Goal: Task Accomplishment & Management: Manage account settings

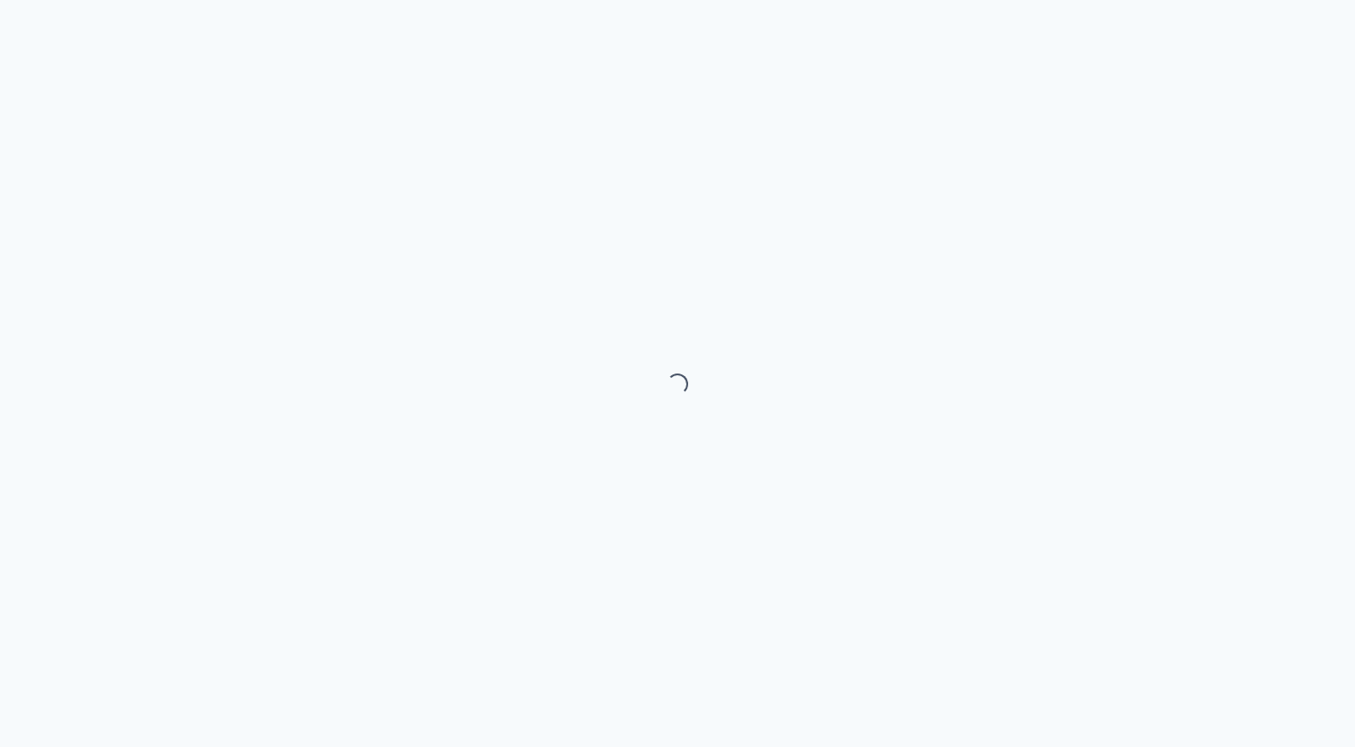
select select "month"
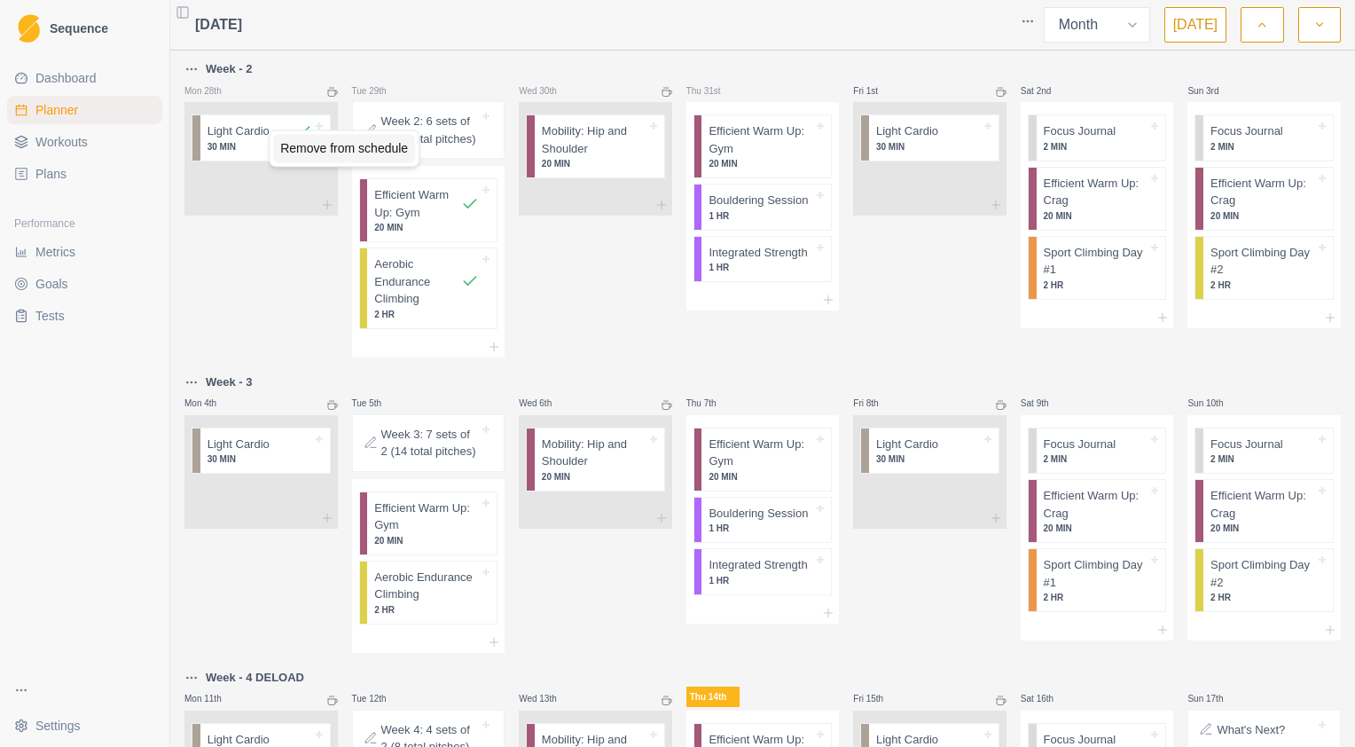
click at [298, 145] on div "Remove from schedule" at bounding box center [344, 148] width 142 height 28
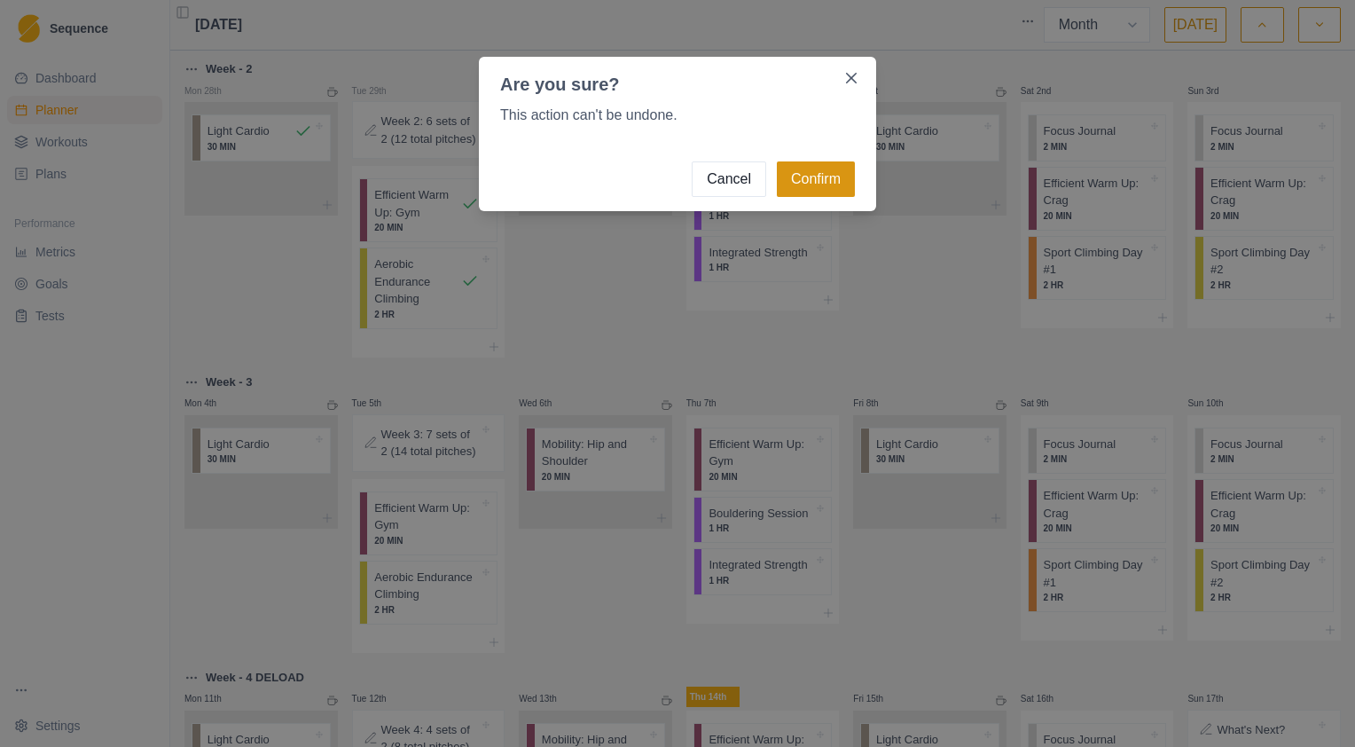
click at [803, 181] on button "Confirm" at bounding box center [816, 178] width 78 height 35
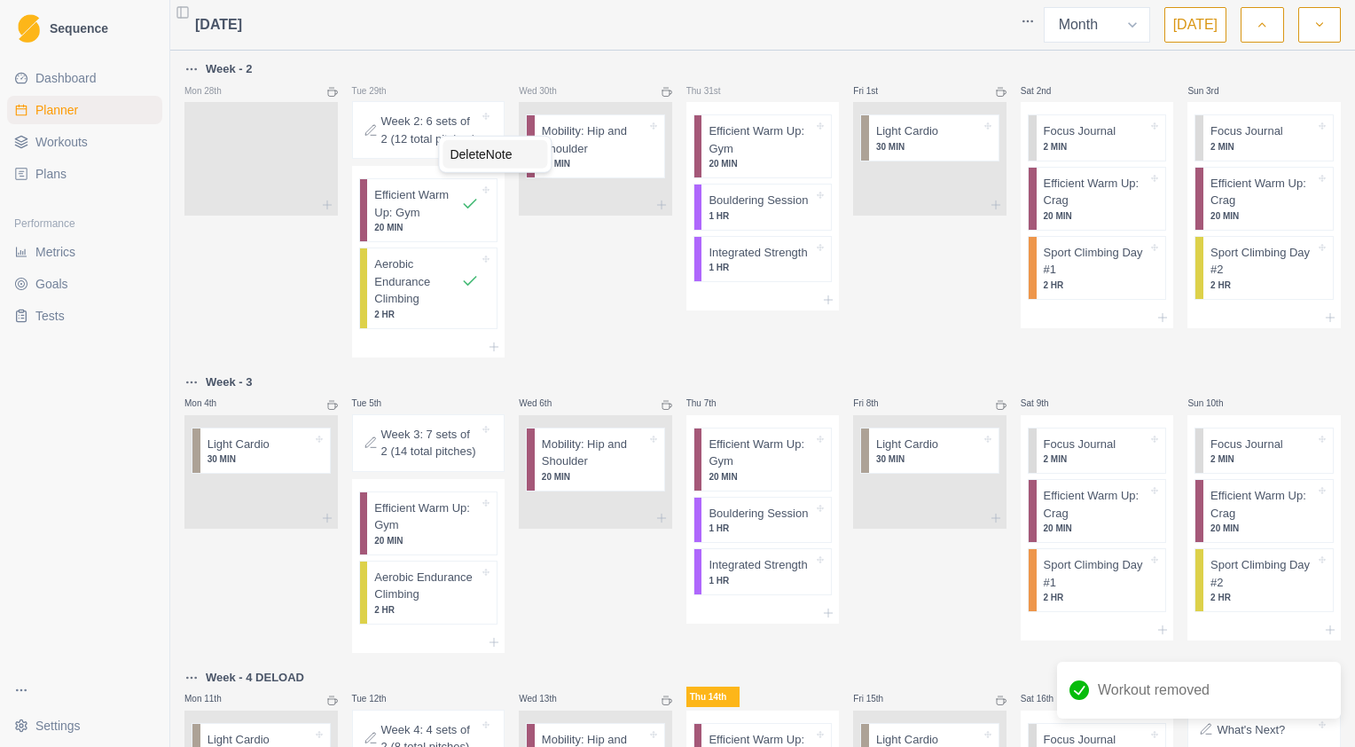
click at [489, 159] on div "Delete Note" at bounding box center [494, 154] width 105 height 28
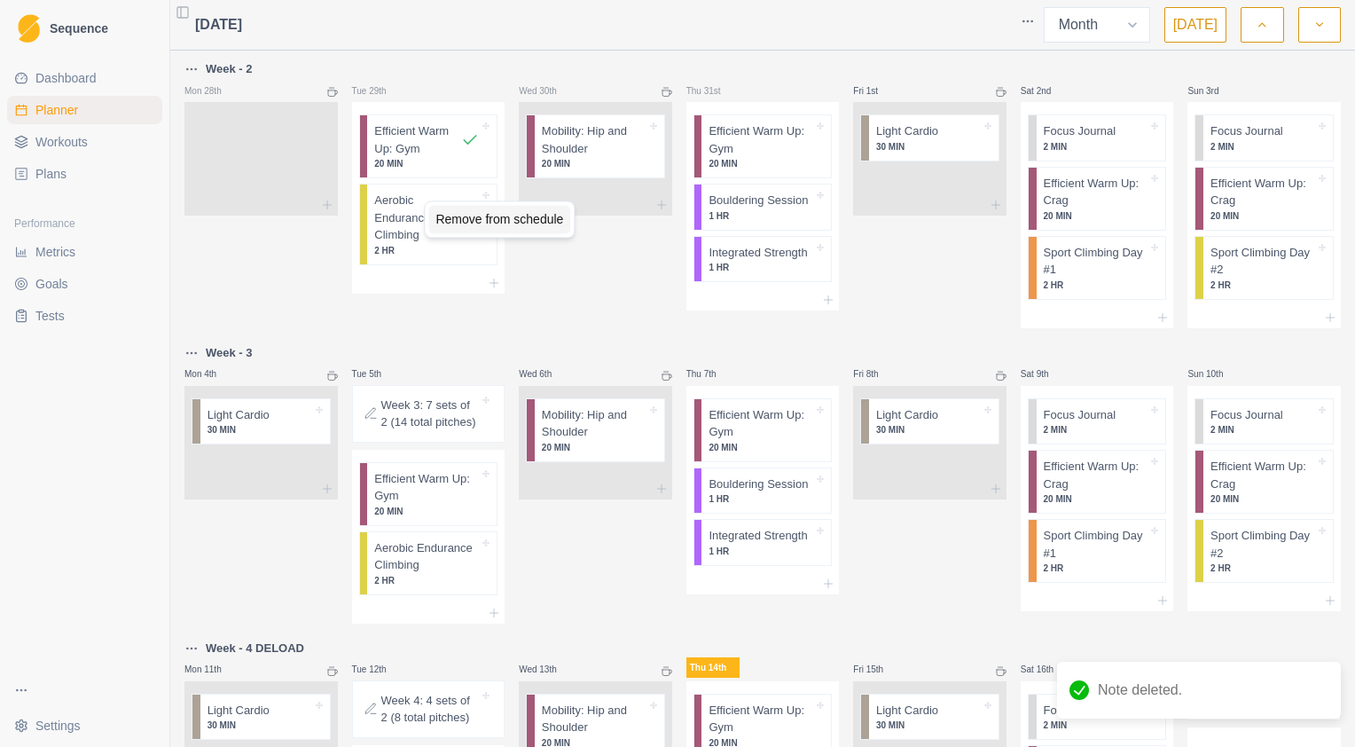
click at [466, 218] on div "Remove from schedule" at bounding box center [499, 219] width 142 height 28
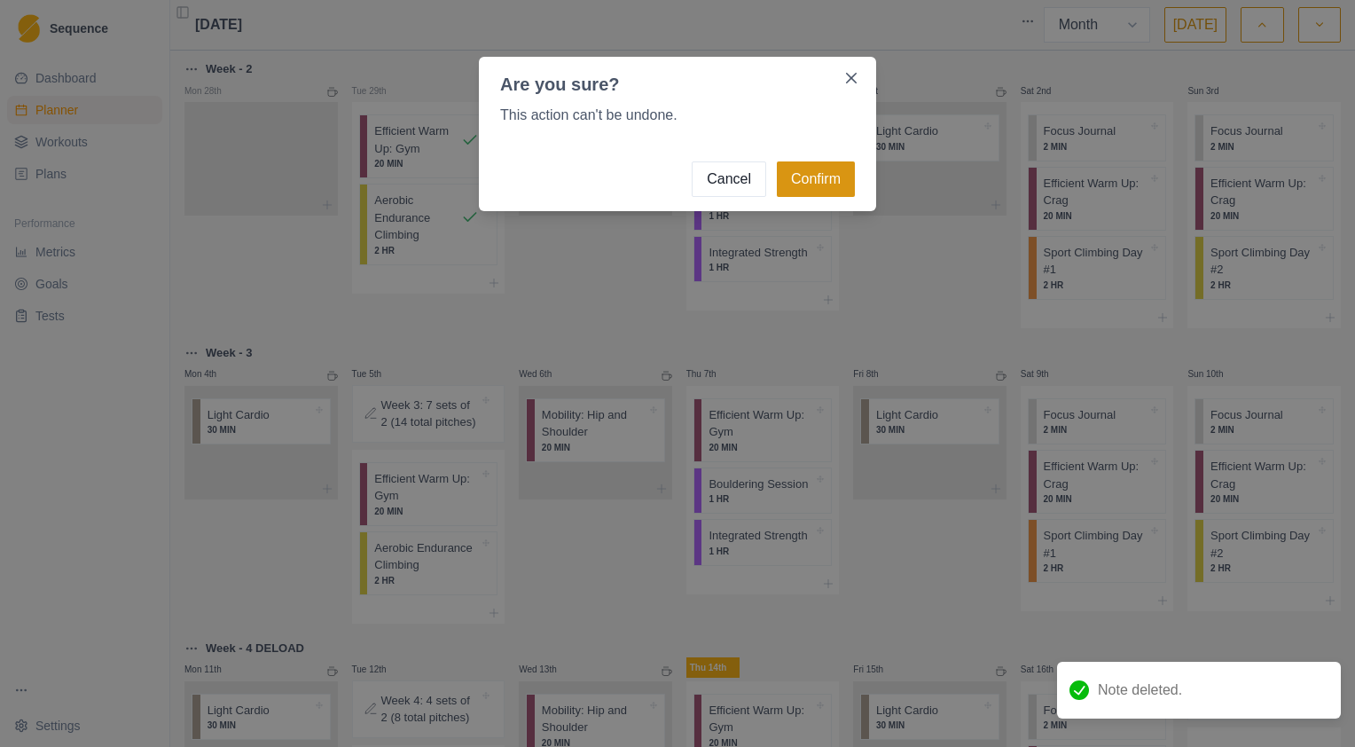
click at [815, 186] on button "Confirm" at bounding box center [816, 178] width 78 height 35
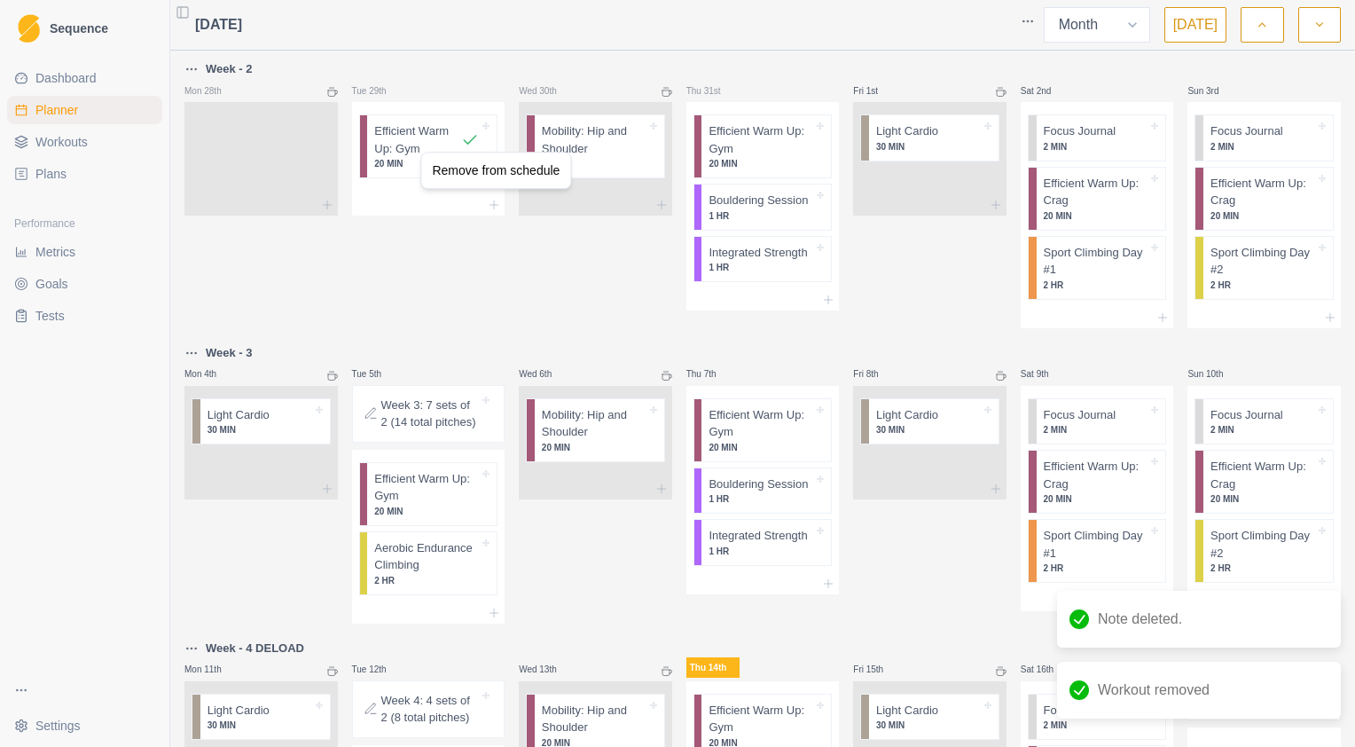
click at [523, 170] on div "Remove from schedule" at bounding box center [496, 170] width 142 height 28
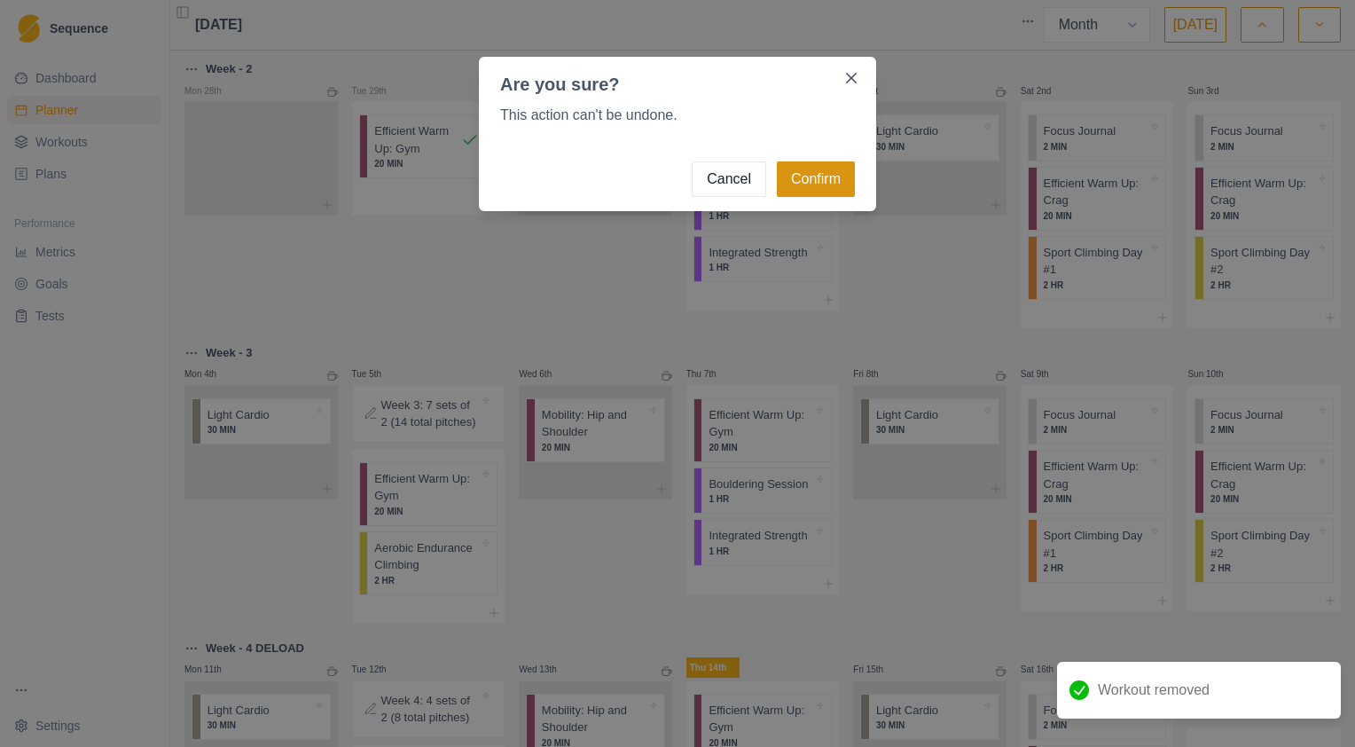
click at [809, 186] on button "Confirm" at bounding box center [816, 178] width 78 height 35
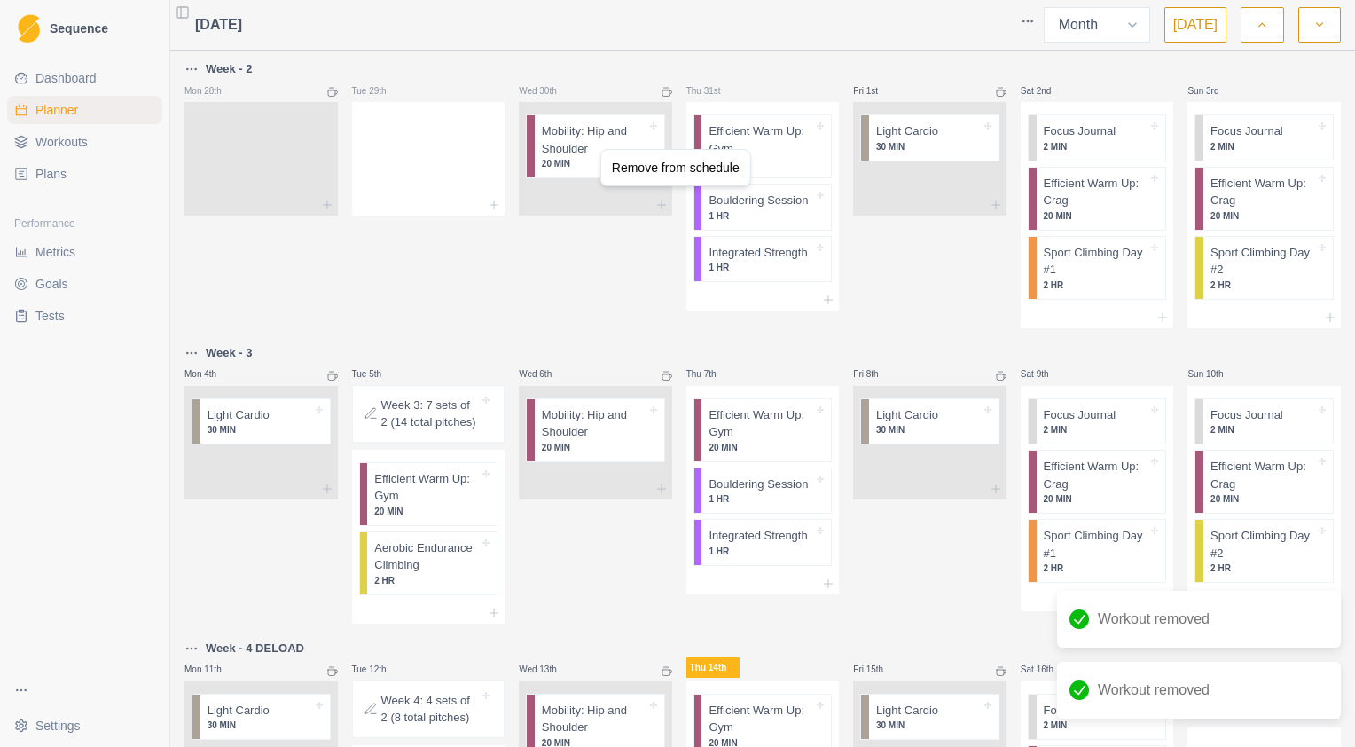
click at [723, 170] on div "Remove from schedule" at bounding box center [676, 167] width 142 height 28
click at [875, 185] on div "Remove from schedule" at bounding box center [849, 182] width 142 height 28
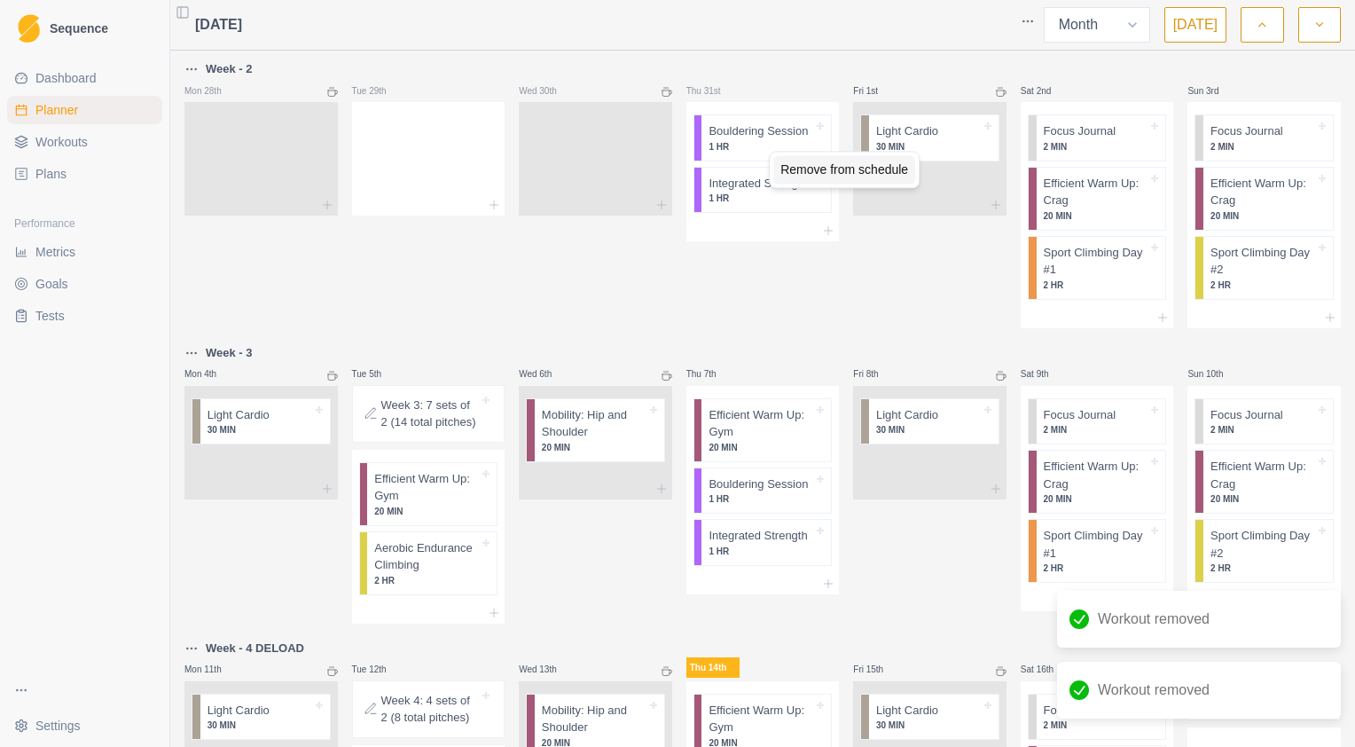
click at [800, 177] on div "Remove from schedule" at bounding box center [844, 169] width 142 height 28
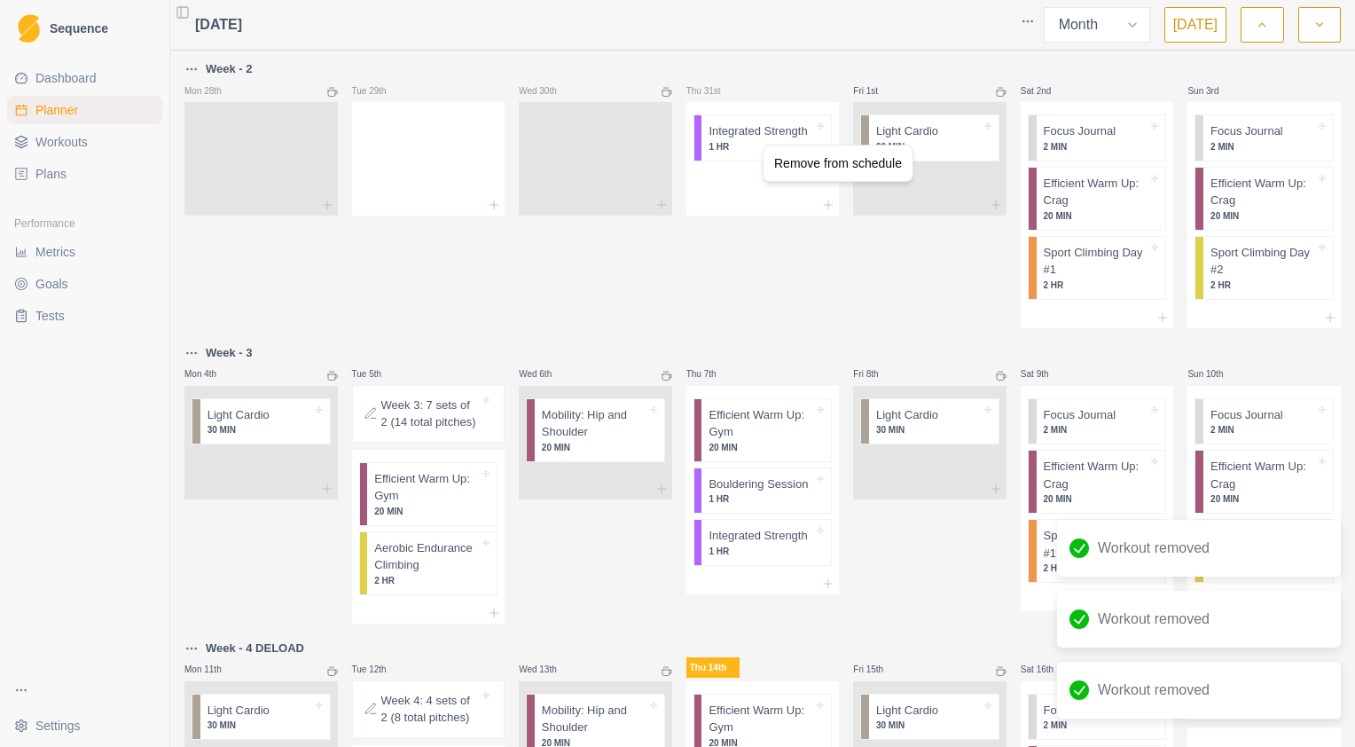
drag, startPoint x: 801, startPoint y: 162, endPoint x: 890, endPoint y: 154, distance: 89.9
click at [803, 164] on div "Remove from schedule" at bounding box center [838, 163] width 142 height 28
click at [936, 155] on div "Remove from schedule" at bounding box center [981, 152] width 142 height 28
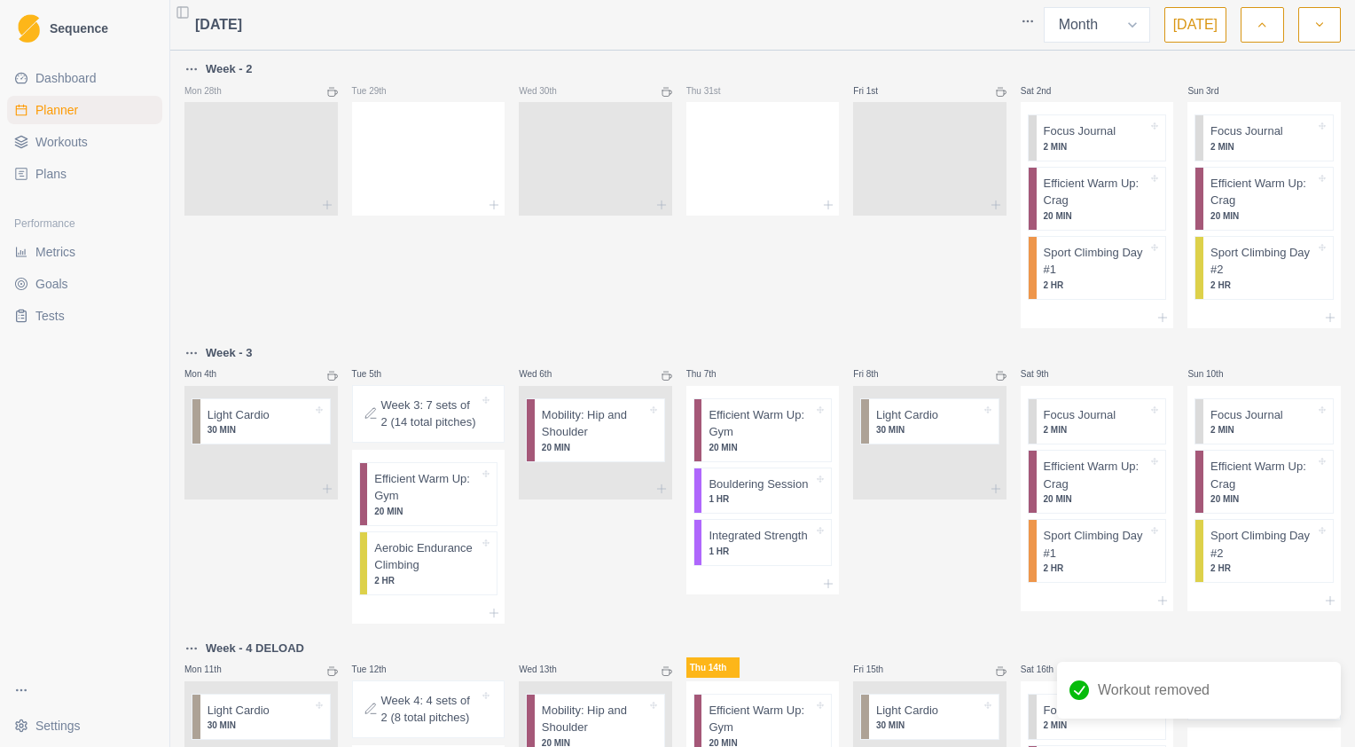
click at [1273, 35] on button "button" at bounding box center [1261, 24] width 43 height 35
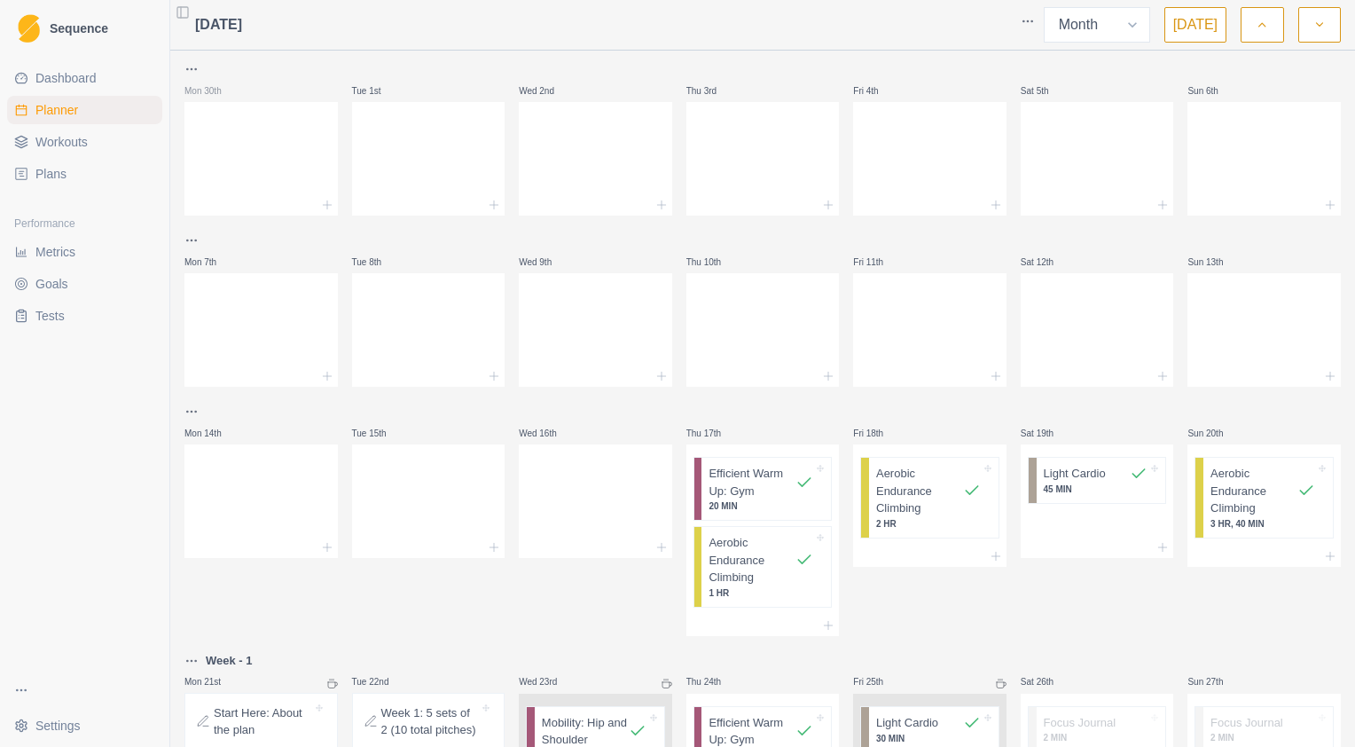
click at [1316, 30] on icon "button" at bounding box center [1319, 25] width 12 height 18
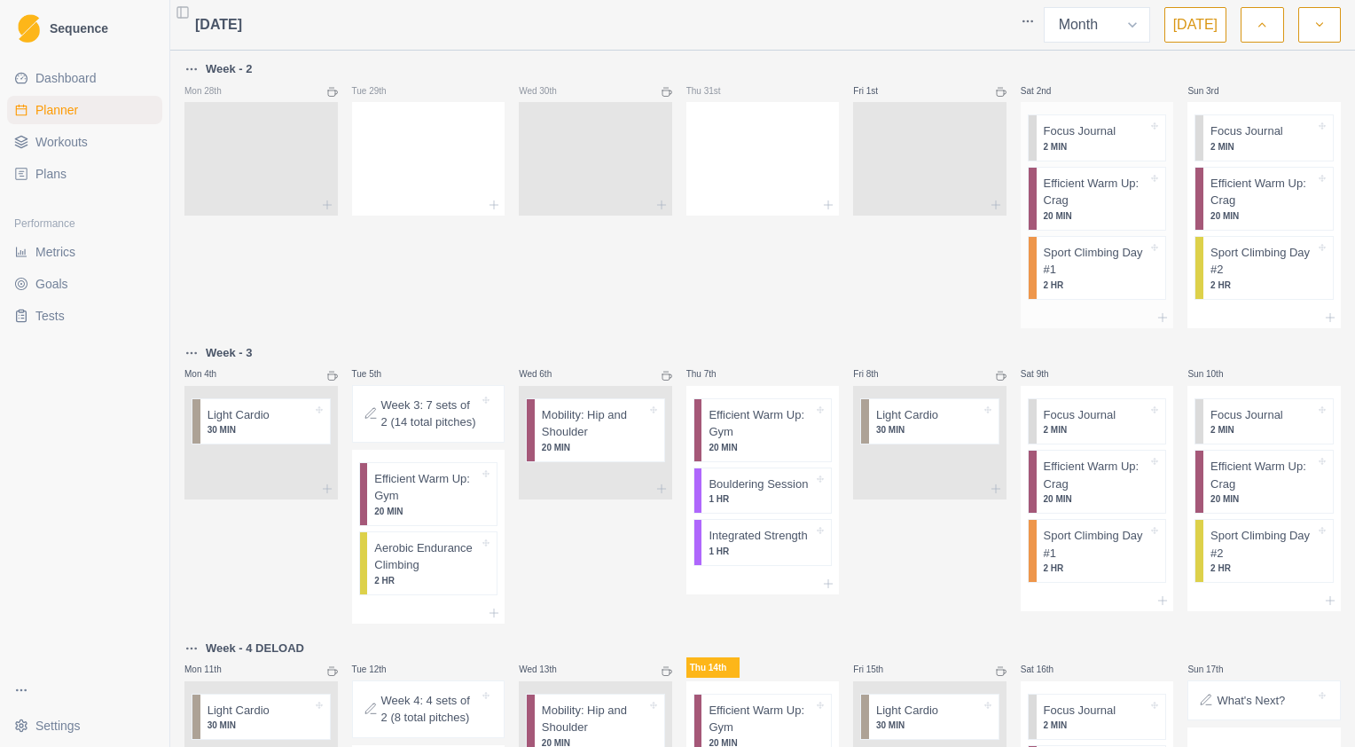
drag, startPoint x: 1082, startPoint y: 132, endPoint x: 1092, endPoint y: 136, distance: 11.2
click at [1124, 154] on div "Remove from schedule" at bounding box center [1159, 151] width 142 height 28
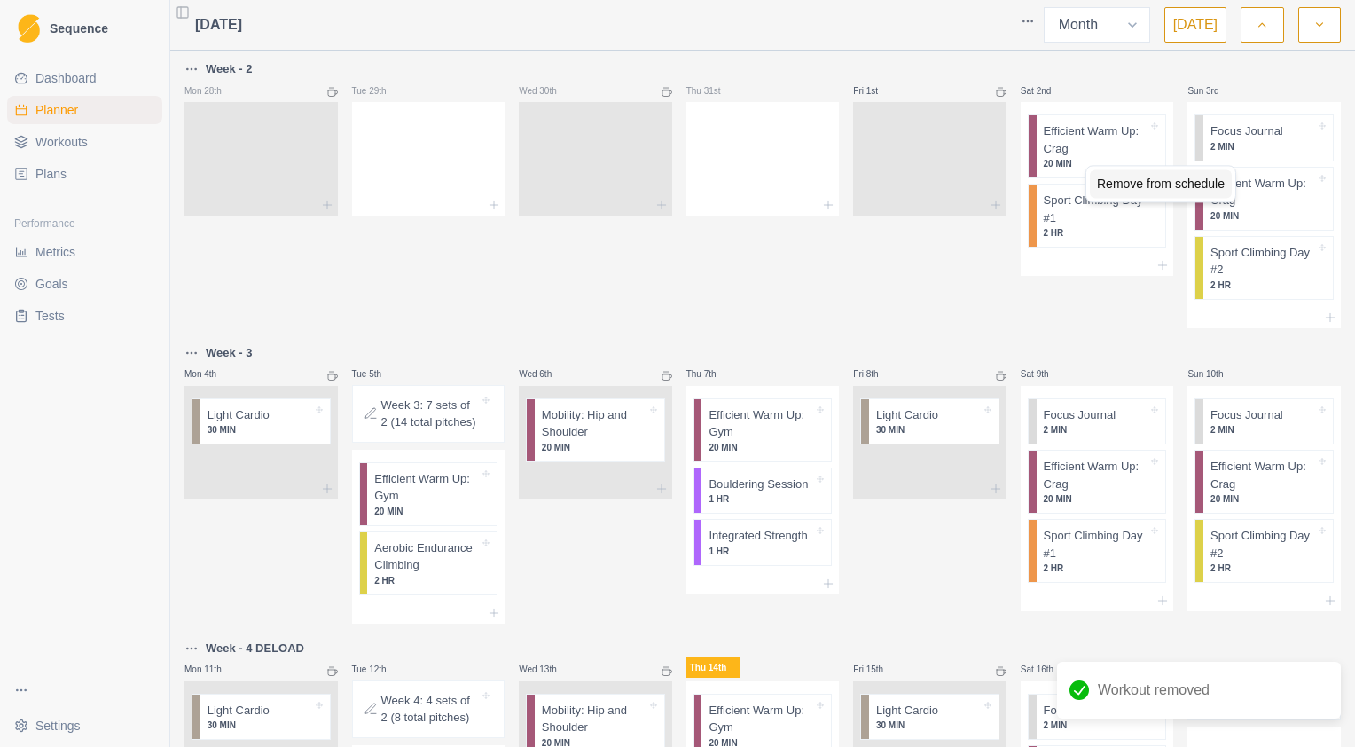
click at [1117, 179] on div "Remove from schedule" at bounding box center [1161, 183] width 142 height 28
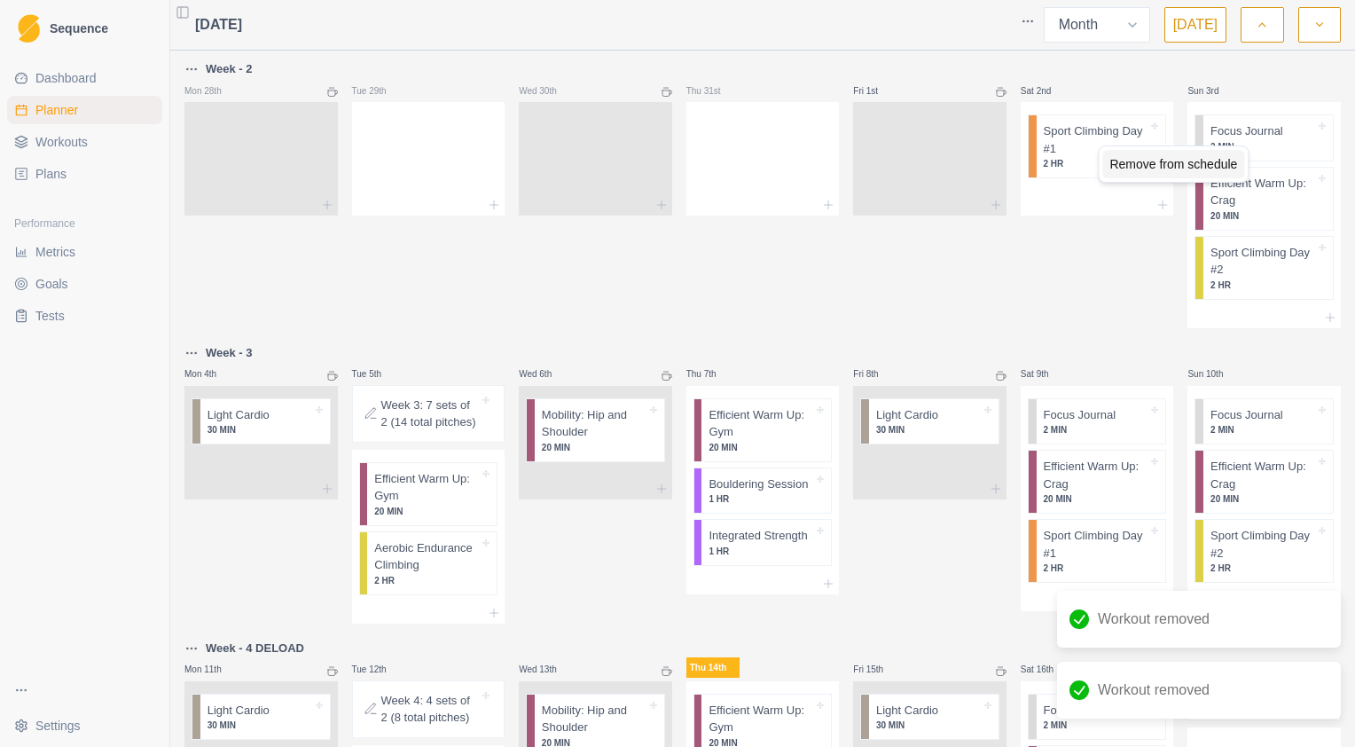
click at [1138, 165] on div "Remove from schedule" at bounding box center [1173, 164] width 142 height 28
click at [1177, 155] on div "Remove from schedule" at bounding box center [1158, 154] width 142 height 28
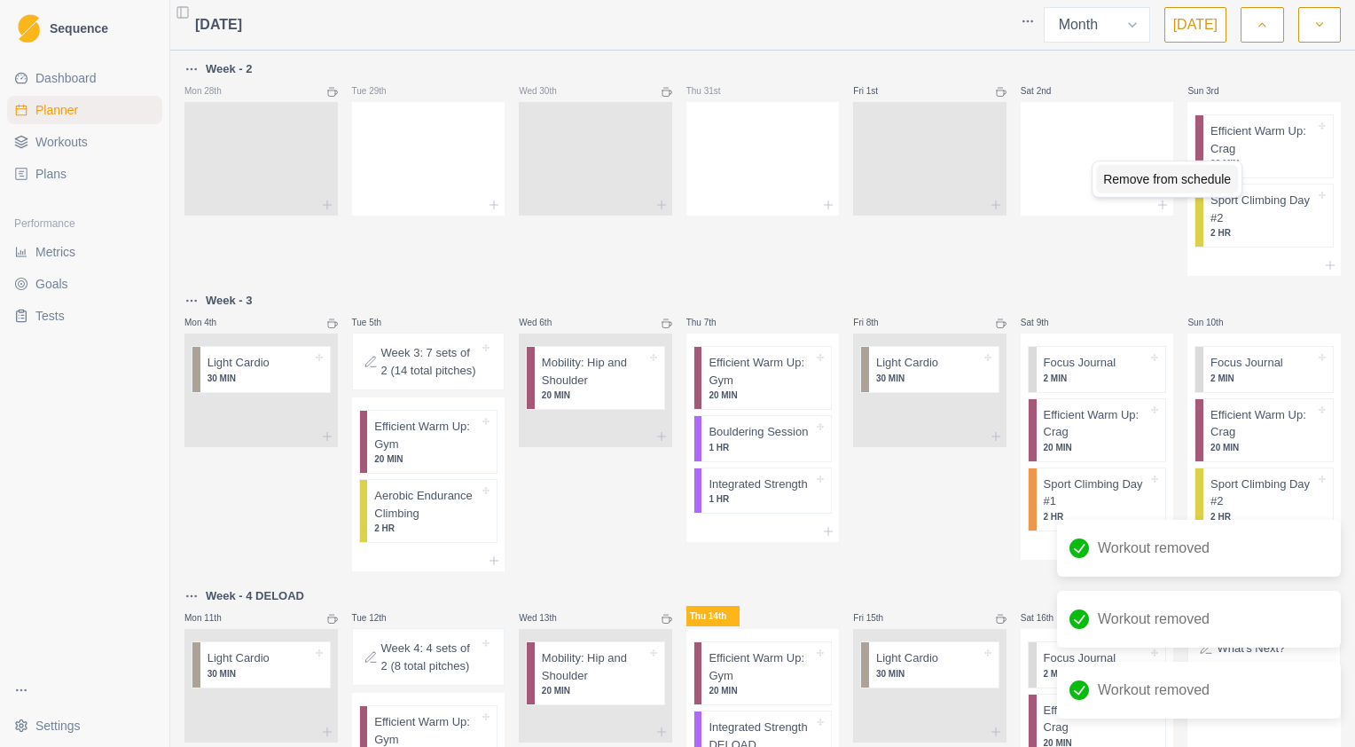
click at [1195, 180] on div "Remove from schedule" at bounding box center [1167, 179] width 142 height 28
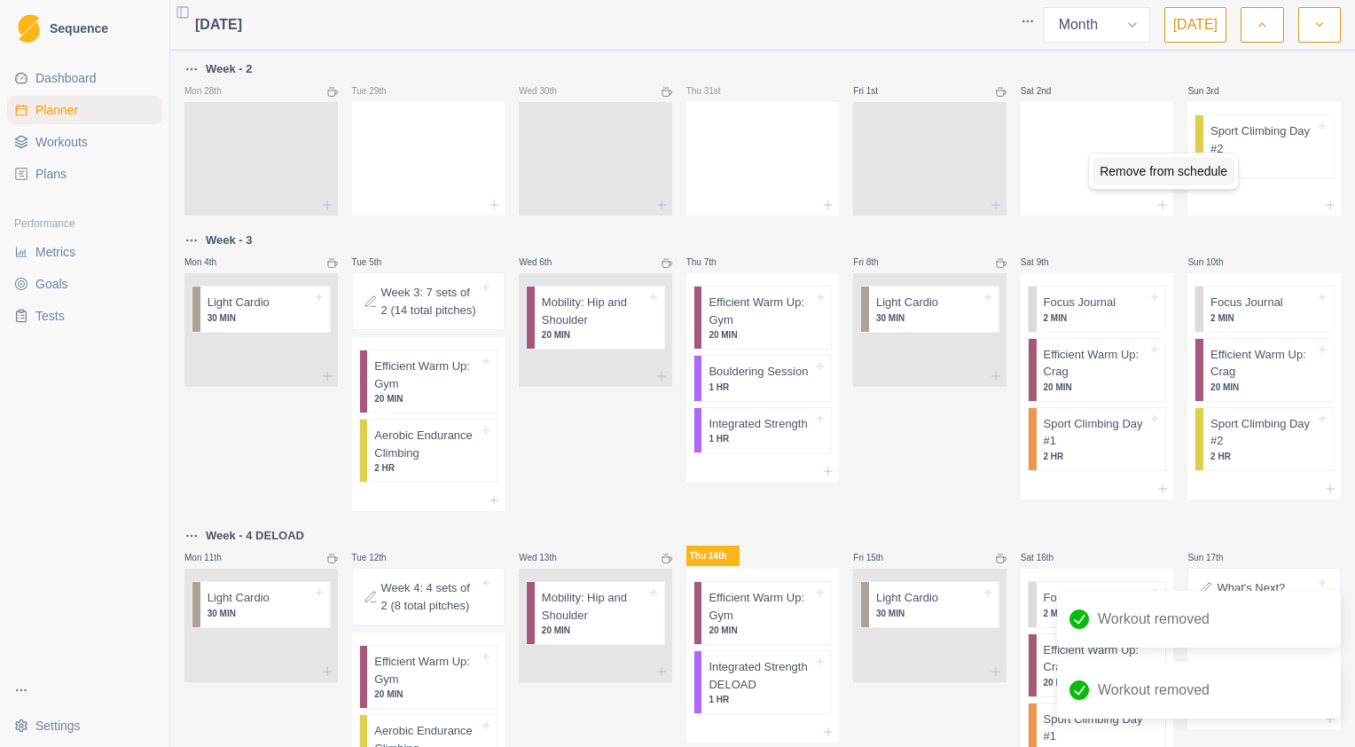
click at [1146, 175] on div "Remove from schedule" at bounding box center [1163, 171] width 142 height 28
click at [1223, 325] on div "Remove from schedule" at bounding box center [1168, 329] width 142 height 28
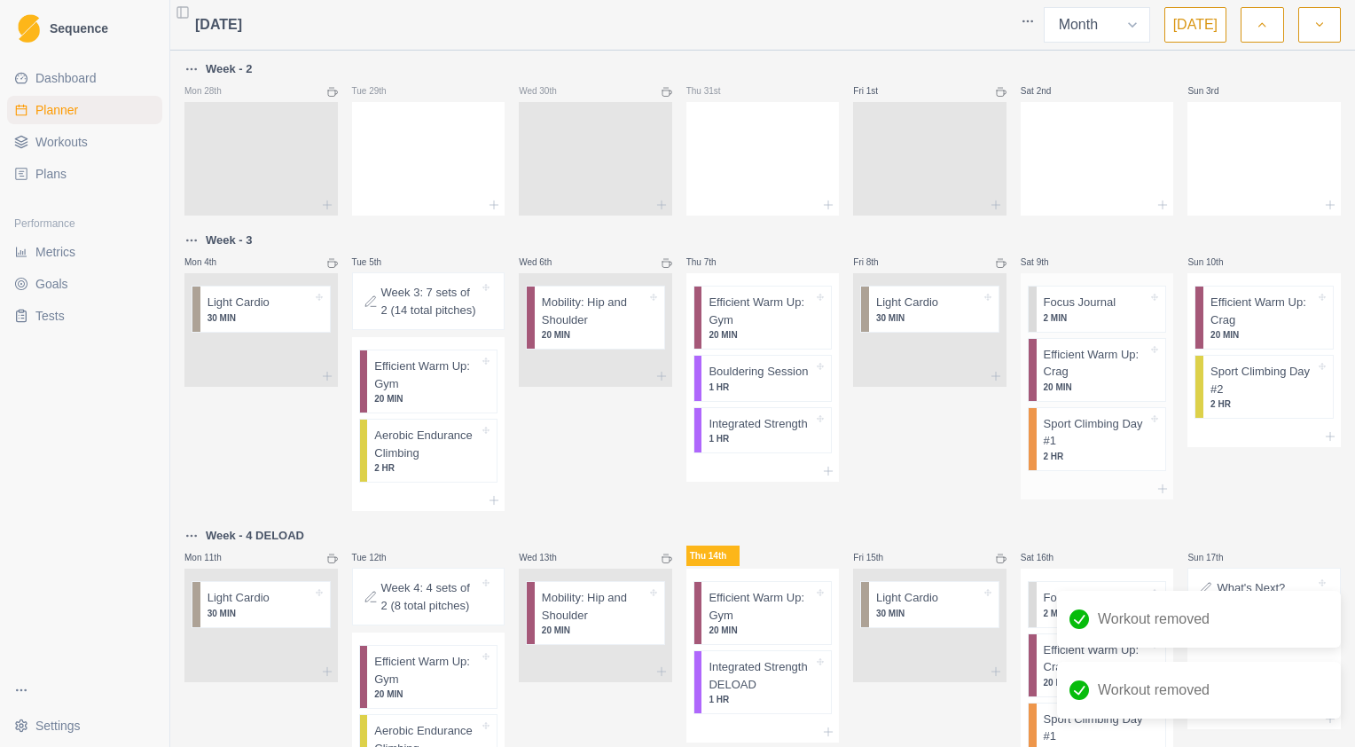
click at [1153, 325] on div "Focus Journal 2 MIN" at bounding box center [1100, 308] width 129 height 45
click at [1114, 341] on div "Remove from schedule" at bounding box center [1149, 343] width 142 height 28
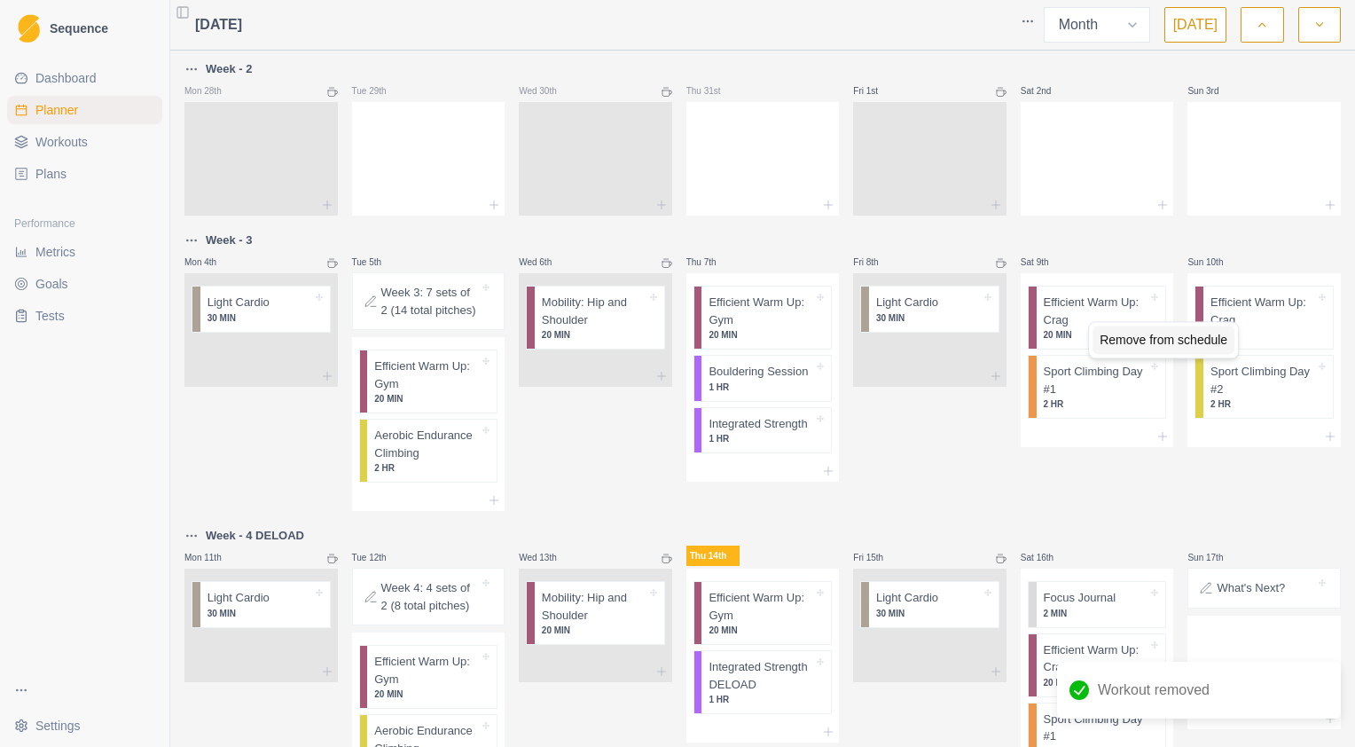
click at [1134, 334] on div "Remove from schedule" at bounding box center [1163, 339] width 142 height 28
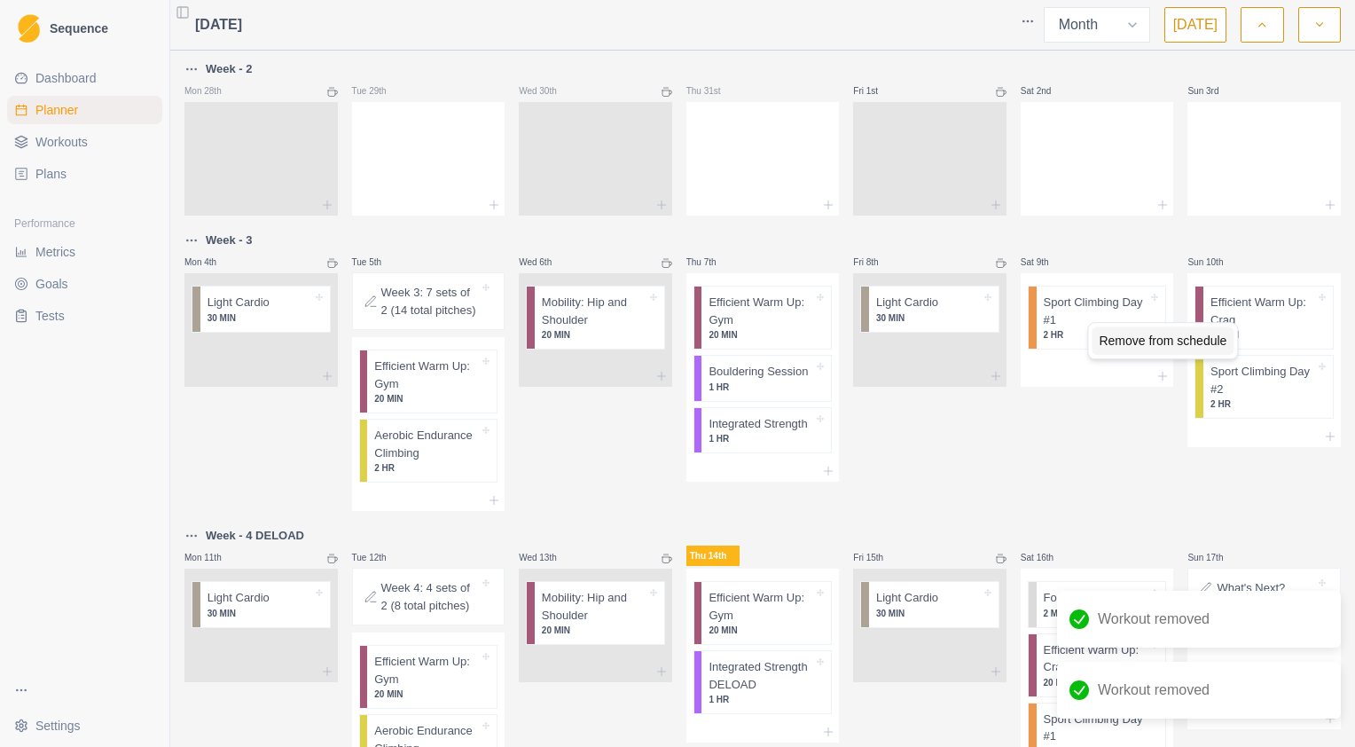
click at [1122, 332] on div "Remove from schedule" at bounding box center [1162, 340] width 142 height 28
drag, startPoint x: 1177, startPoint y: 406, endPoint x: 1088, endPoint y: 386, distance: 91.8
click at [1176, 407] on div "Remove from schedule" at bounding box center [1157, 410] width 142 height 28
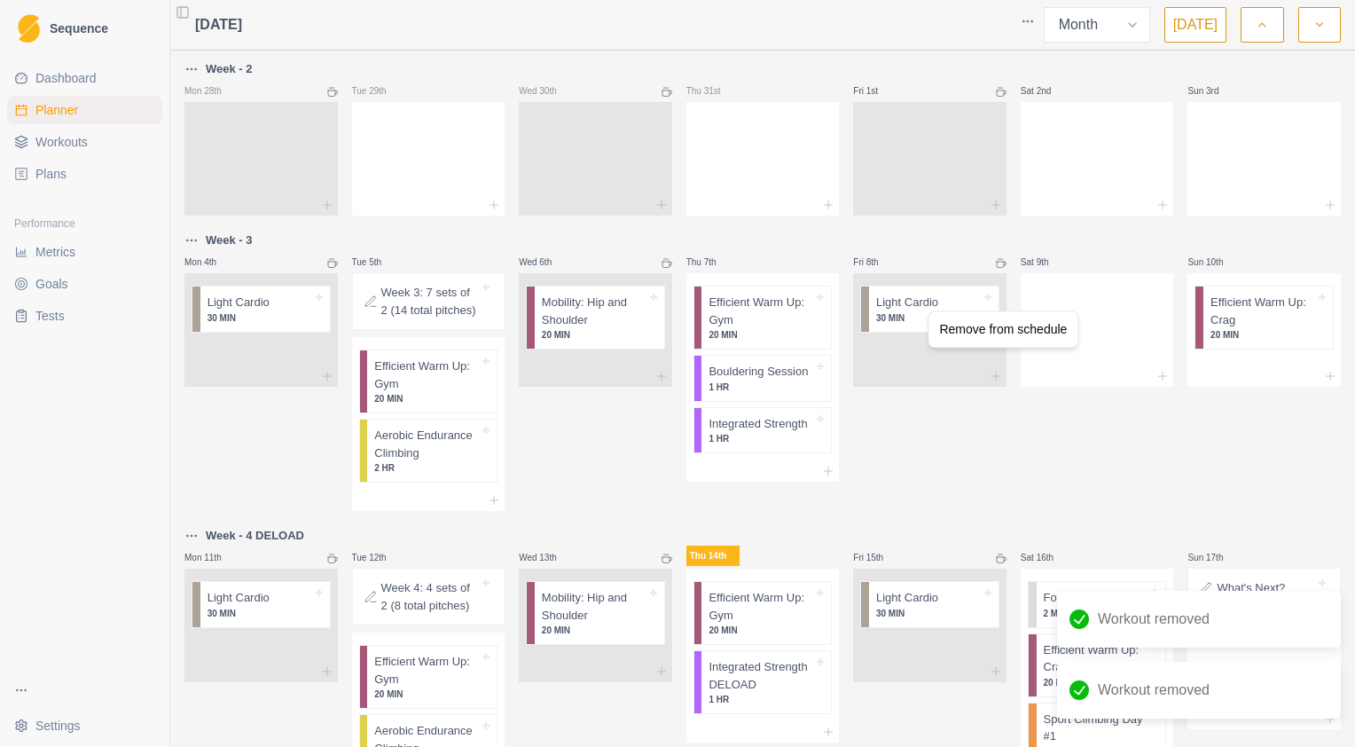
click at [954, 329] on div "Remove from schedule" at bounding box center [1003, 329] width 142 height 28
drag, startPoint x: 1209, startPoint y: 346, endPoint x: 1160, endPoint y: 363, distance: 52.4
click at [1208, 346] on div "Remove from schedule" at bounding box center [1160, 343] width 142 height 28
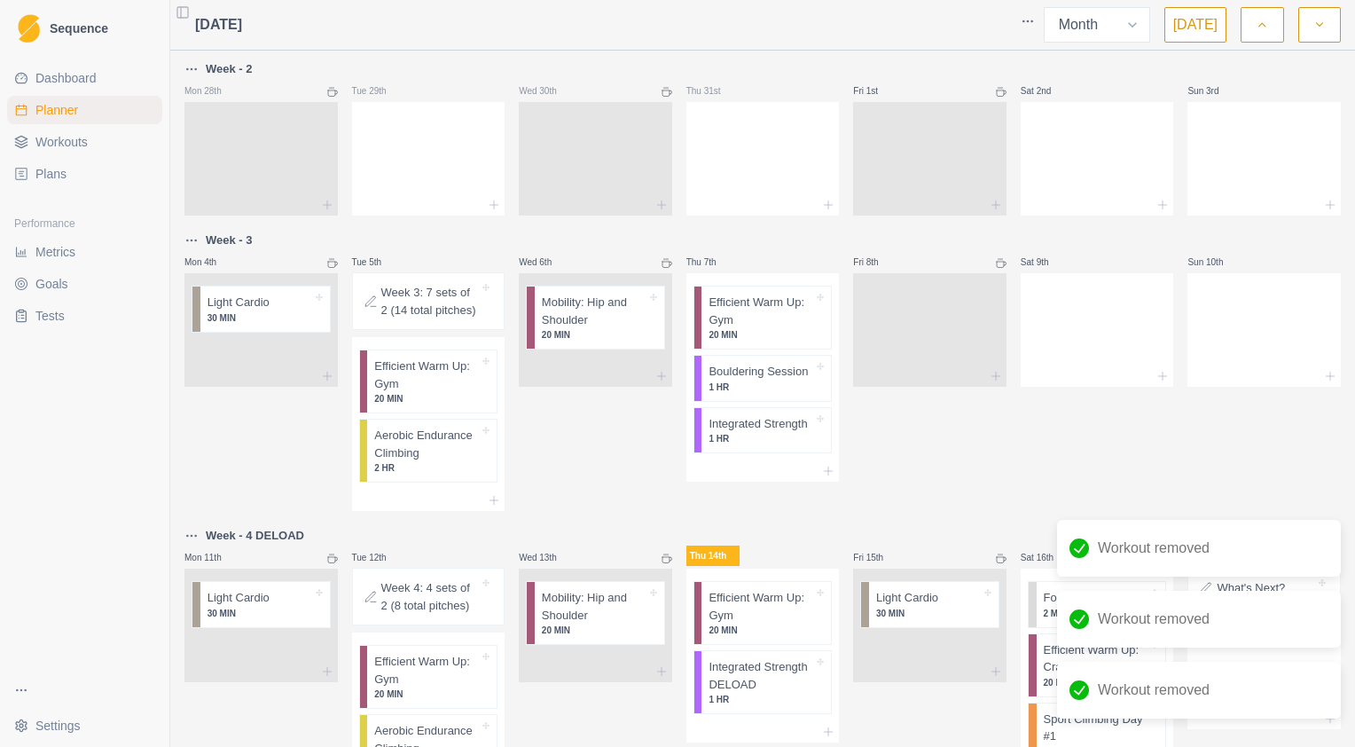
drag, startPoint x: 752, startPoint y: 449, endPoint x: 752, endPoint y: 434, distance: 14.2
click at [789, 455] on div "Remove from schedule" at bounding box center [829, 453] width 142 height 28
click at [813, 395] on div "Remove from schedule" at bounding box center [858, 400] width 142 height 28
click at [780, 335] on div "Remove from schedule" at bounding box center [821, 336] width 142 height 28
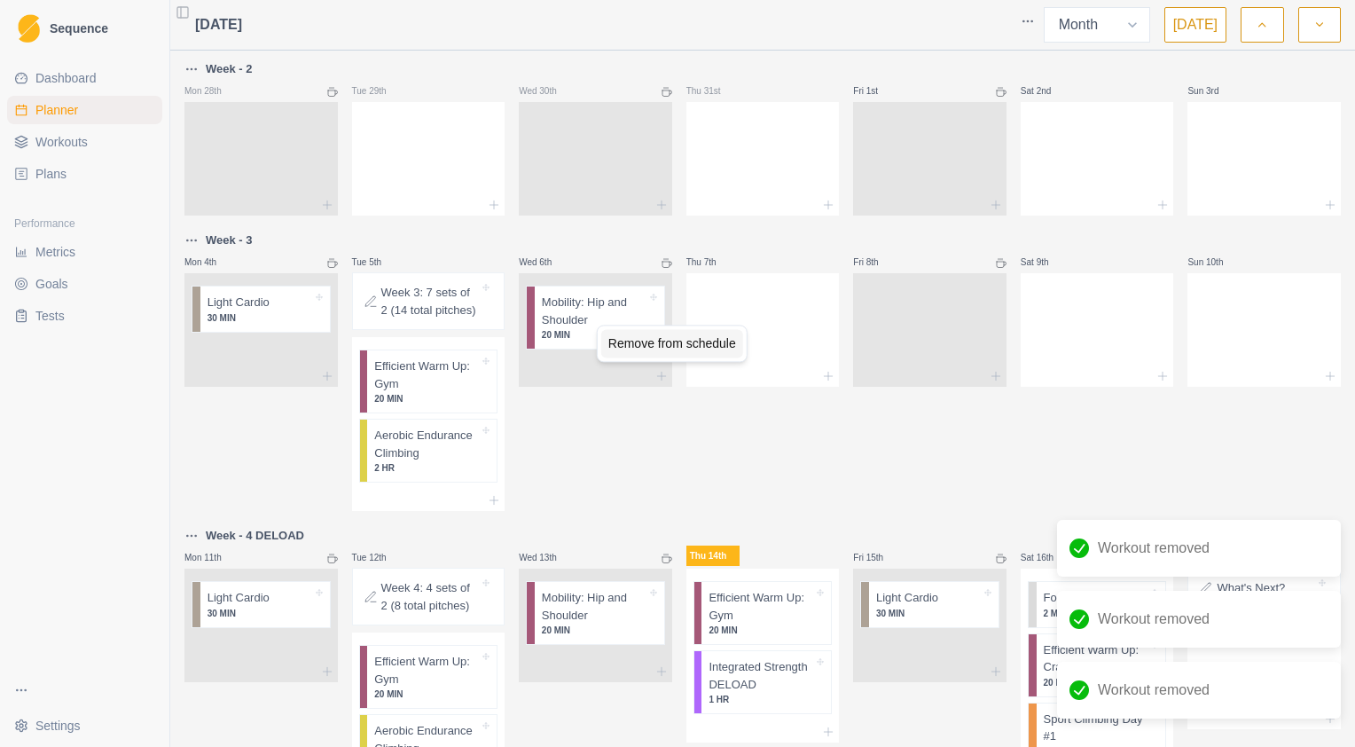
drag, startPoint x: 628, startPoint y: 340, endPoint x: 614, endPoint y: 340, distance: 14.2
click at [628, 340] on div "Remove from schedule" at bounding box center [672, 343] width 142 height 28
drag, startPoint x: 453, startPoint y: 327, endPoint x: 372, endPoint y: 319, distance: 81.1
click at [453, 328] on div "Delete Note" at bounding box center [484, 331] width 105 height 28
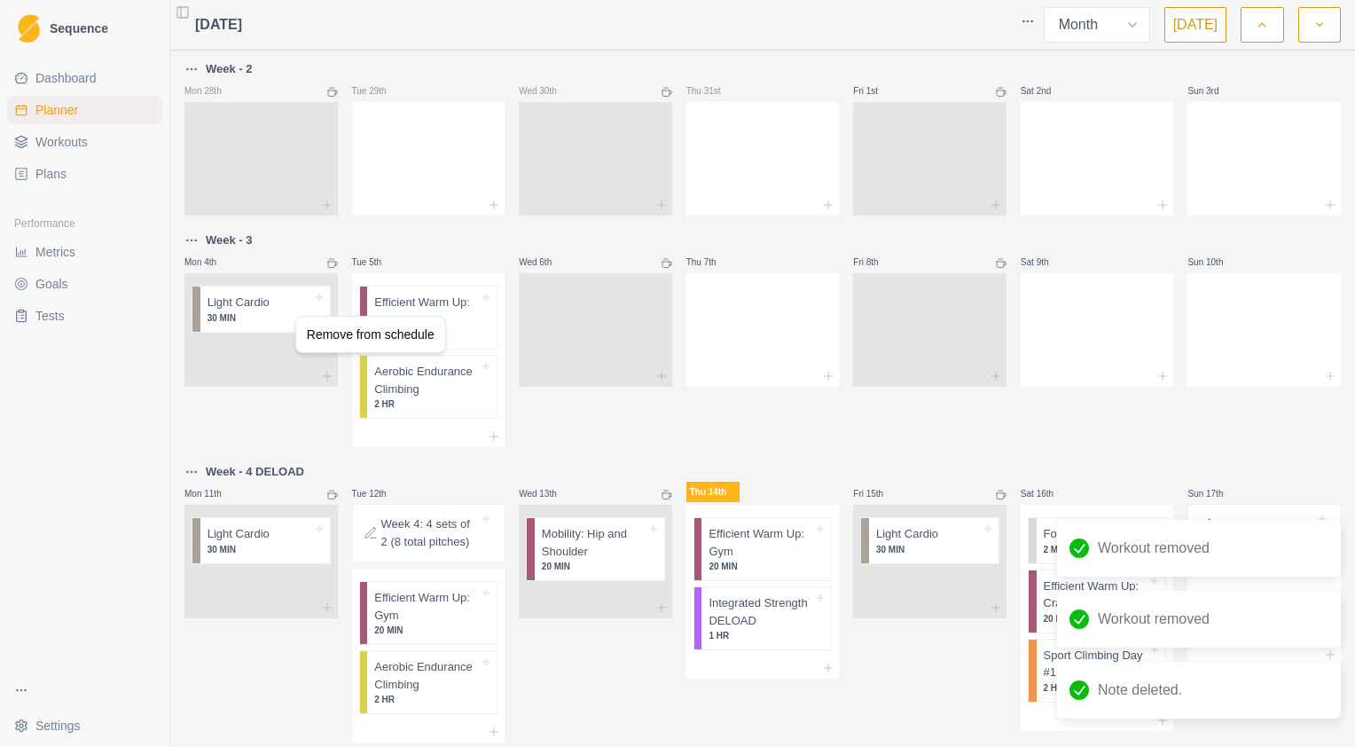
click at [318, 332] on div "Remove from schedule" at bounding box center [371, 334] width 142 height 28
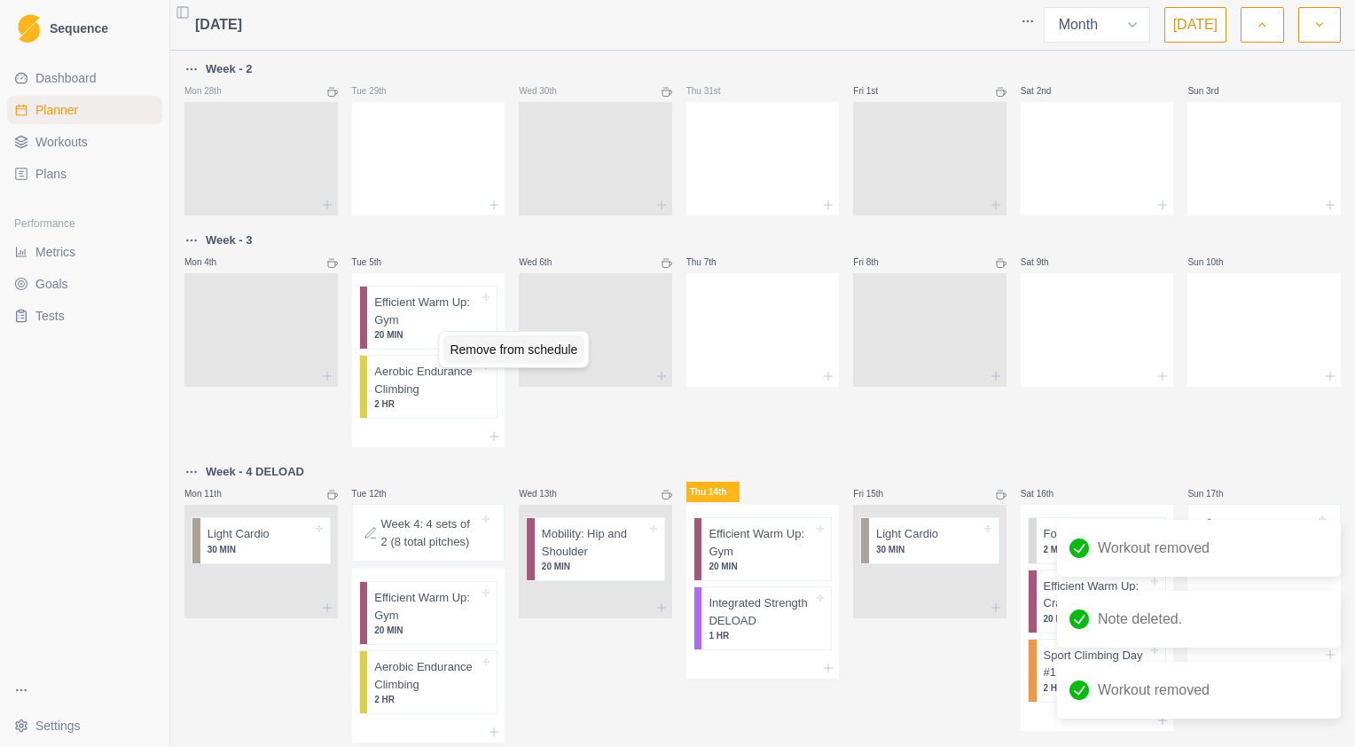
drag, startPoint x: 471, startPoint y: 349, endPoint x: 465, endPoint y: 361, distance: 12.7
click at [471, 352] on div "Remove from schedule" at bounding box center [513, 349] width 142 height 28
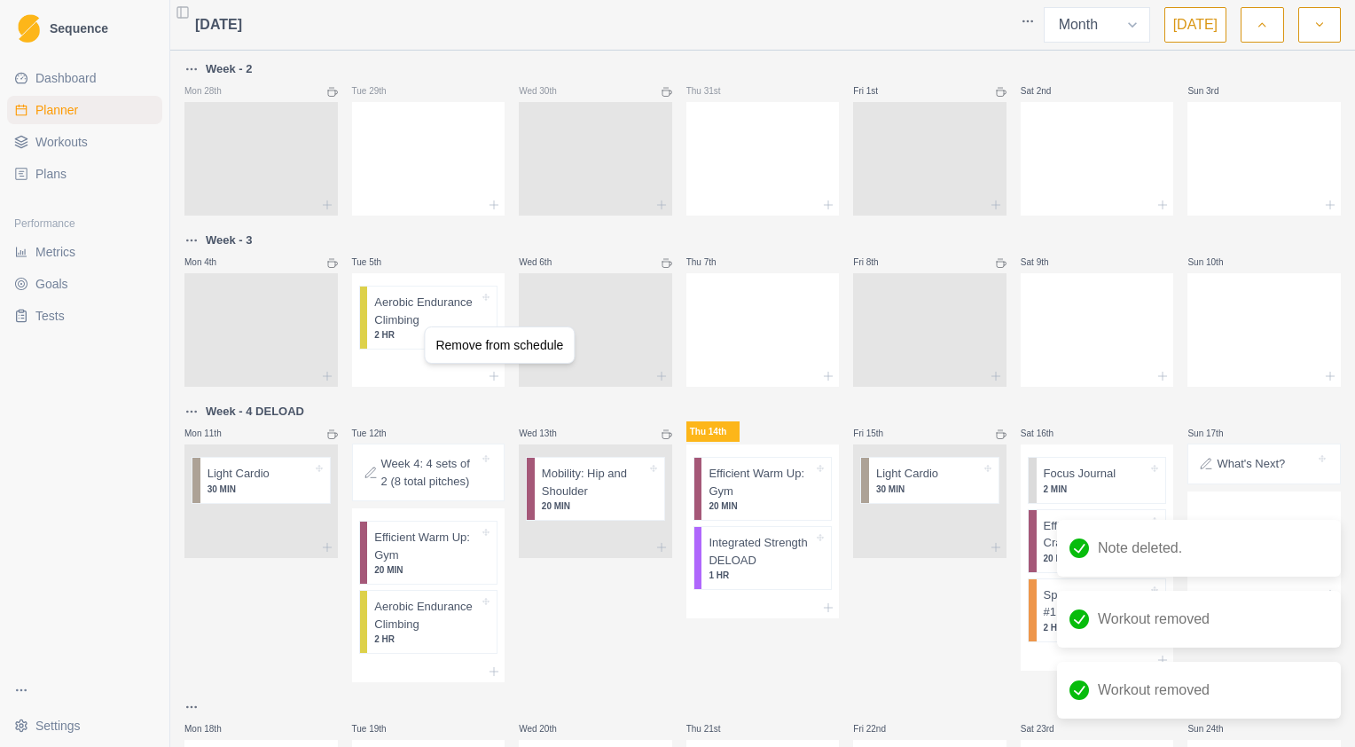
click at [456, 341] on div "Remove from schedule" at bounding box center [499, 345] width 142 height 28
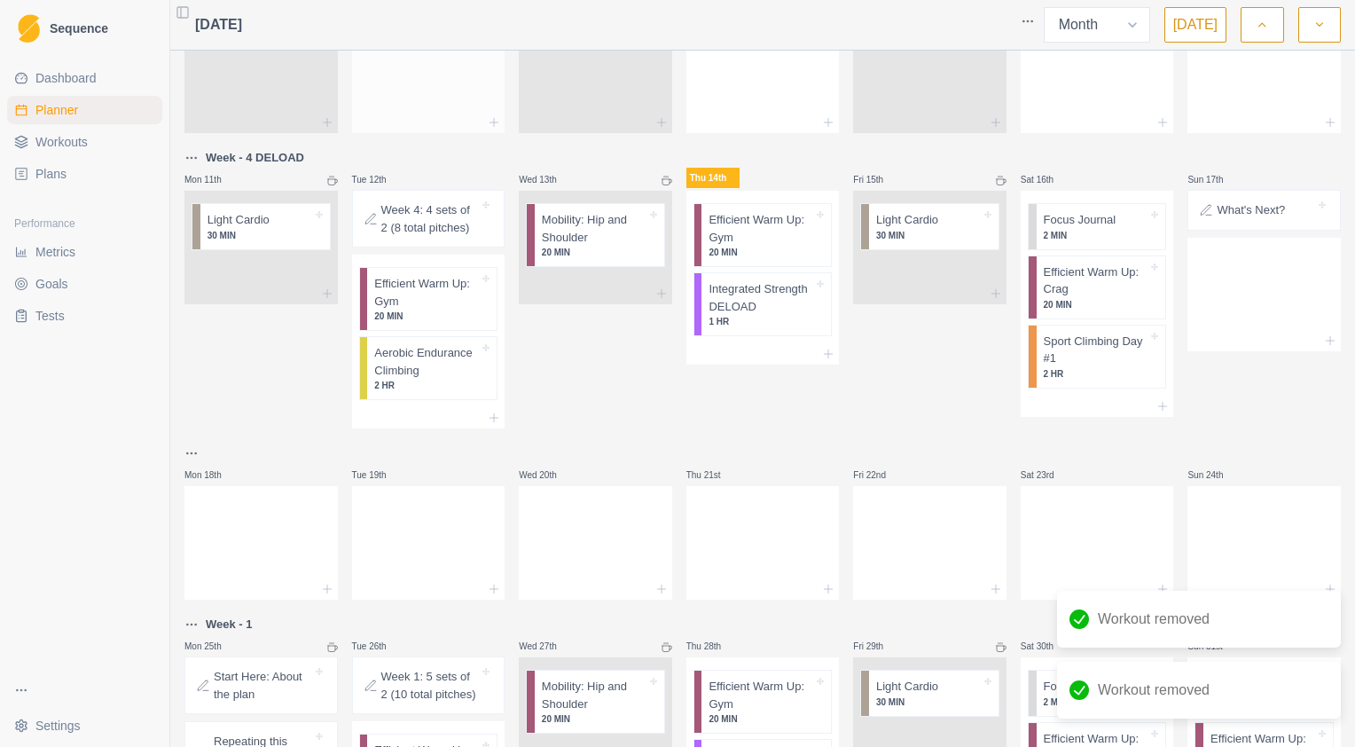
scroll to position [27, 0]
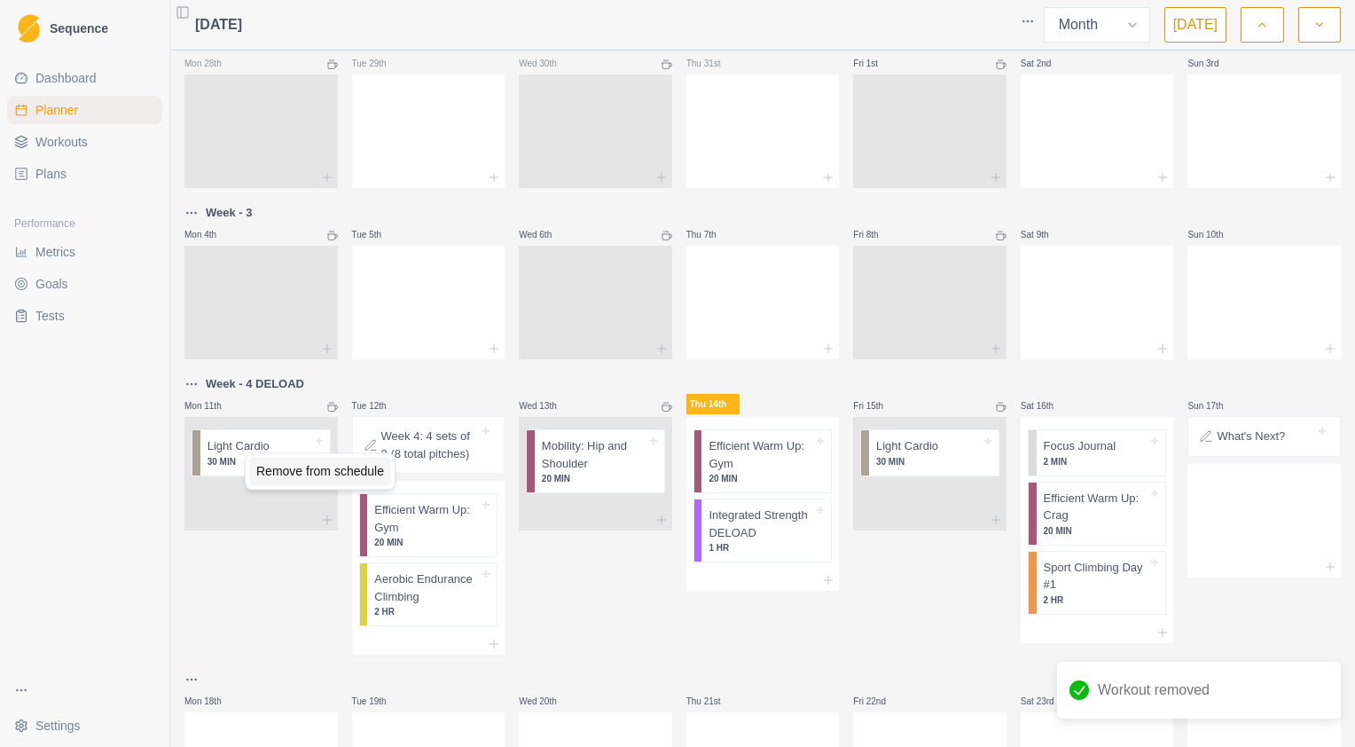
click at [286, 477] on div "Remove from schedule" at bounding box center [320, 471] width 142 height 28
click at [479, 463] on div "Delete Note" at bounding box center [501, 464] width 105 height 28
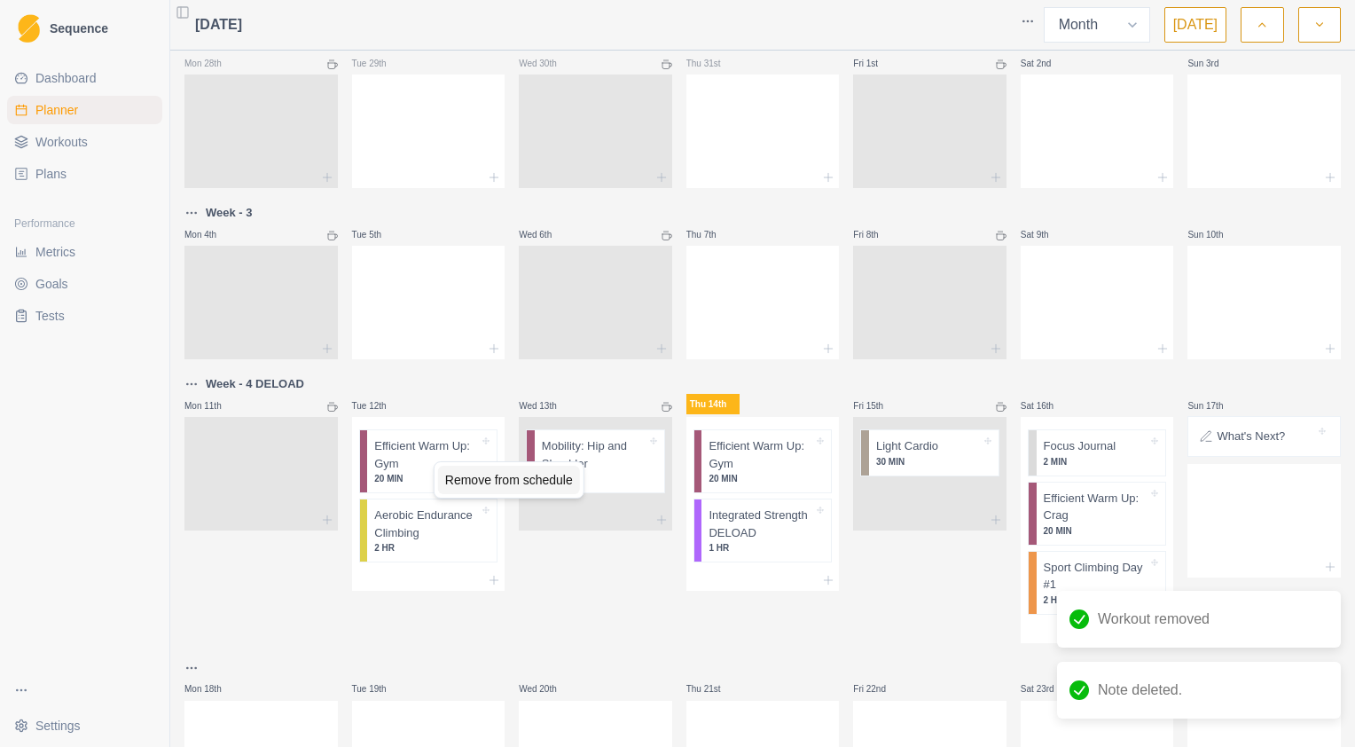
click at [481, 477] on div "Remove from schedule" at bounding box center [509, 479] width 142 height 28
click at [463, 470] on div "Remove from schedule" at bounding box center [508, 476] width 142 height 28
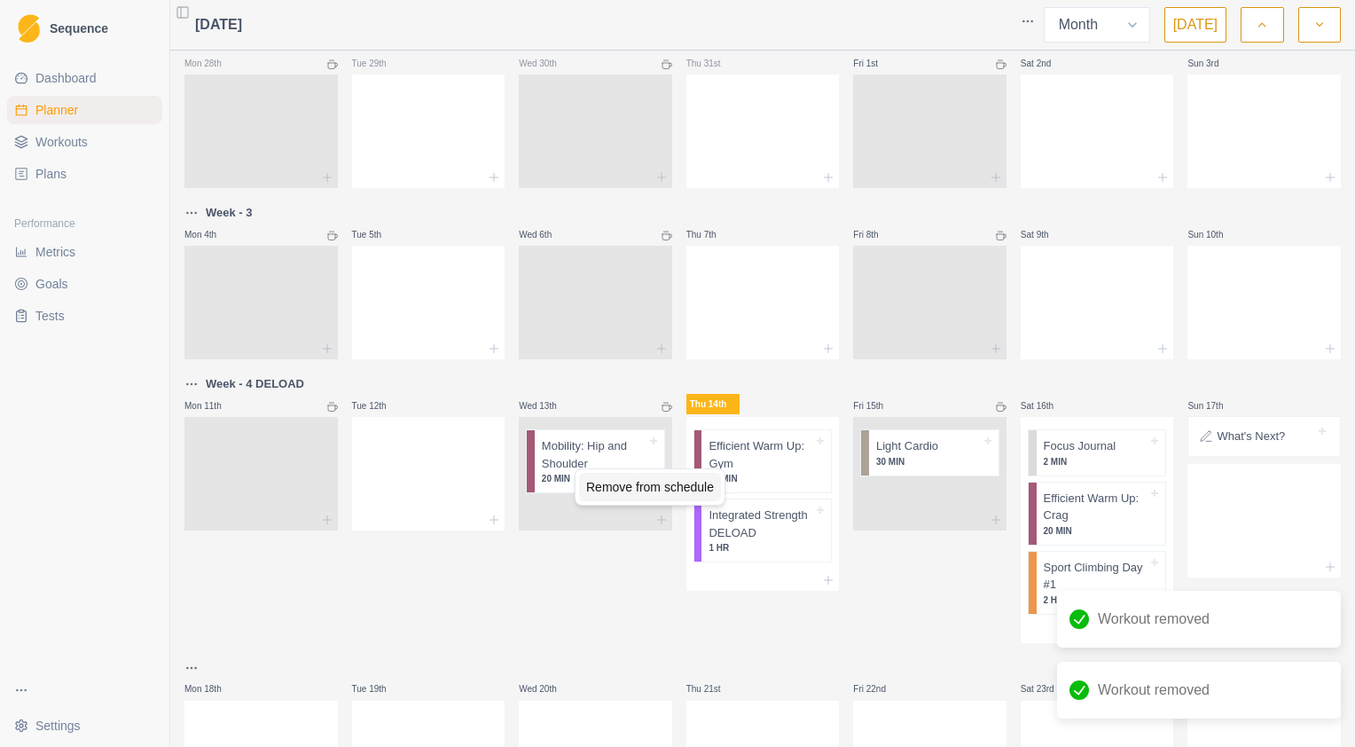
click at [599, 484] on div "Remove from schedule" at bounding box center [650, 487] width 142 height 28
click at [773, 490] on div "Remove from schedule" at bounding box center [836, 487] width 142 height 28
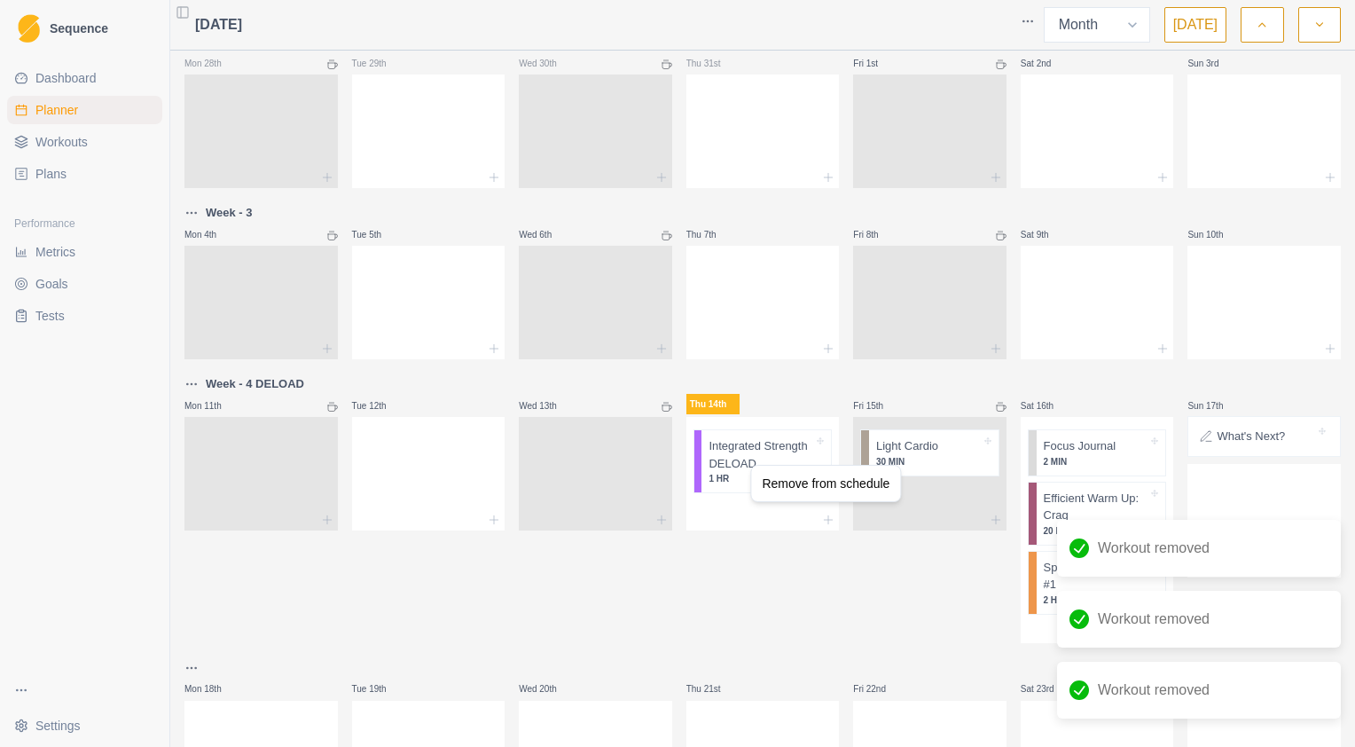
click at [777, 488] on div "Remove from schedule" at bounding box center [826, 483] width 142 height 28
click at [966, 470] on div "Remove from schedule" at bounding box center [1016, 469] width 142 height 28
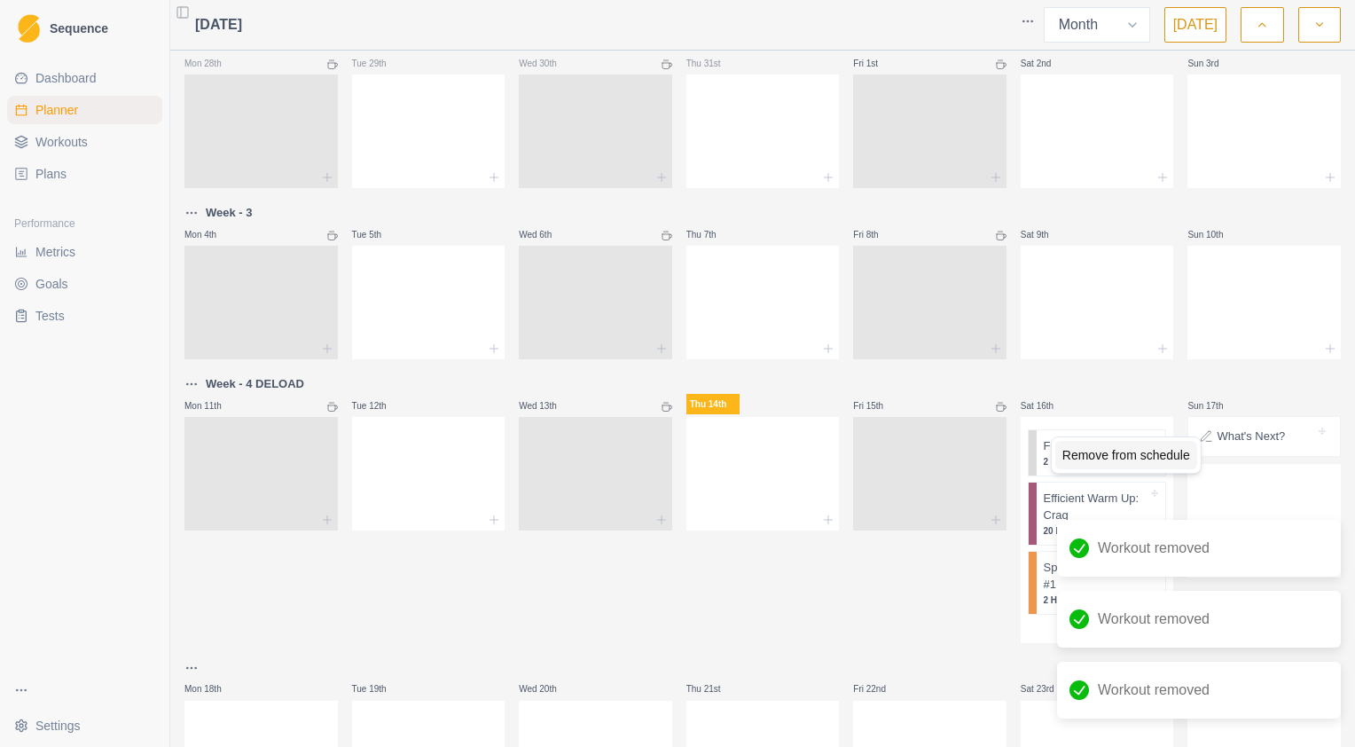
click at [1069, 463] on div "Remove from schedule" at bounding box center [1126, 455] width 142 height 28
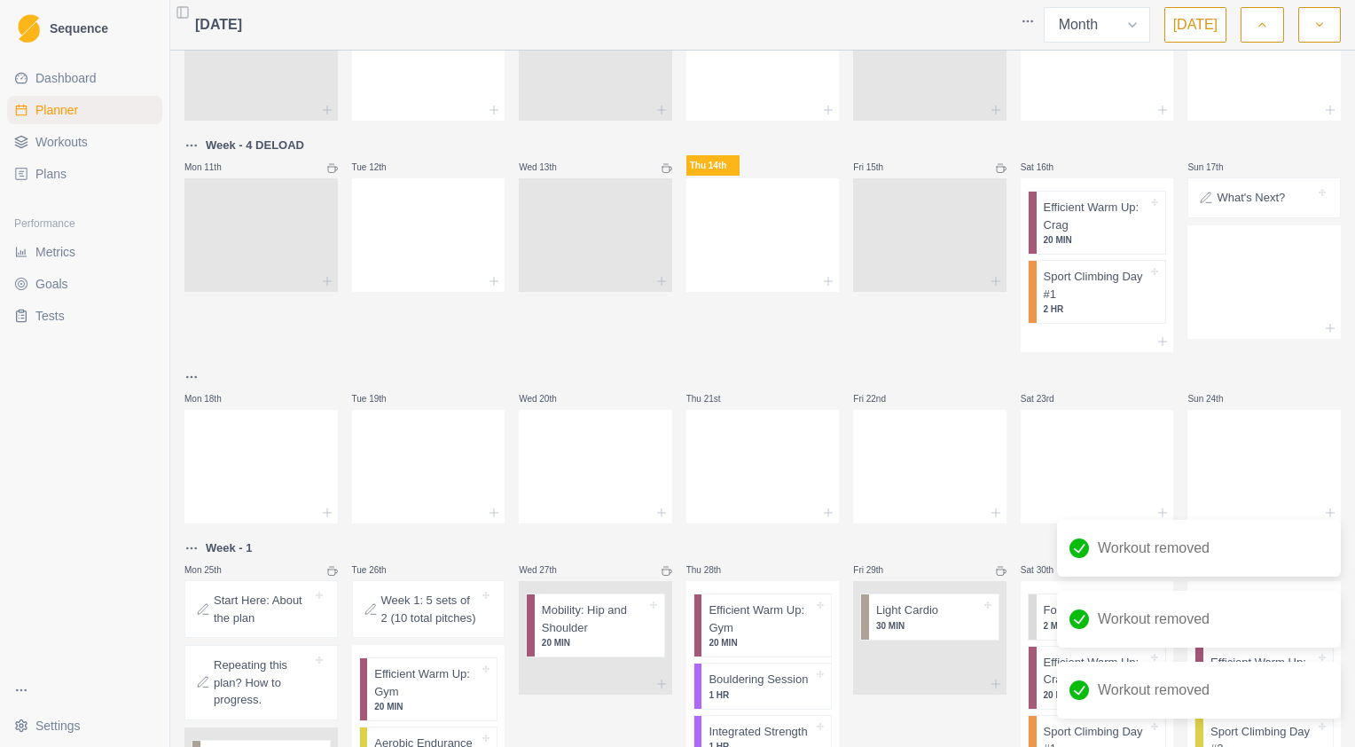
scroll to position [407, 0]
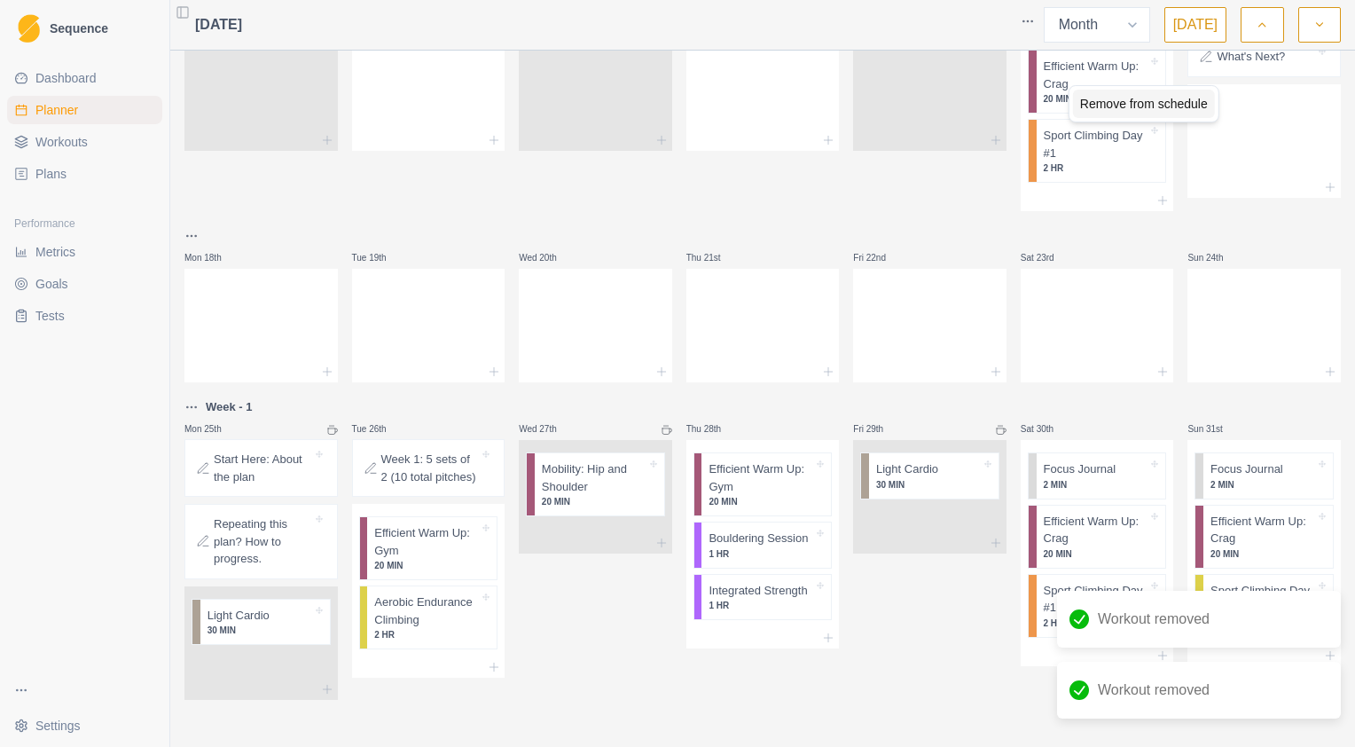
click at [1114, 102] on div "Remove from schedule" at bounding box center [1144, 104] width 142 height 28
click at [1121, 161] on p "2 HR" at bounding box center [1096, 167] width 105 height 13
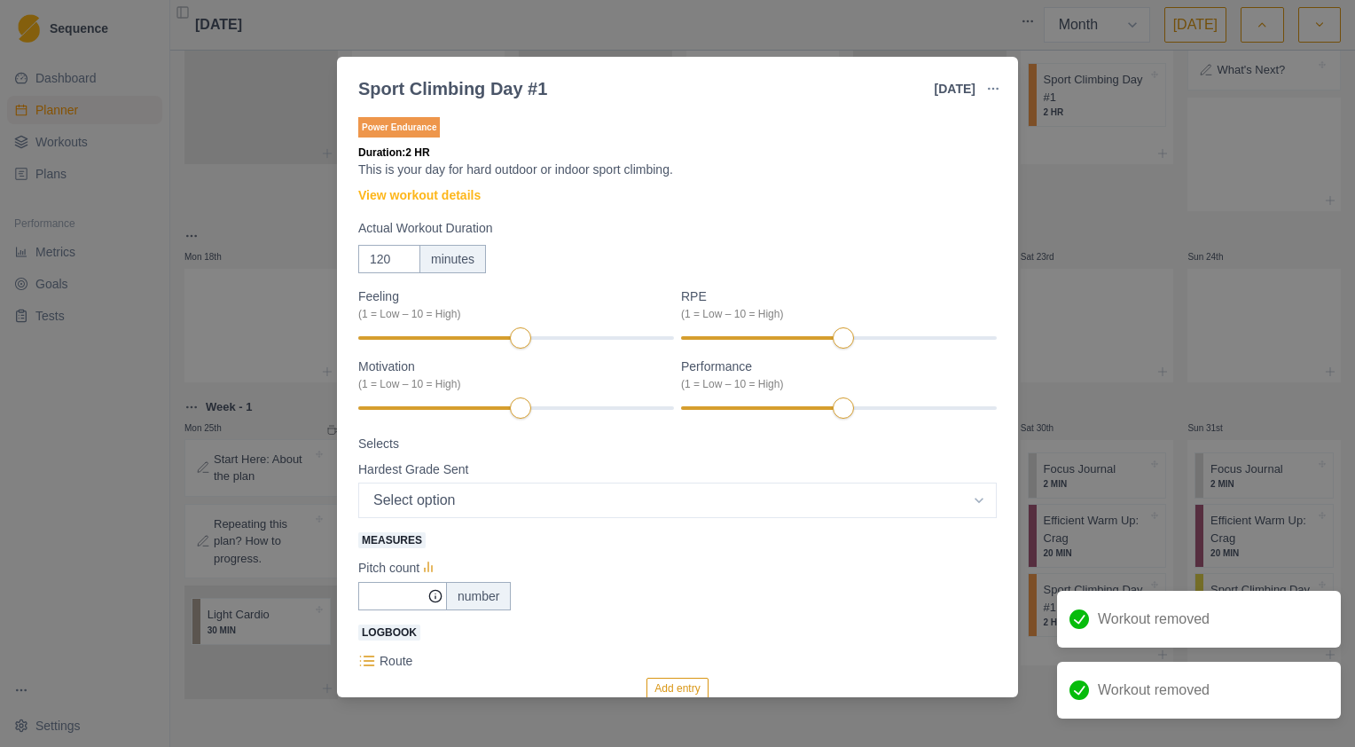
click at [1101, 223] on div "Sport Climbing Day #1 [DATE] Link To Goal View Workout Metrics Edit Original Wo…" at bounding box center [677, 373] width 1355 height 747
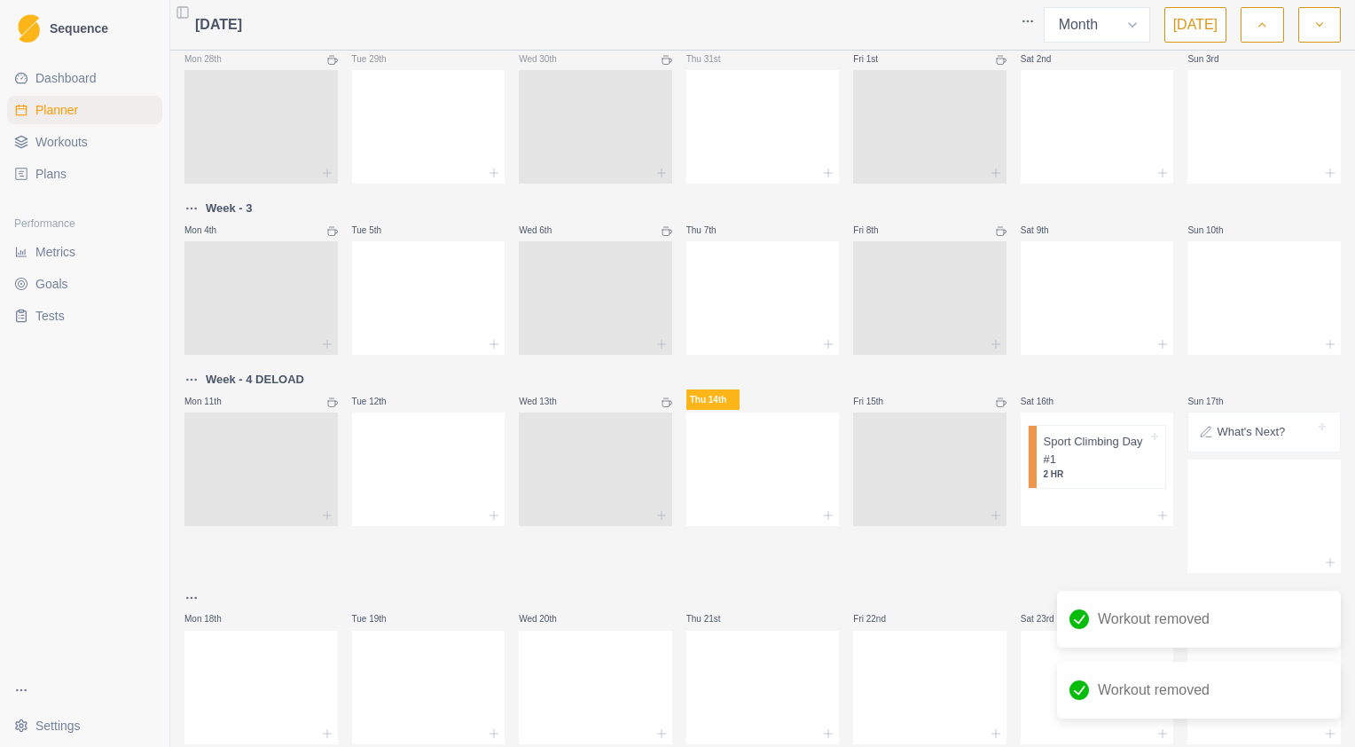
scroll to position [0, 0]
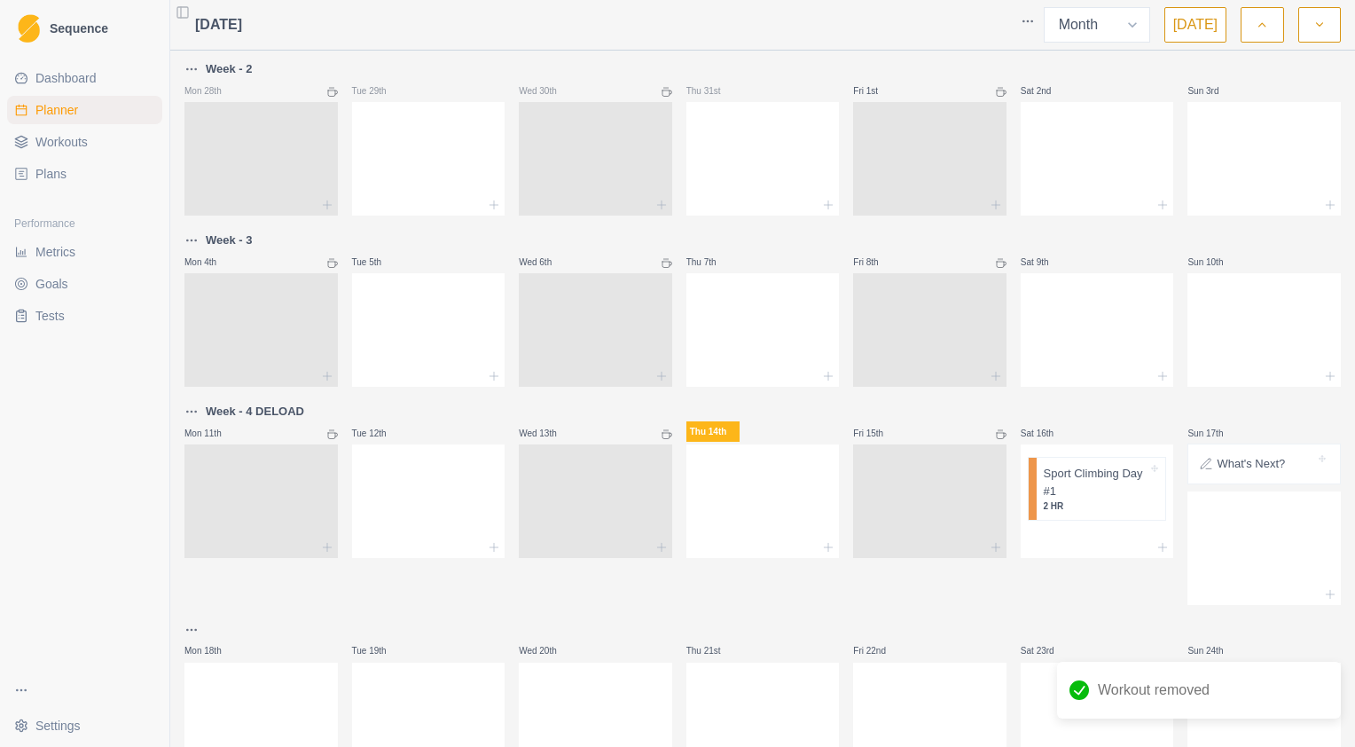
drag, startPoint x: 989, startPoint y: 436, endPoint x: 956, endPoint y: 424, distance: 35.9
click at [955, 423] on div "Fri 15th" at bounding box center [929, 432] width 153 height 21
click at [996, 436] on icon at bounding box center [1001, 434] width 11 height 11
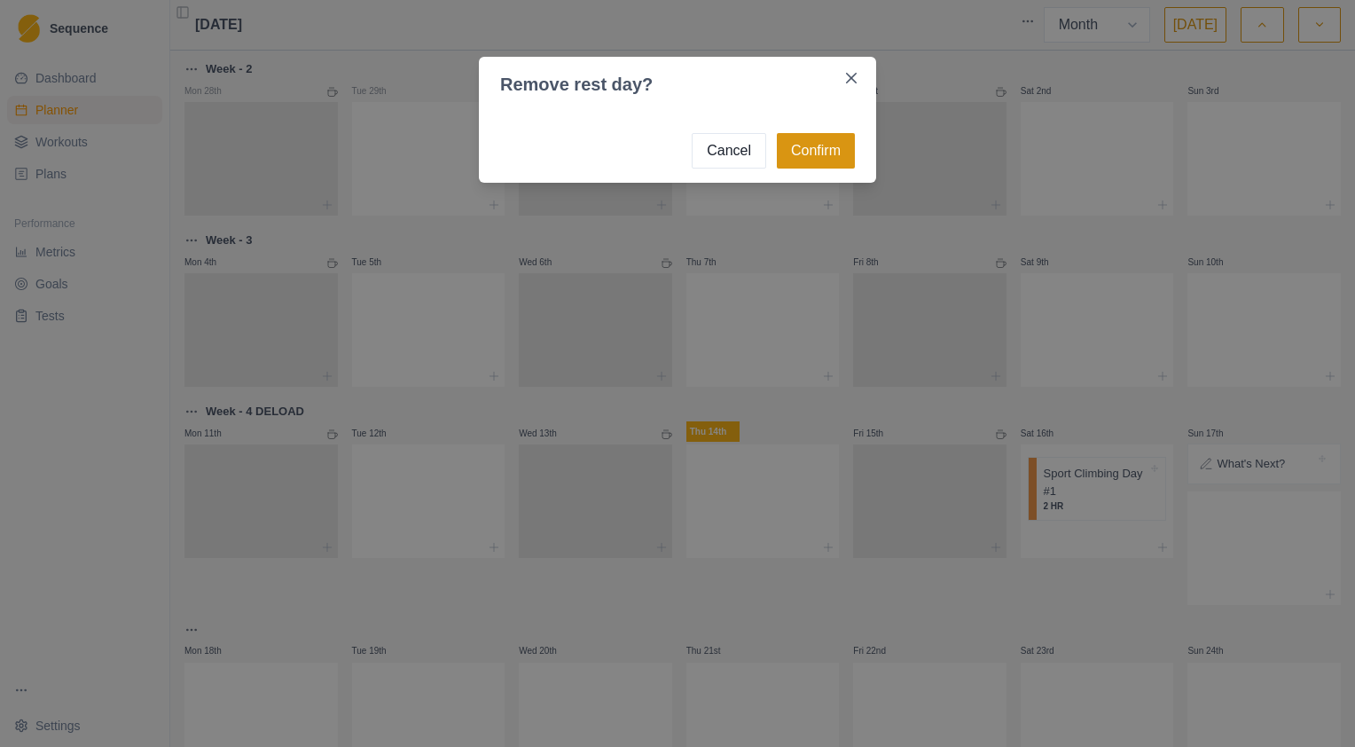
click at [836, 160] on button "Confirm" at bounding box center [816, 150] width 78 height 35
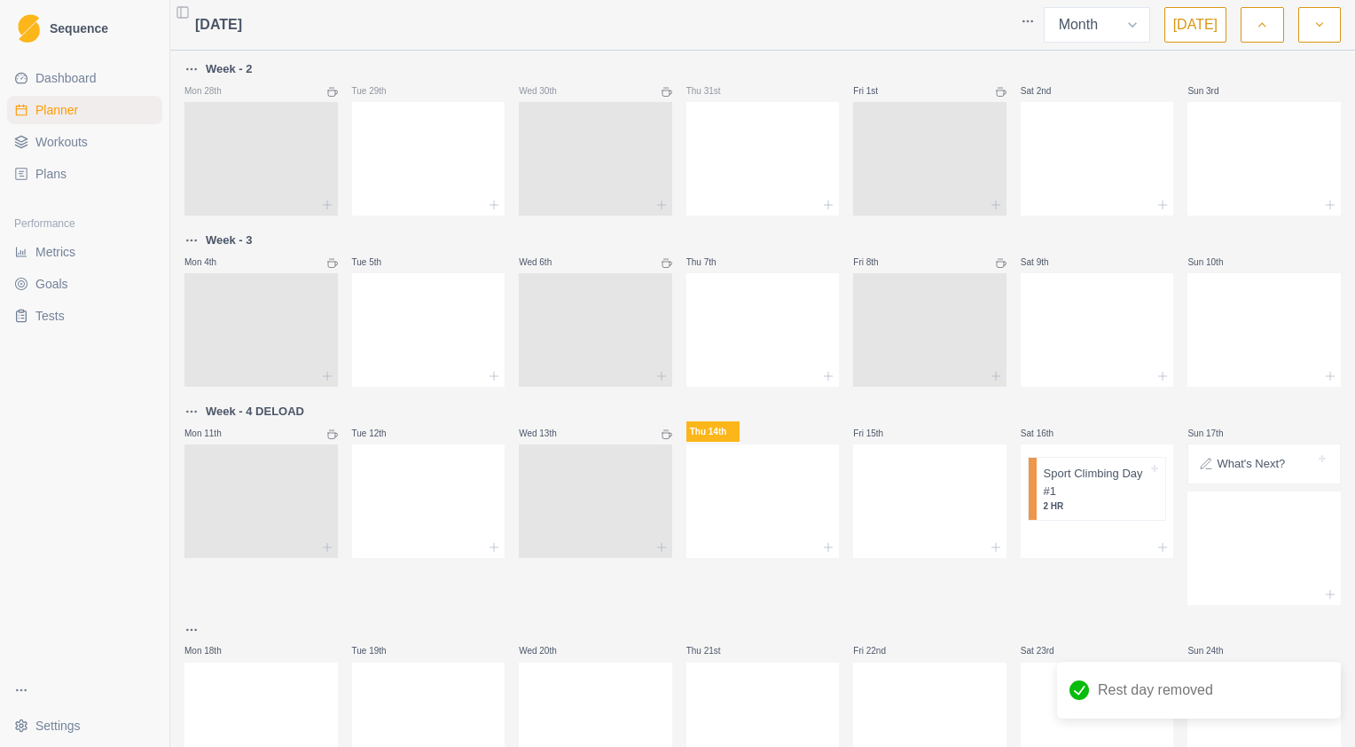
click at [662, 434] on icon at bounding box center [666, 434] width 11 height 11
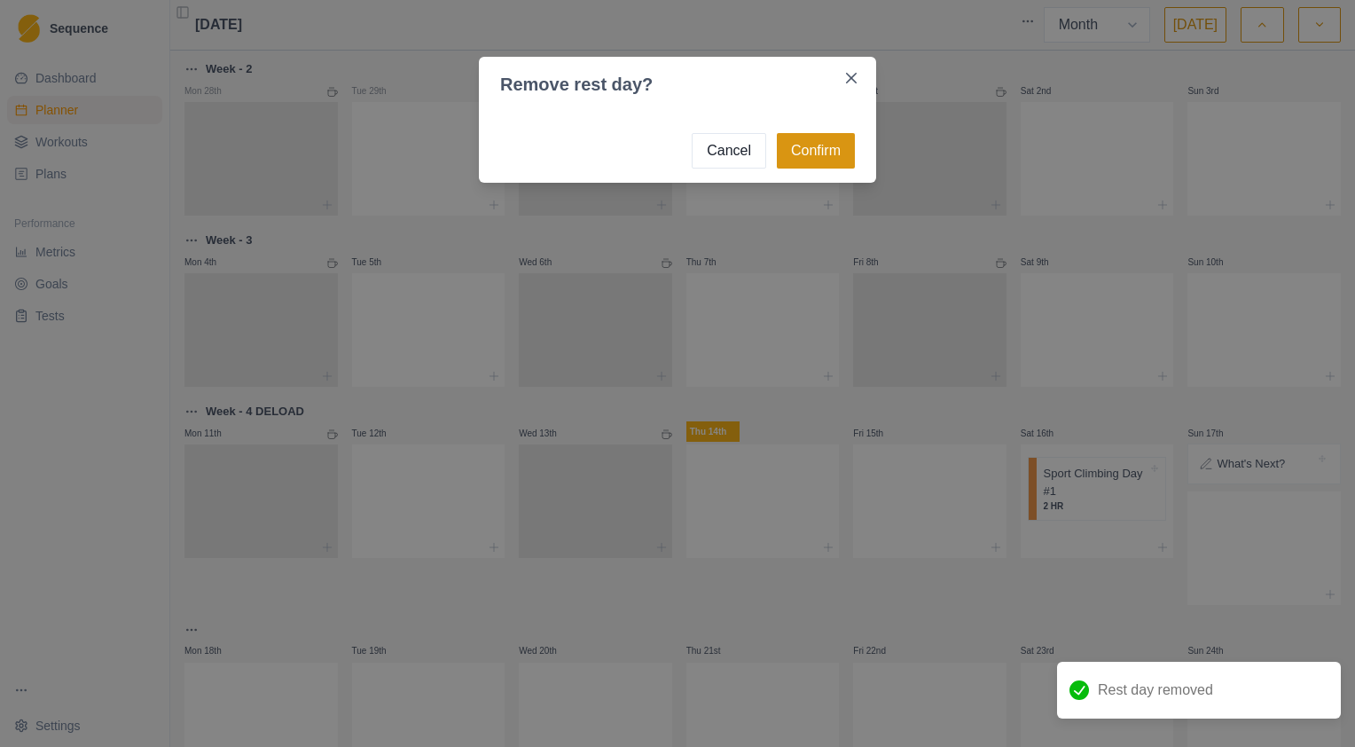
click at [835, 158] on button "Confirm" at bounding box center [816, 150] width 78 height 35
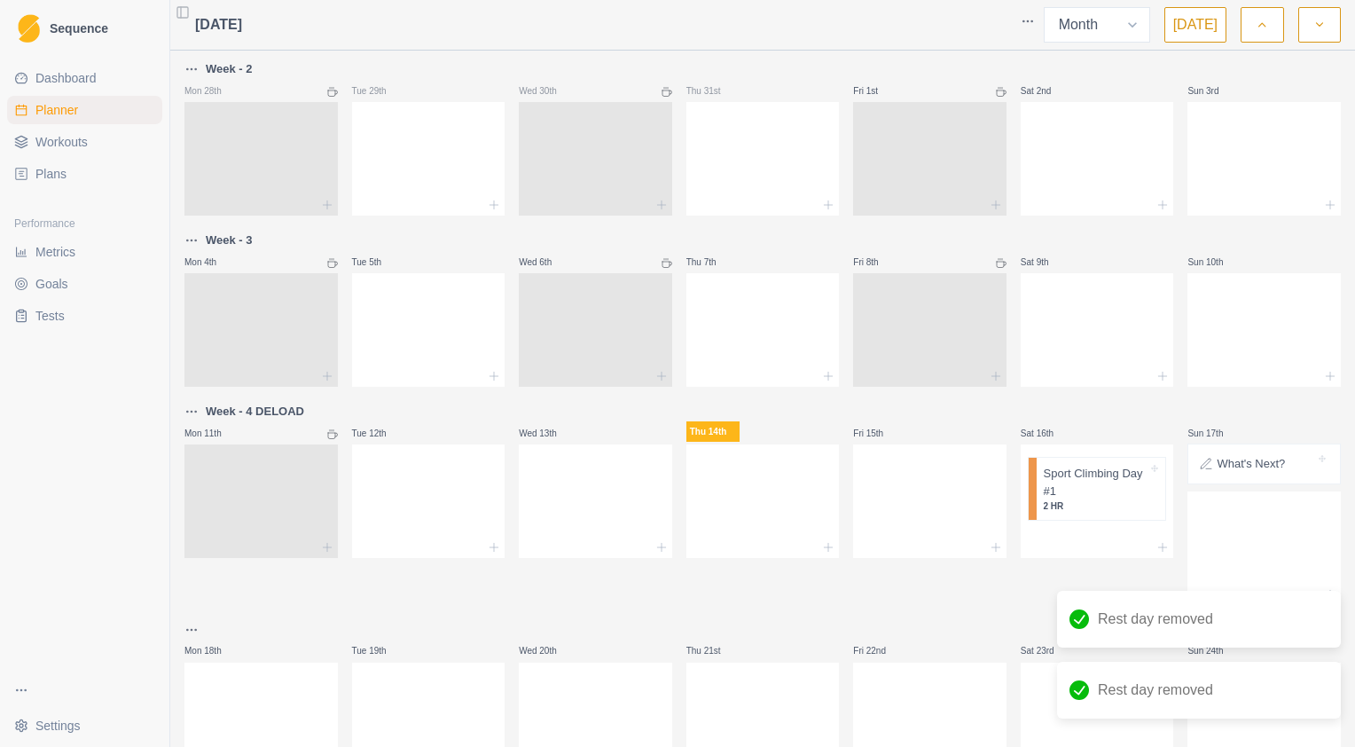
click at [333, 432] on icon at bounding box center [332, 434] width 11 height 11
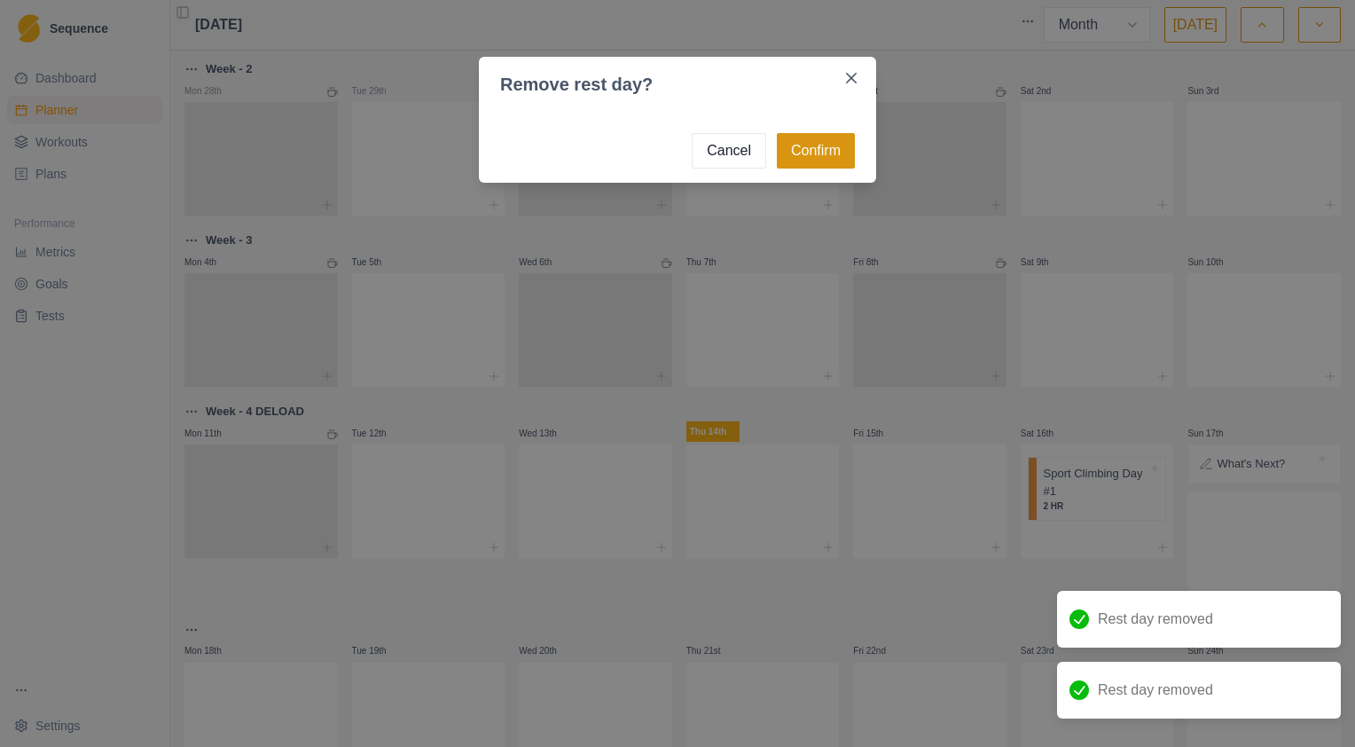
drag, startPoint x: 789, startPoint y: 153, endPoint x: 813, endPoint y: 165, distance: 27.0
click at [790, 153] on button "Confirm" at bounding box center [816, 150] width 78 height 35
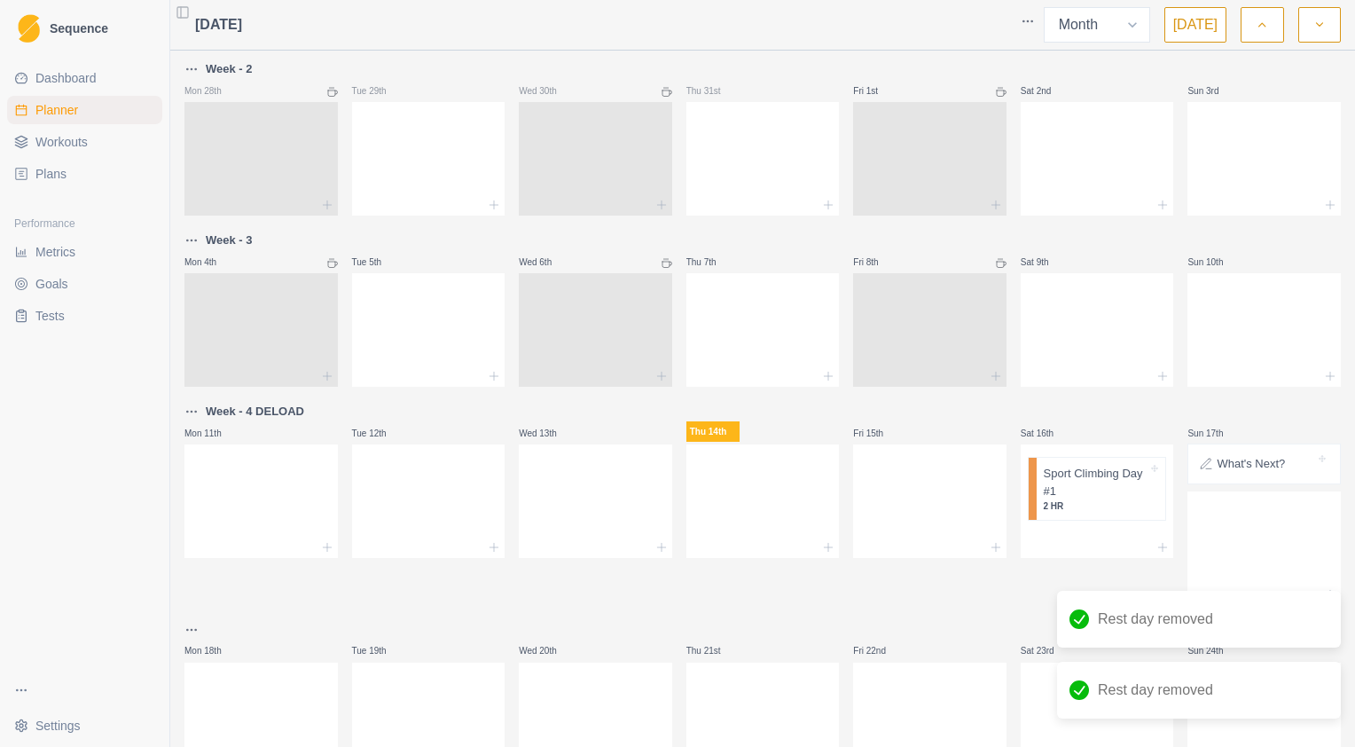
click at [996, 264] on icon at bounding box center [1001, 263] width 11 height 11
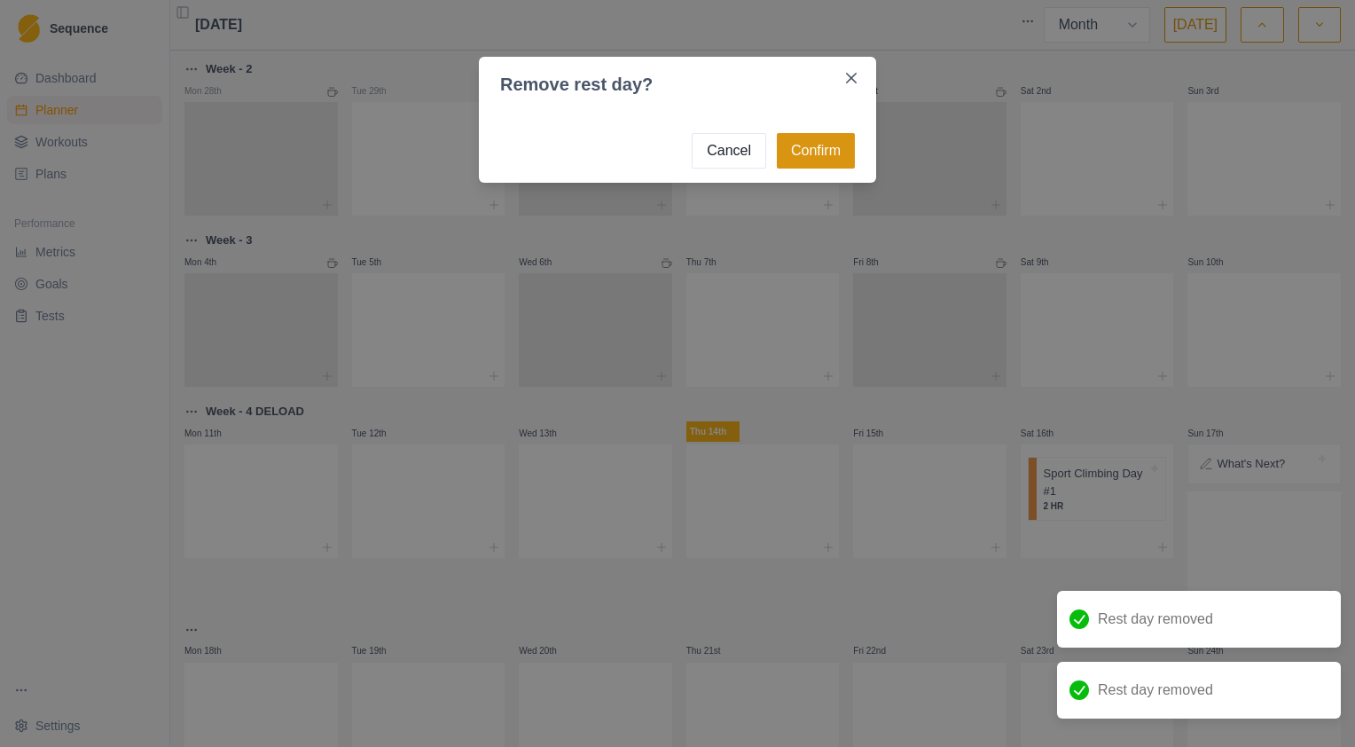
drag, startPoint x: 795, startPoint y: 147, endPoint x: 782, endPoint y: 166, distance: 22.9
click at [794, 149] on button "Confirm" at bounding box center [816, 150] width 78 height 35
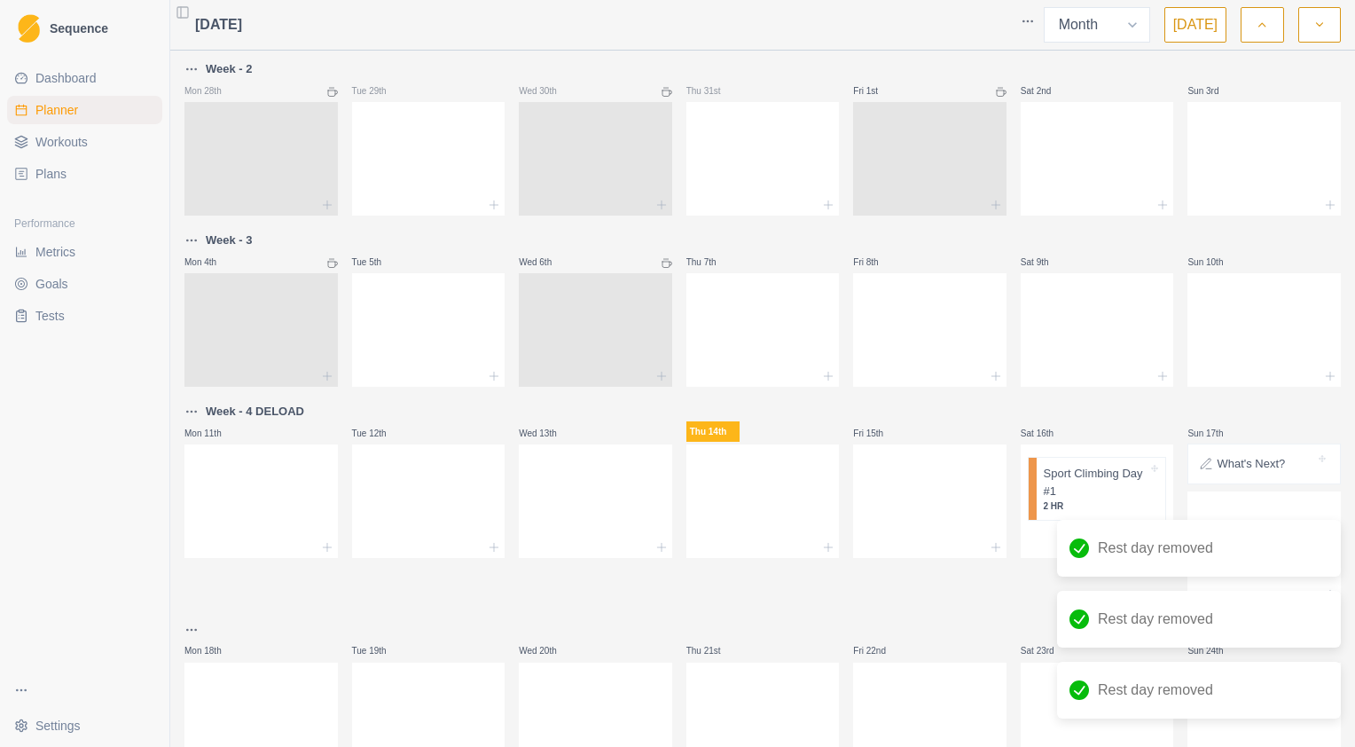
click at [661, 265] on icon at bounding box center [666, 263] width 11 height 11
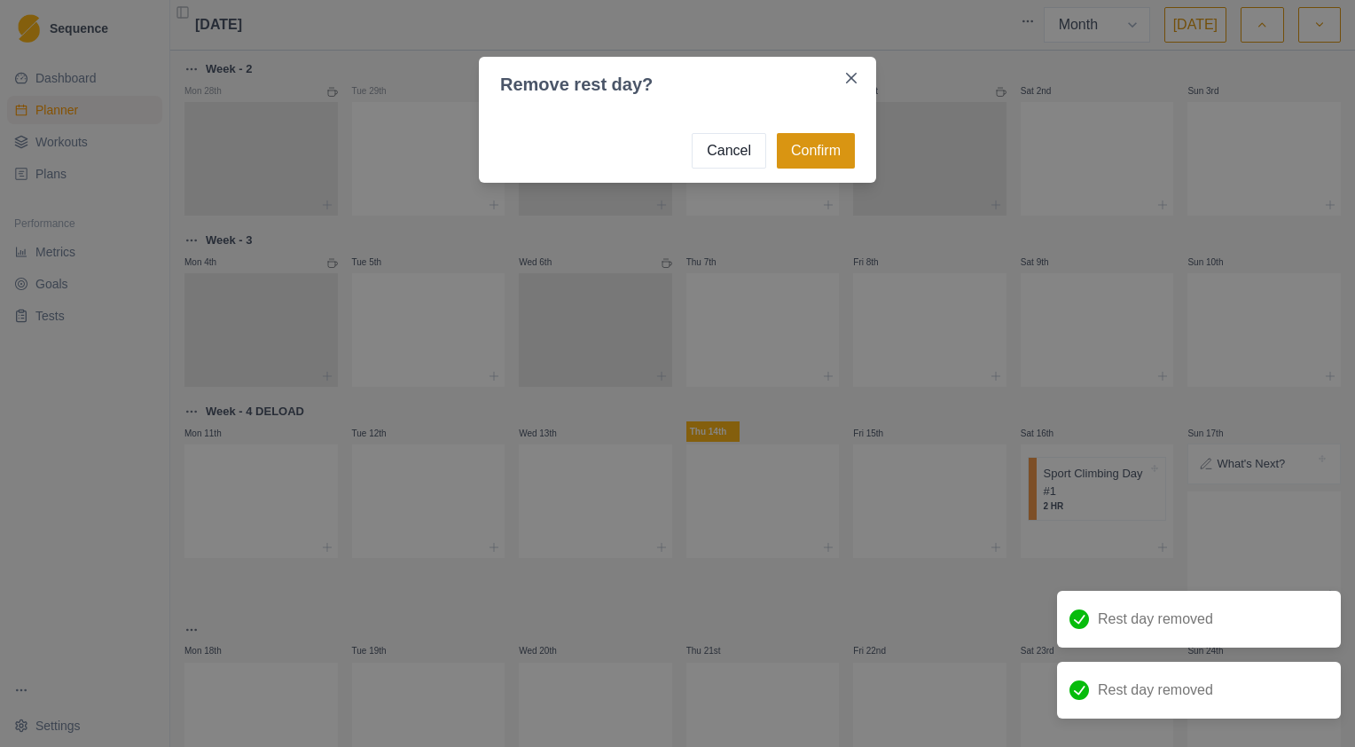
click at [821, 136] on button "Confirm" at bounding box center [816, 150] width 78 height 35
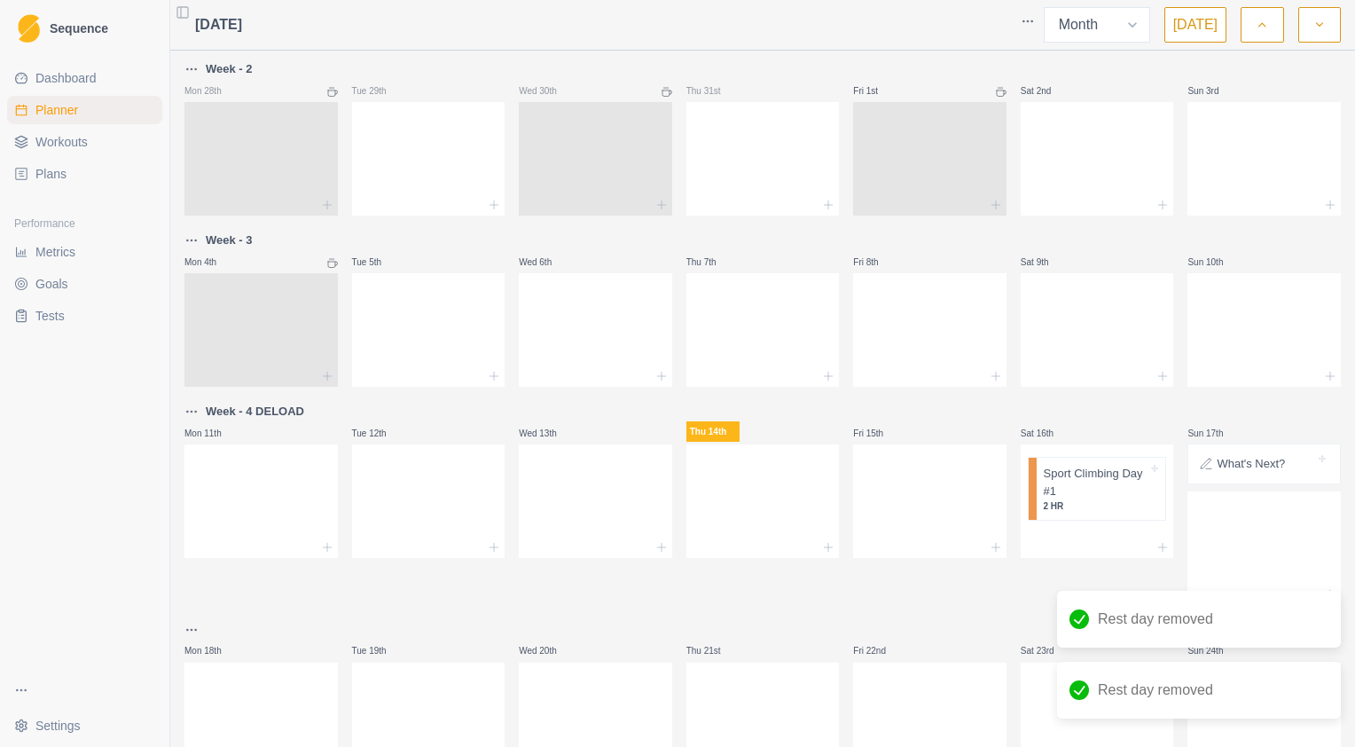
click at [330, 264] on icon at bounding box center [332, 263] width 11 height 11
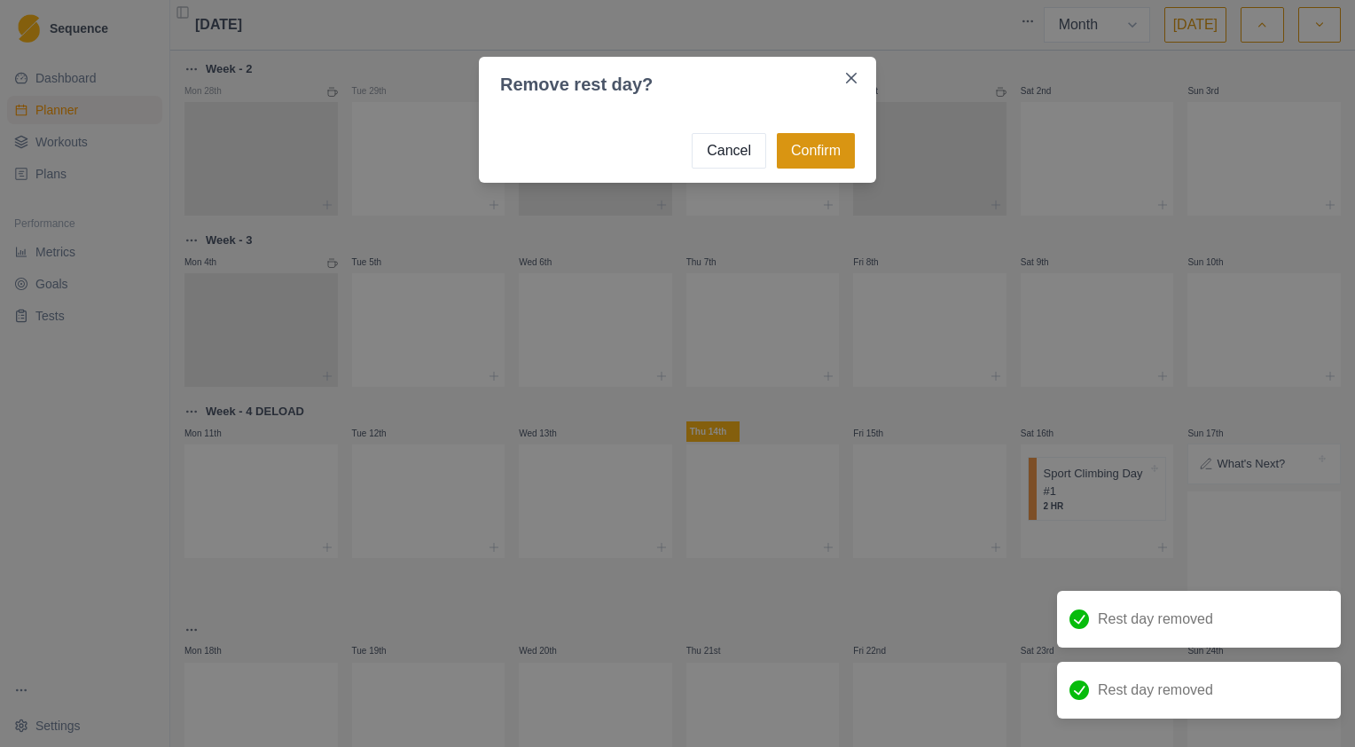
click at [801, 154] on button "Confirm" at bounding box center [816, 150] width 78 height 35
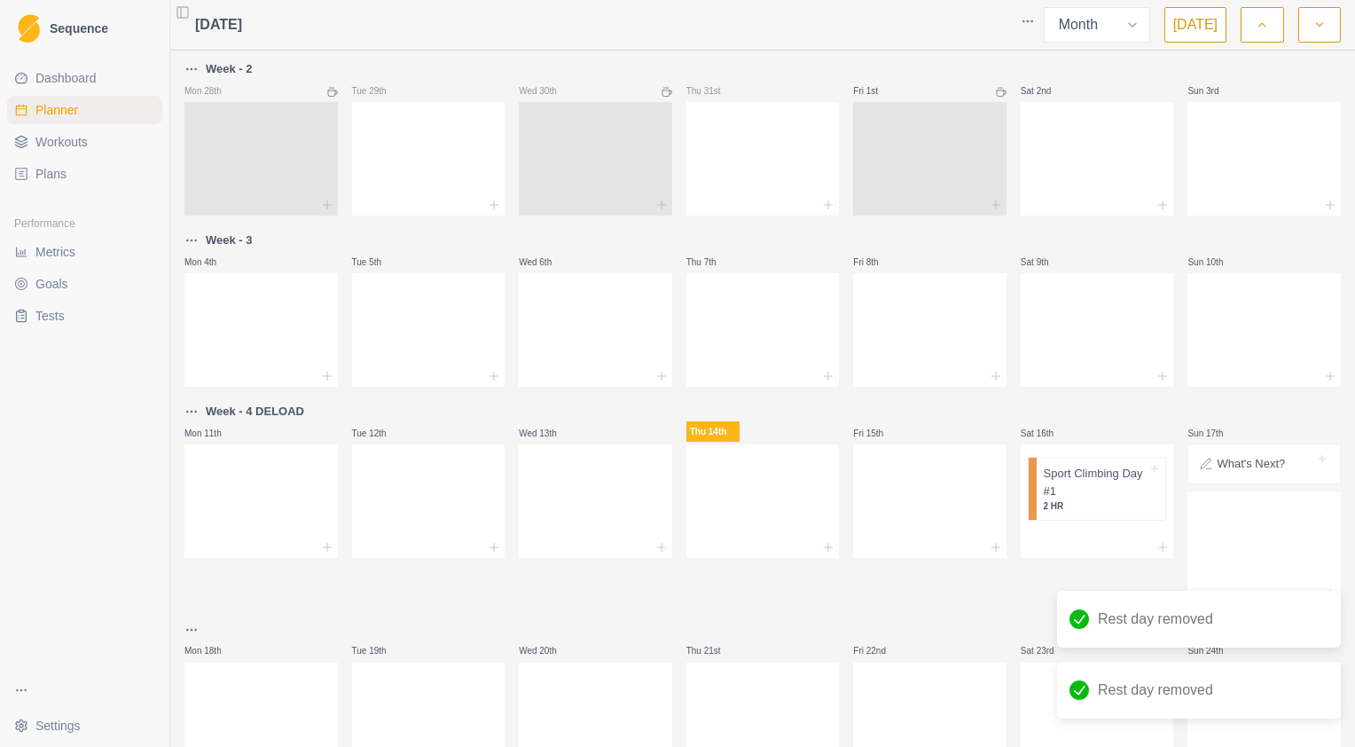
click at [330, 94] on icon at bounding box center [332, 92] width 11 height 11
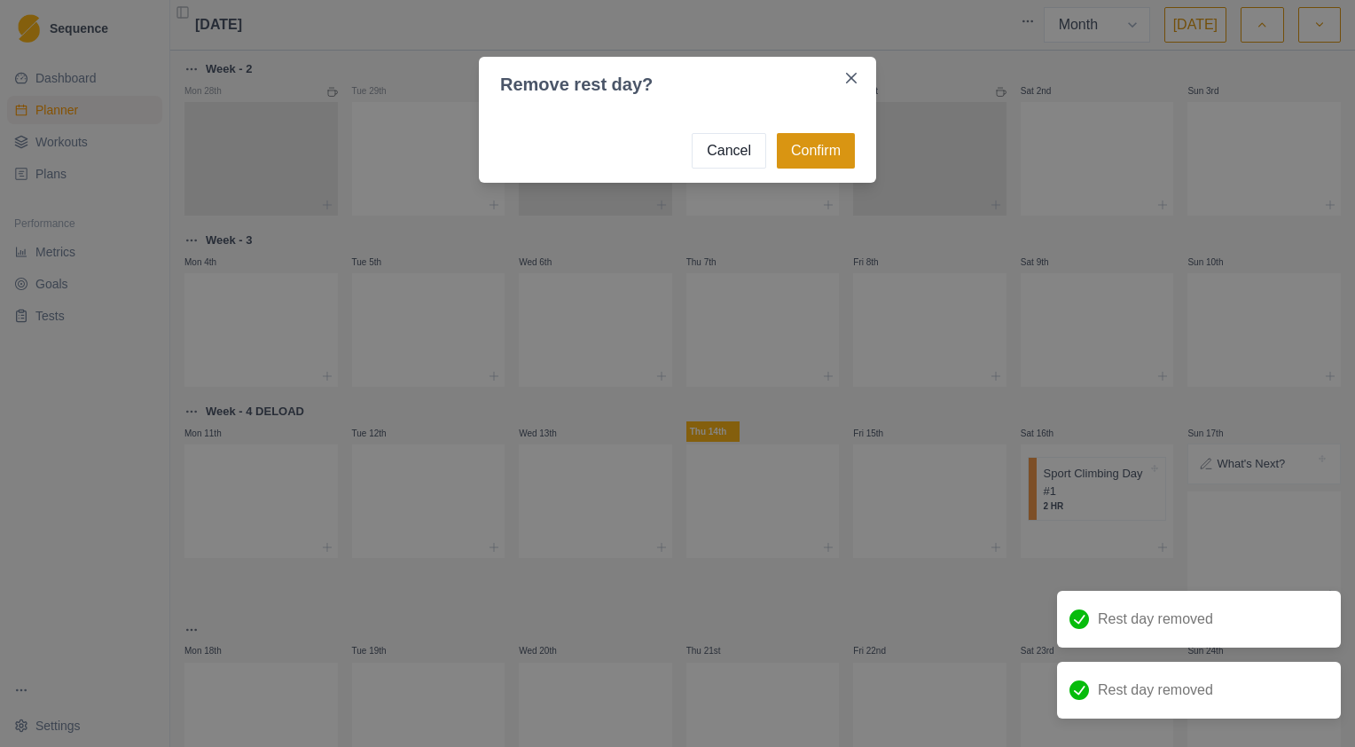
click at [782, 152] on button "Confirm" at bounding box center [816, 150] width 78 height 35
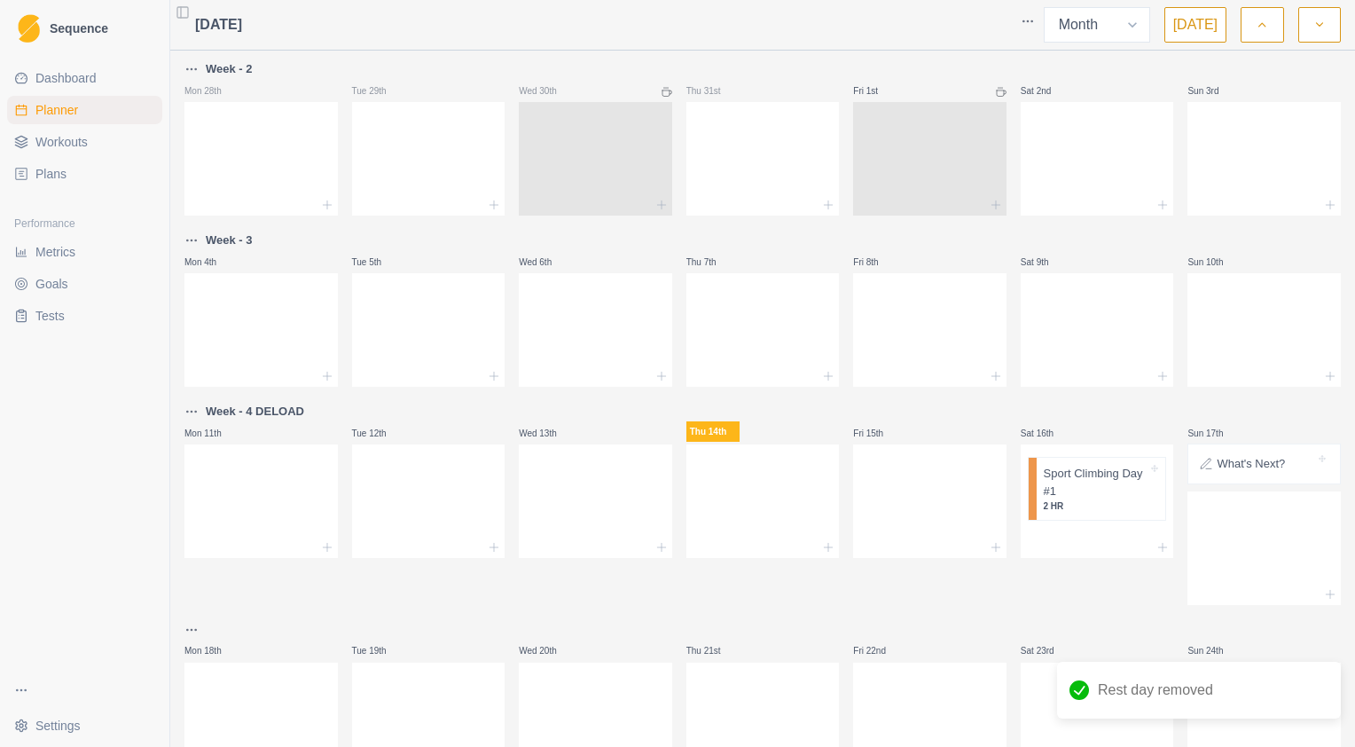
click at [661, 90] on icon at bounding box center [666, 92] width 11 height 11
click at [661, 92] on icon at bounding box center [666, 92] width 11 height 11
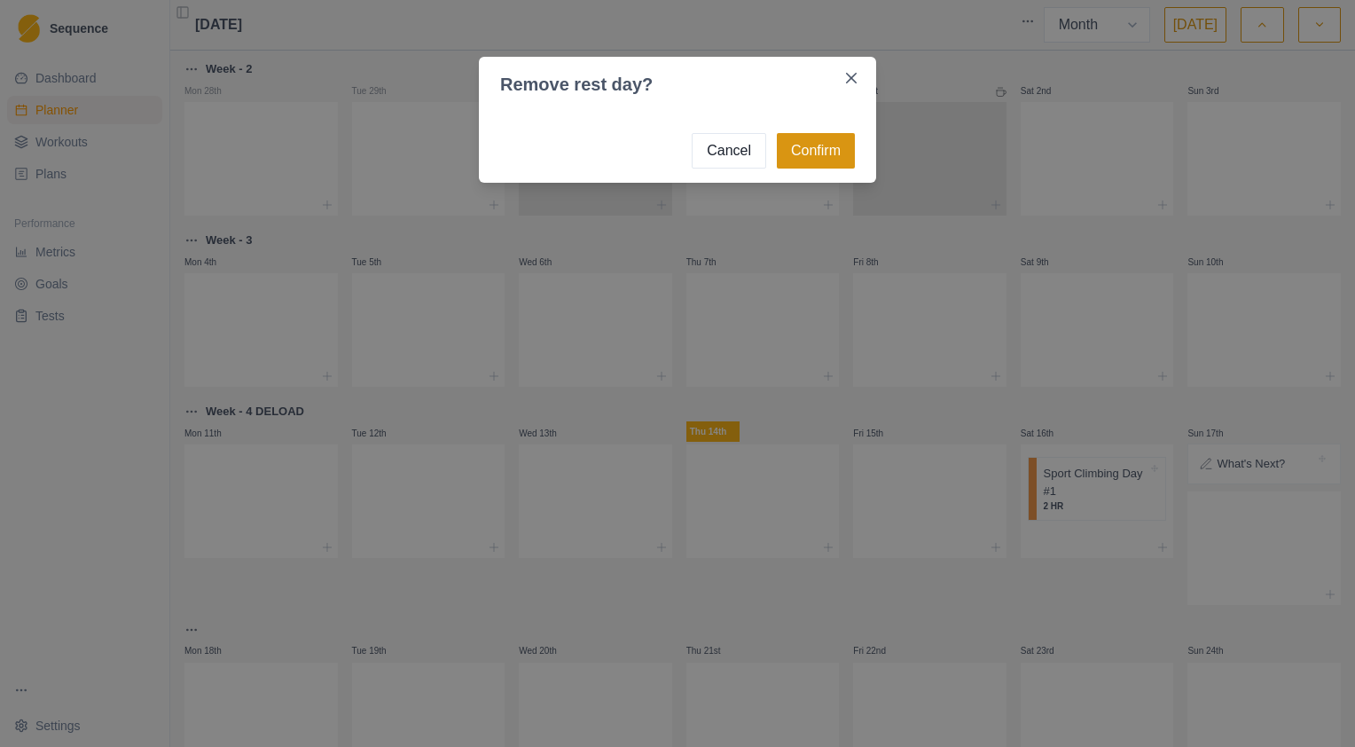
click at [838, 141] on button "Confirm" at bounding box center [816, 150] width 78 height 35
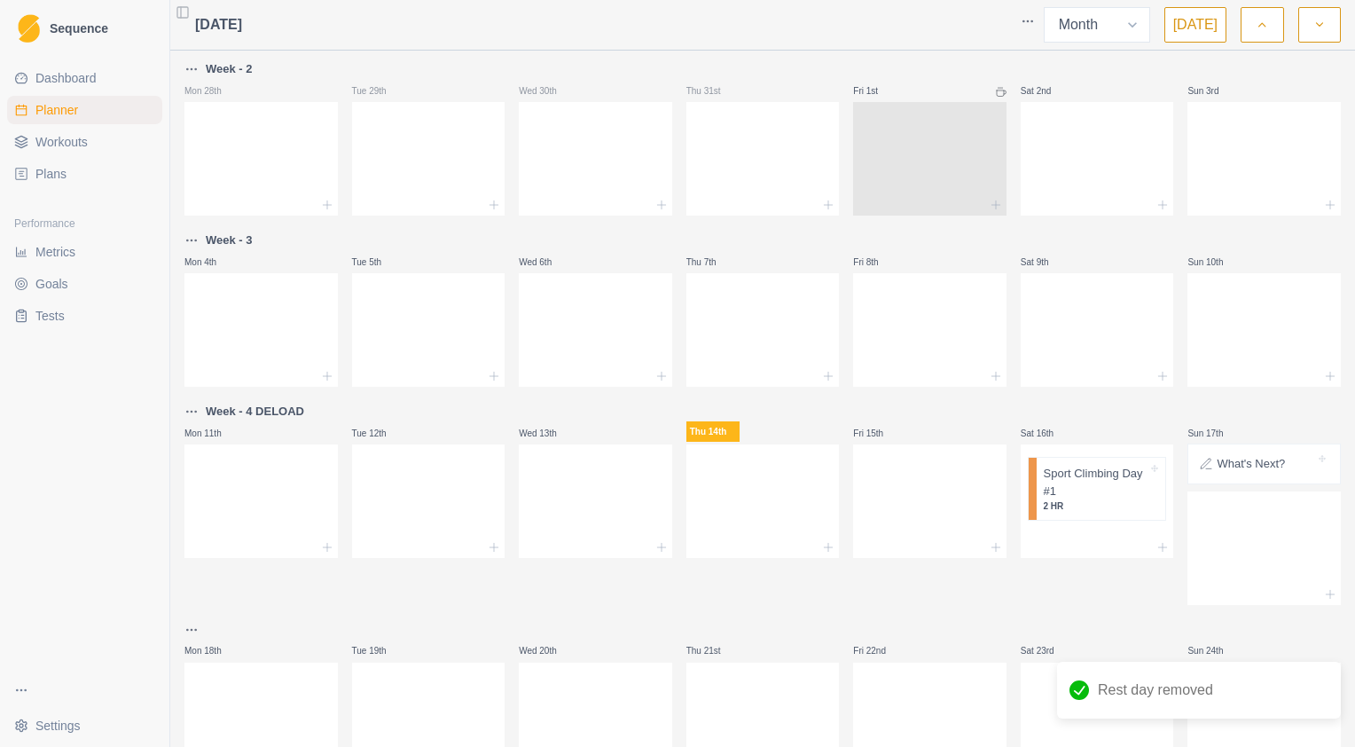
click at [996, 94] on icon at bounding box center [1001, 92] width 11 height 11
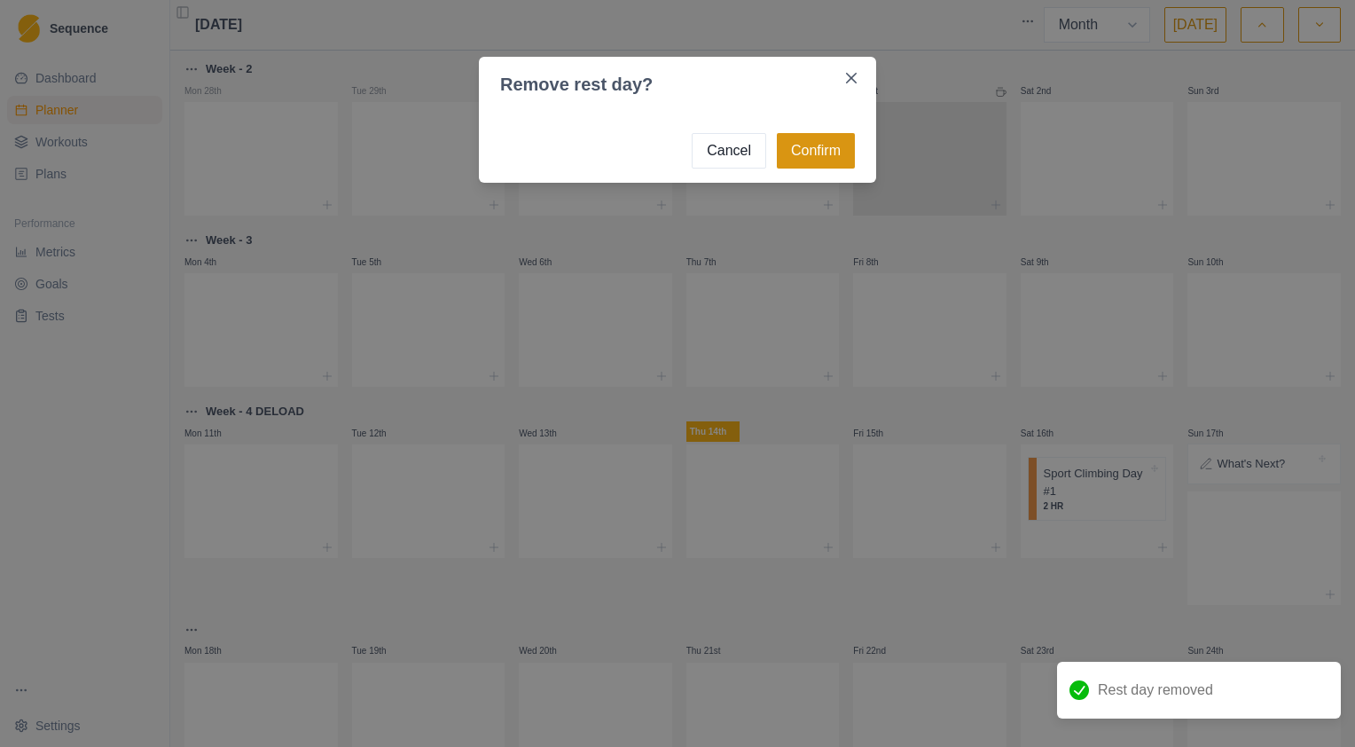
click at [815, 160] on button "Confirm" at bounding box center [816, 150] width 78 height 35
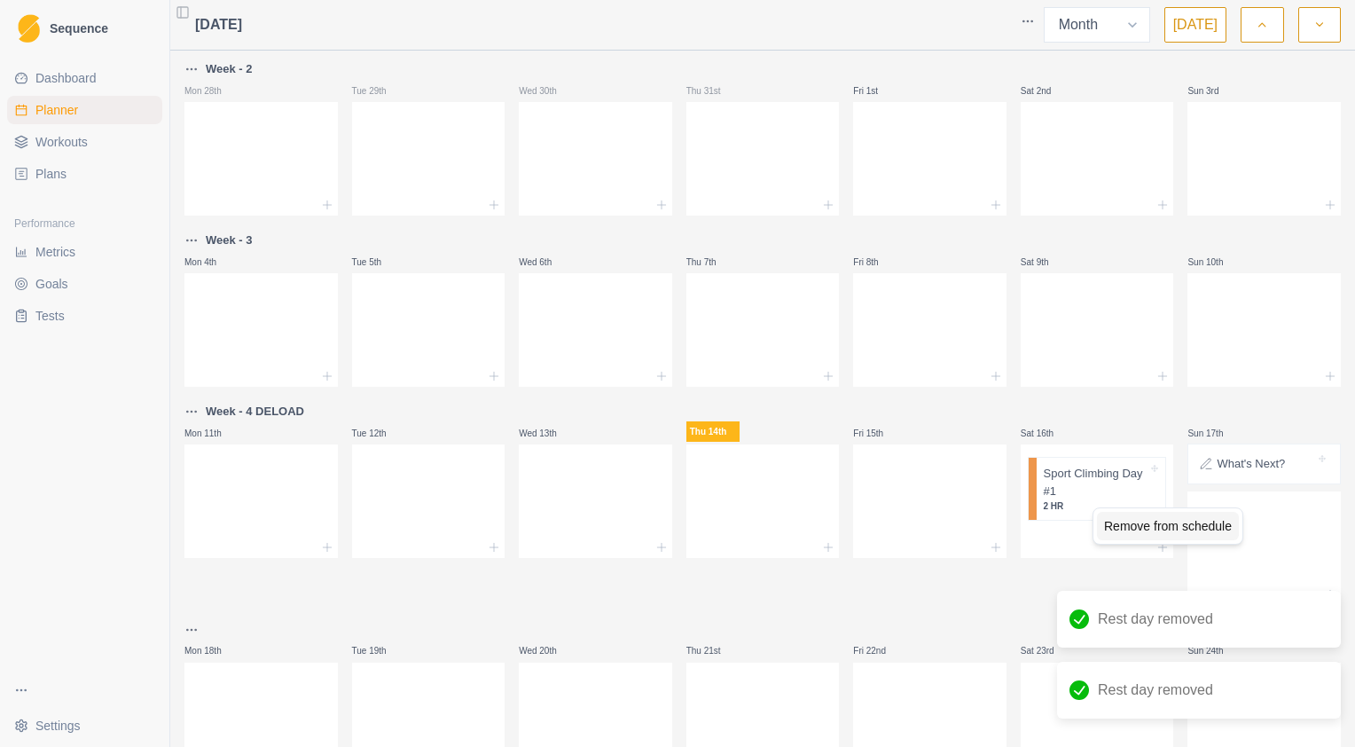
click at [1144, 533] on div "Remove from schedule" at bounding box center [1168, 526] width 142 height 28
click at [1229, 481] on div "Delete Note" at bounding box center [1200, 479] width 105 height 28
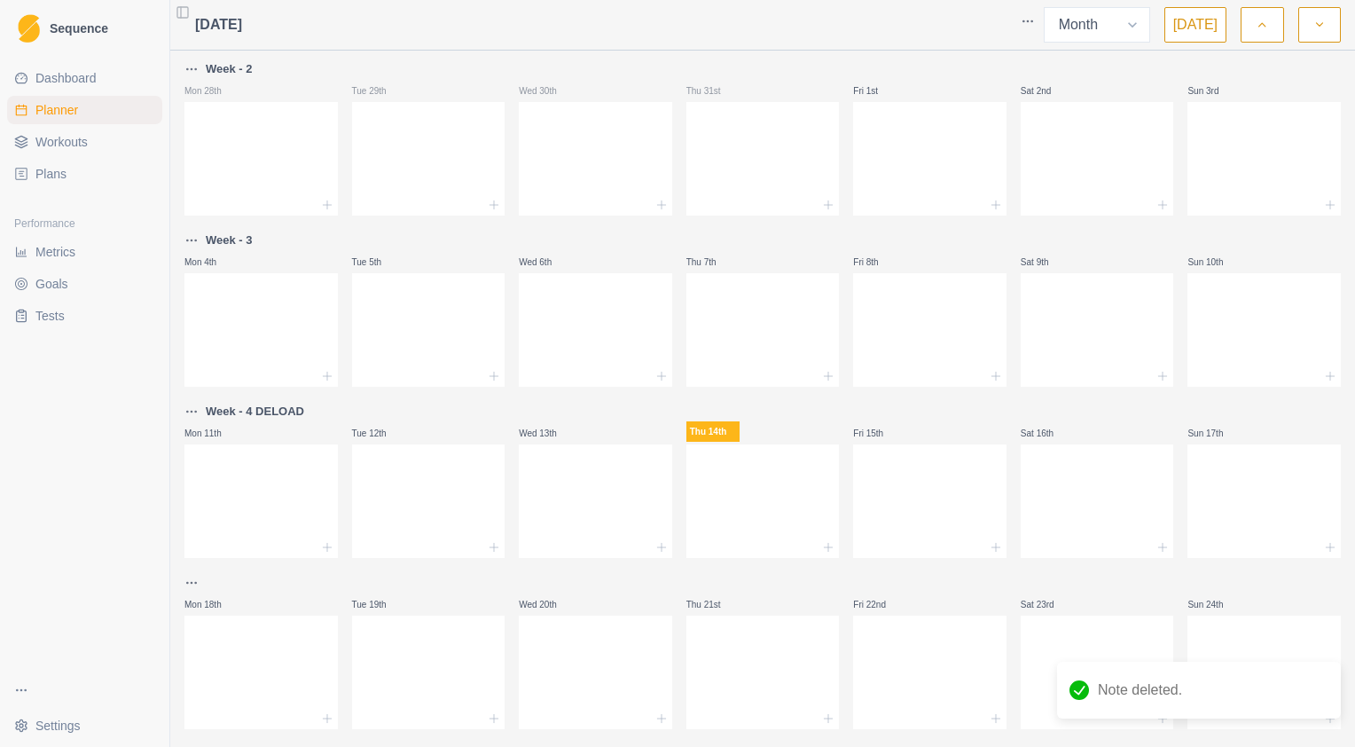
click at [1323, 31] on icon "button" at bounding box center [1319, 25] width 12 height 18
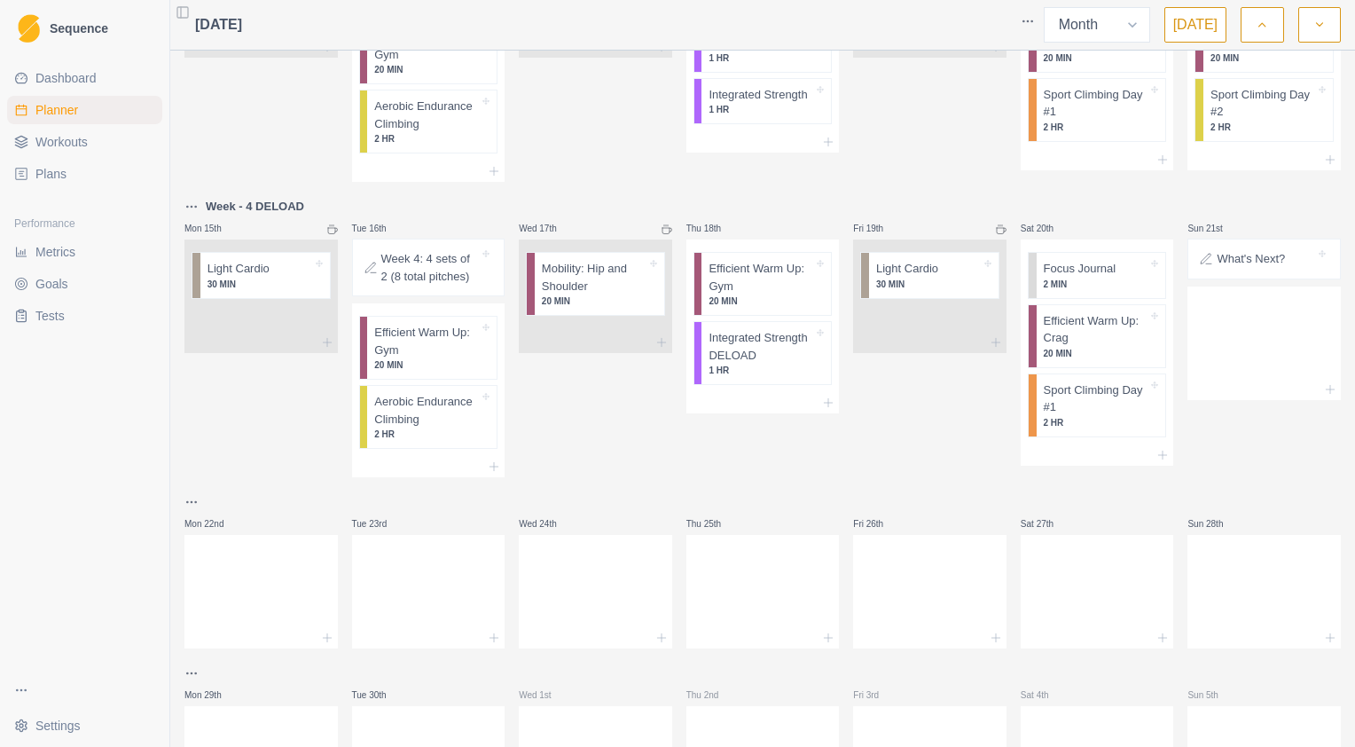
scroll to position [571, 0]
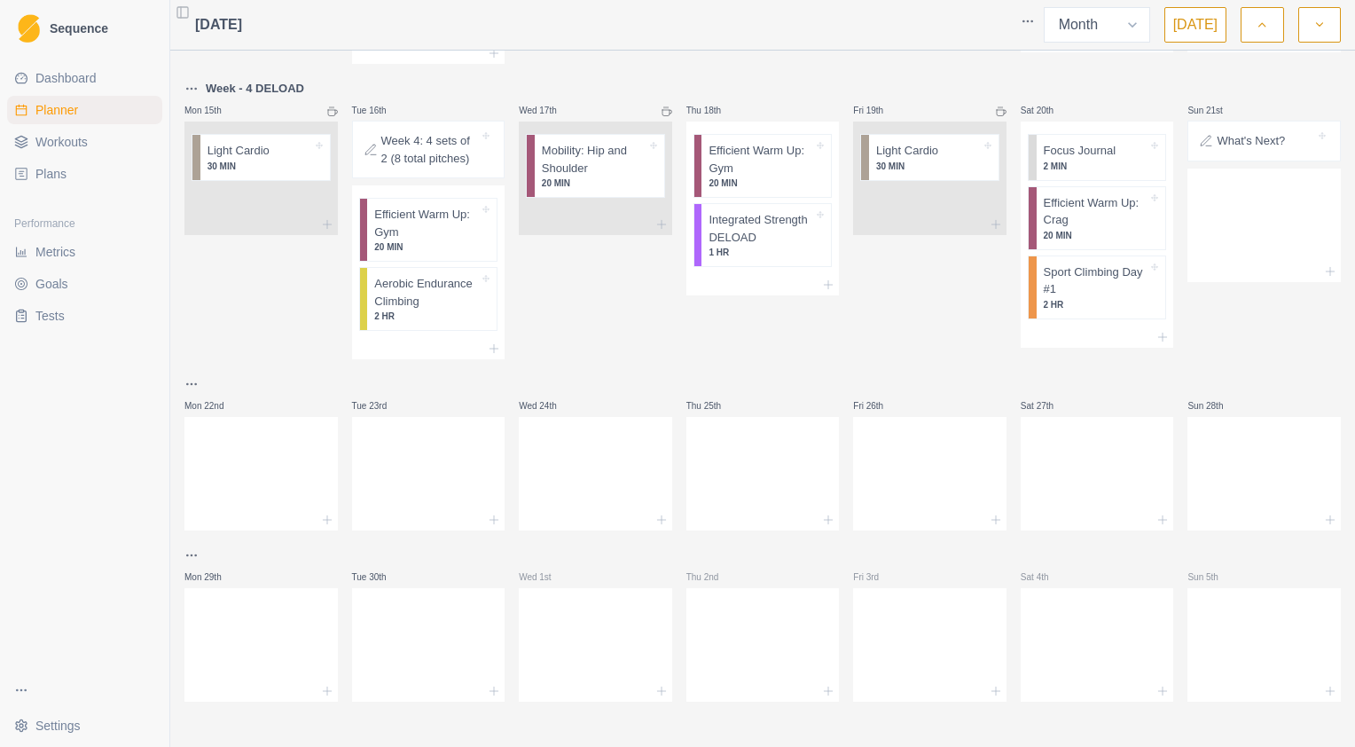
click at [66, 316] on link "Tests" at bounding box center [84, 315] width 155 height 28
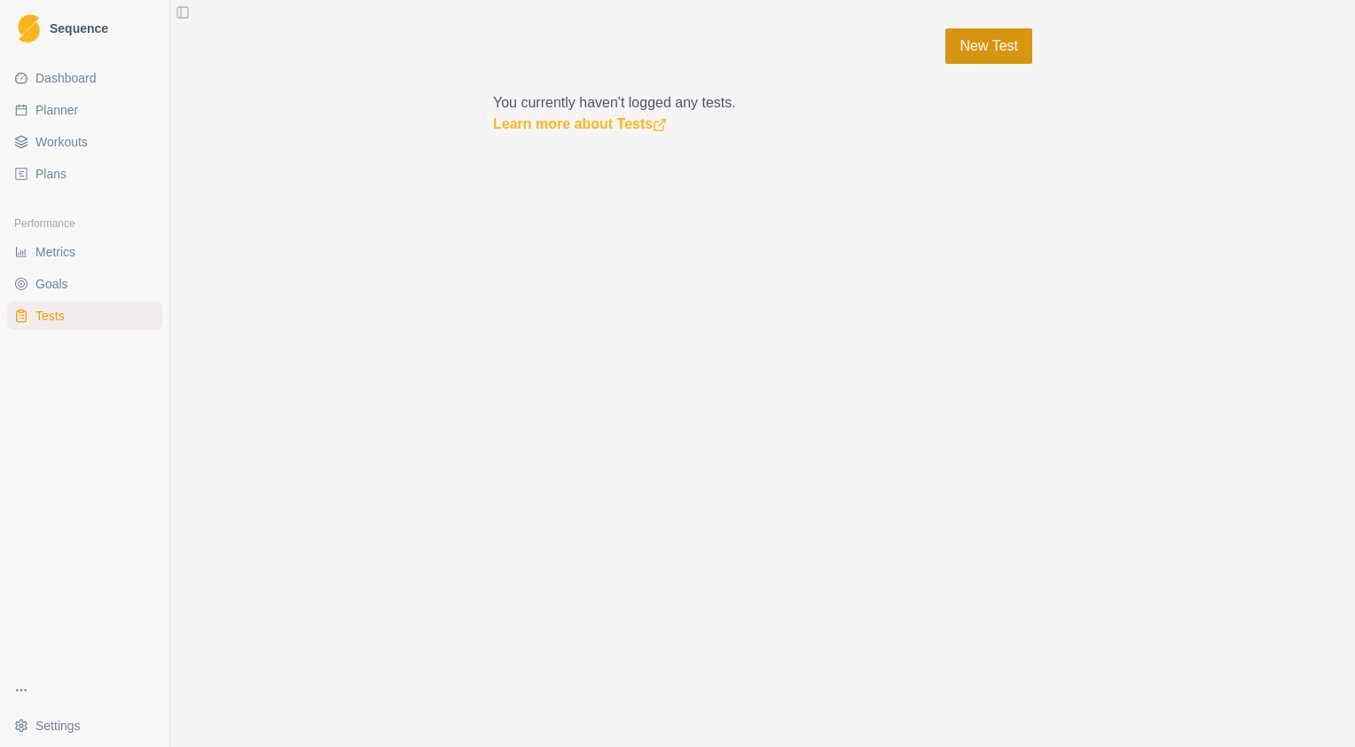
click at [1000, 37] on link "New Test" at bounding box center [988, 45] width 87 height 35
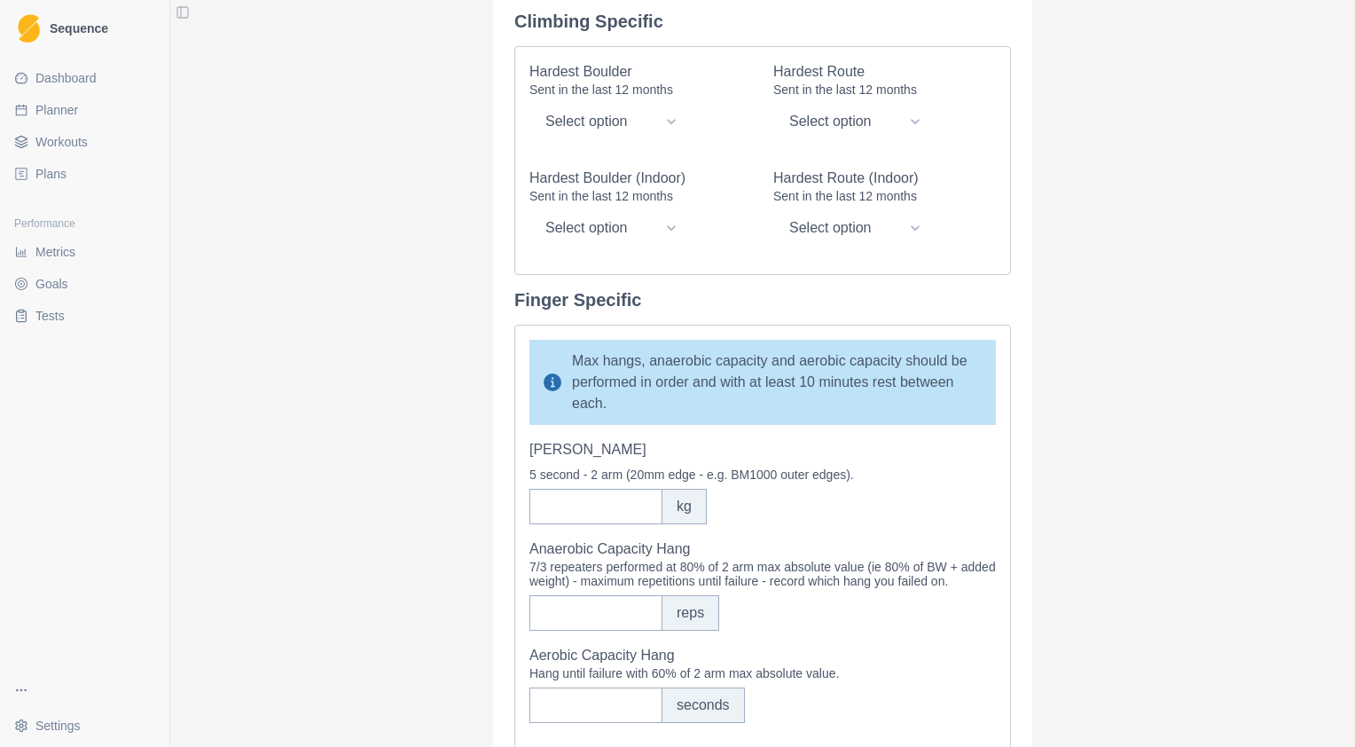
scroll to position [109, 0]
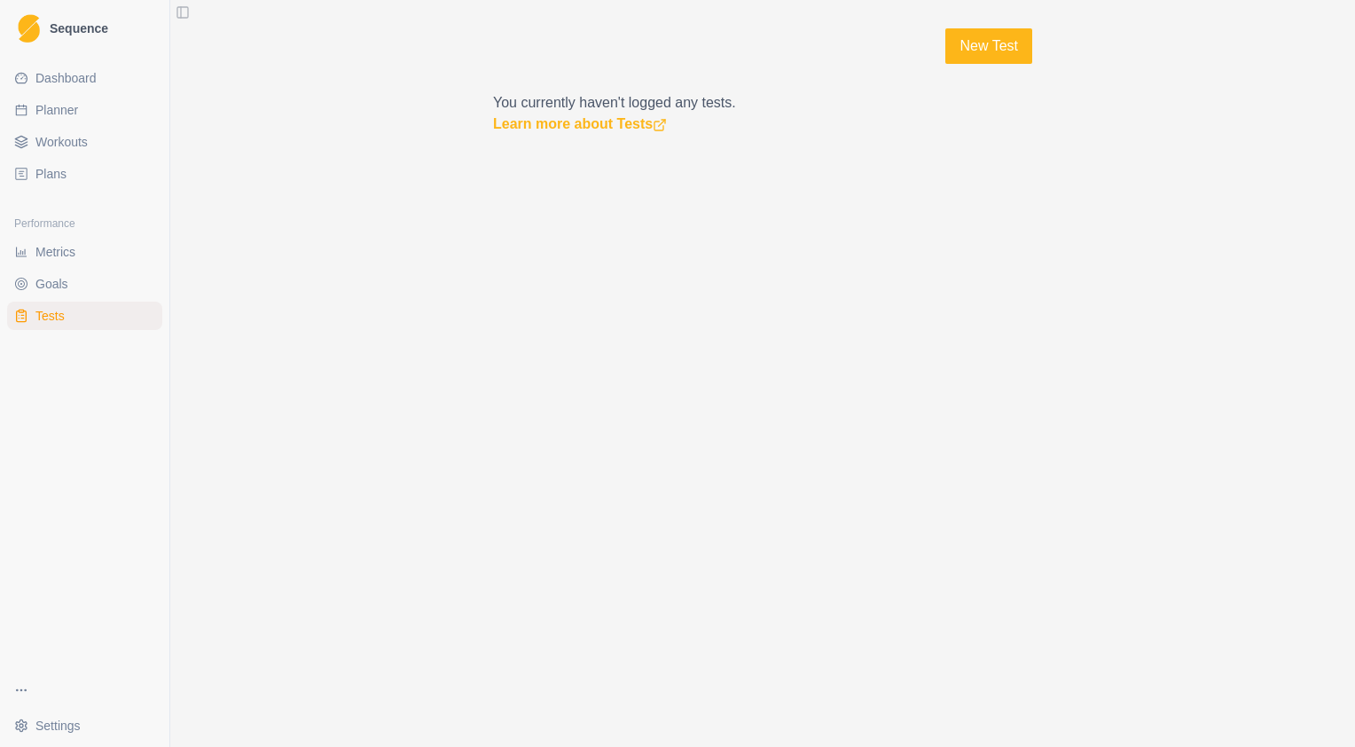
select select "month"
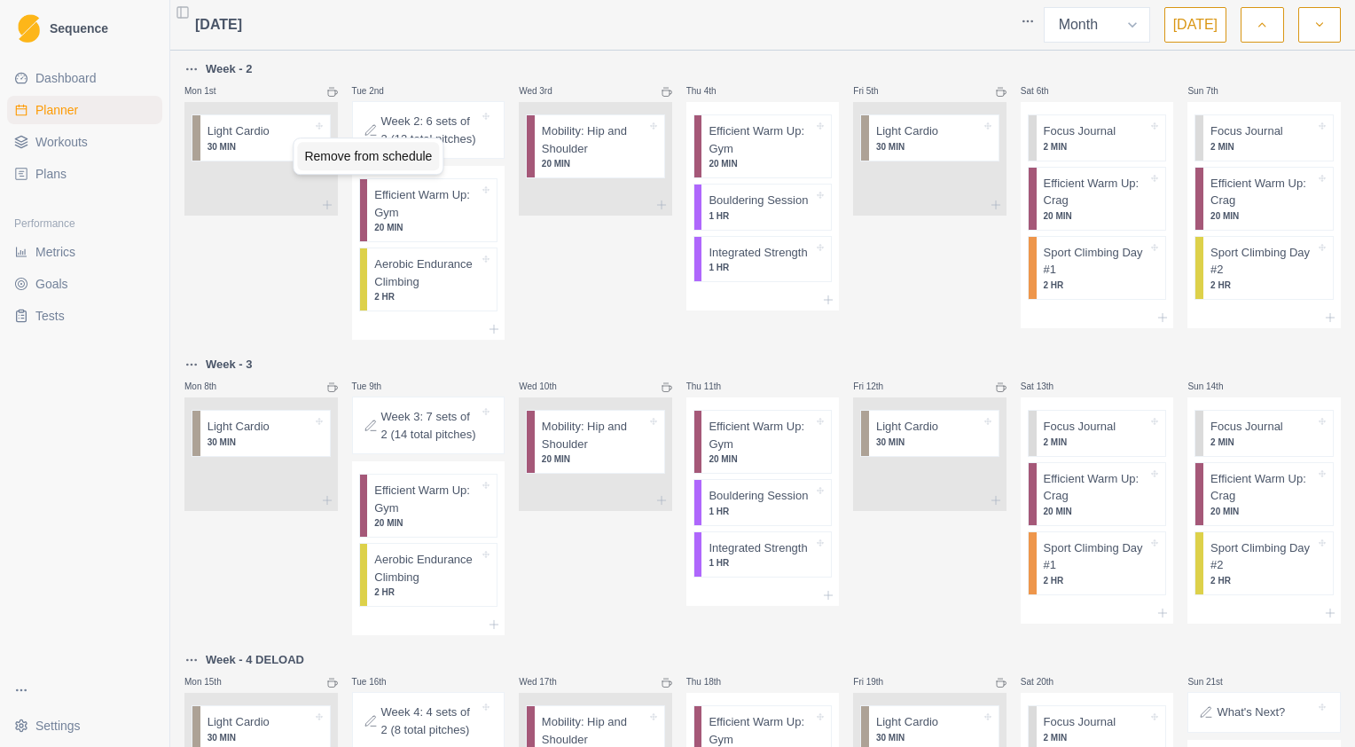
click at [321, 154] on div "Remove from schedule" at bounding box center [368, 156] width 142 height 28
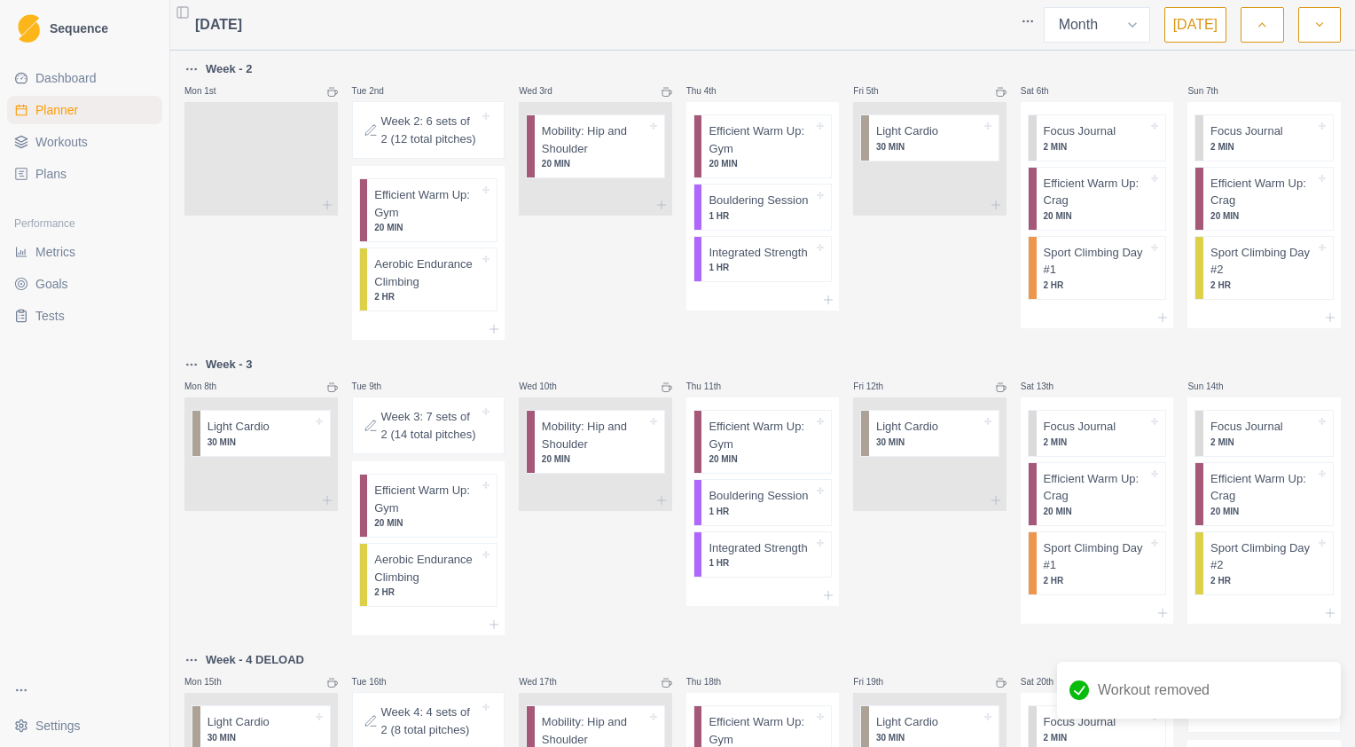
click at [330, 90] on icon at bounding box center [332, 92] width 11 height 11
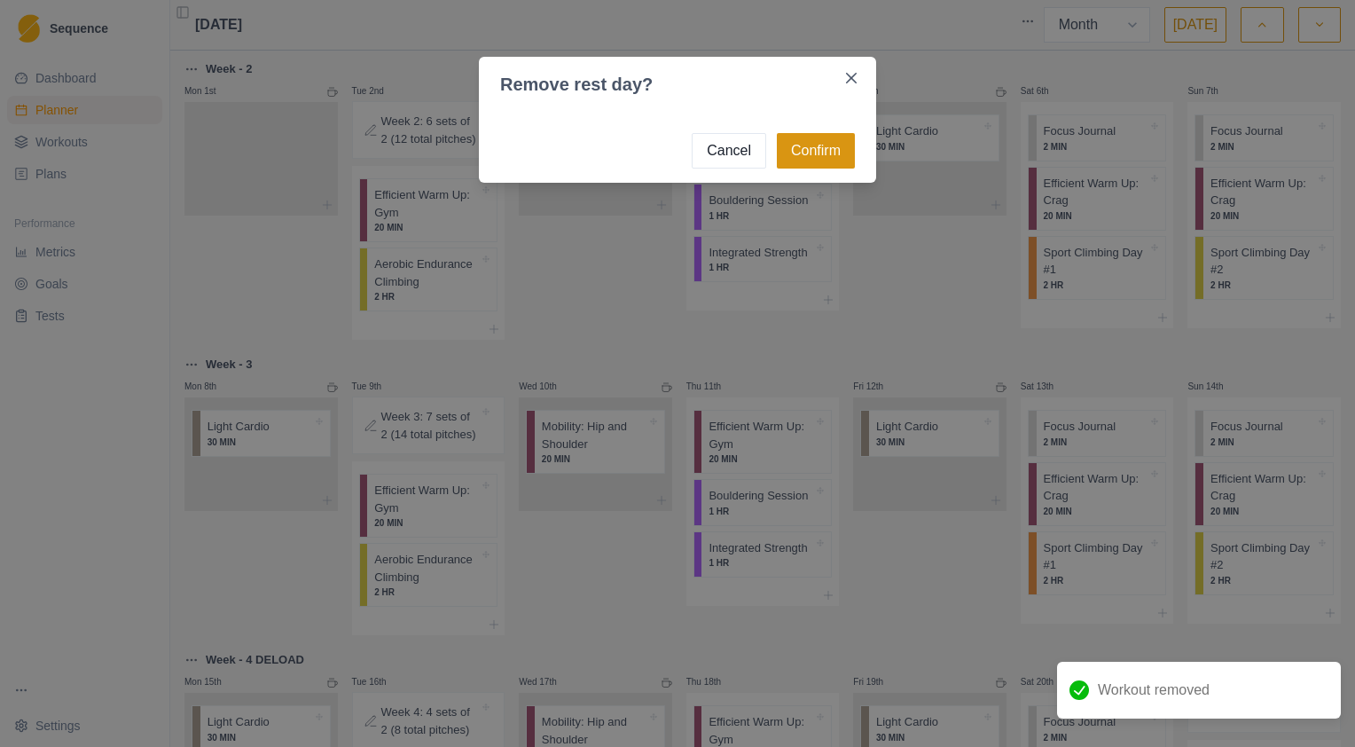
click at [812, 151] on button "Confirm" at bounding box center [816, 150] width 78 height 35
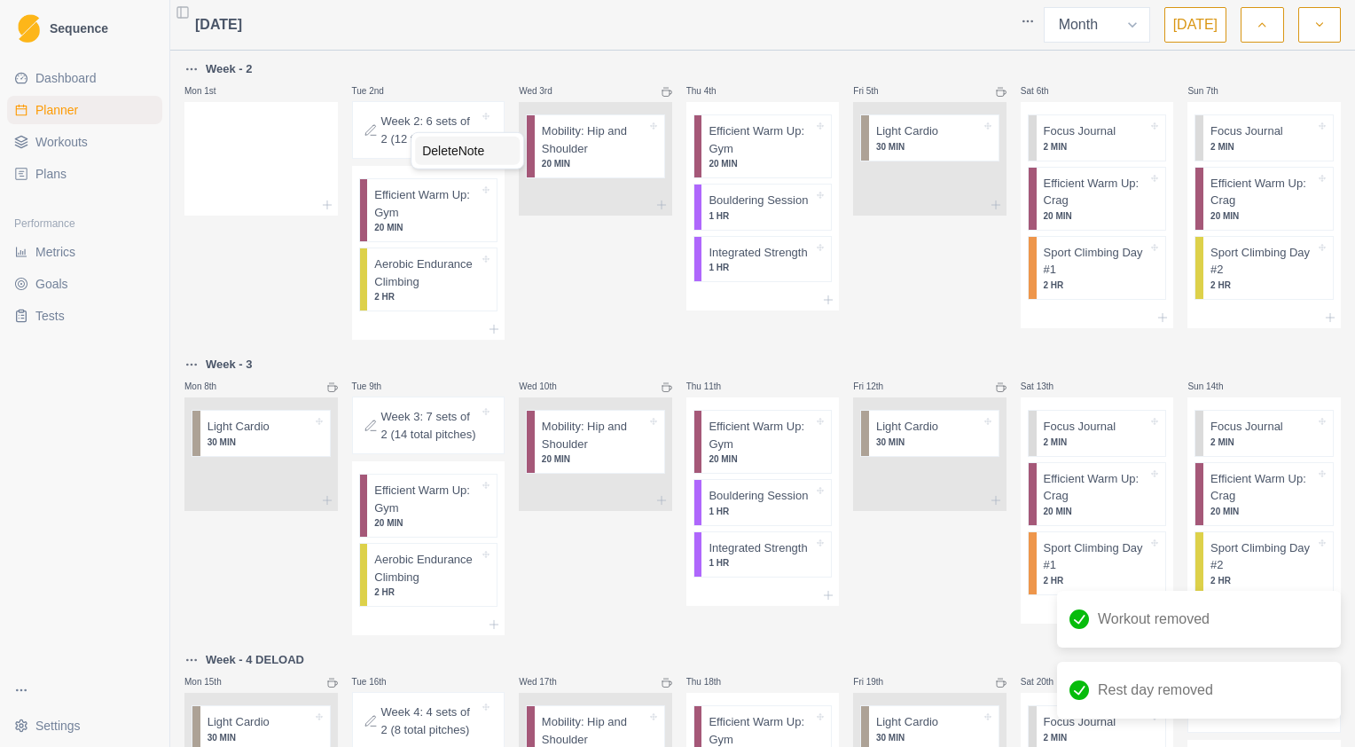
click at [458, 152] on div "Delete Note" at bounding box center [467, 151] width 105 height 28
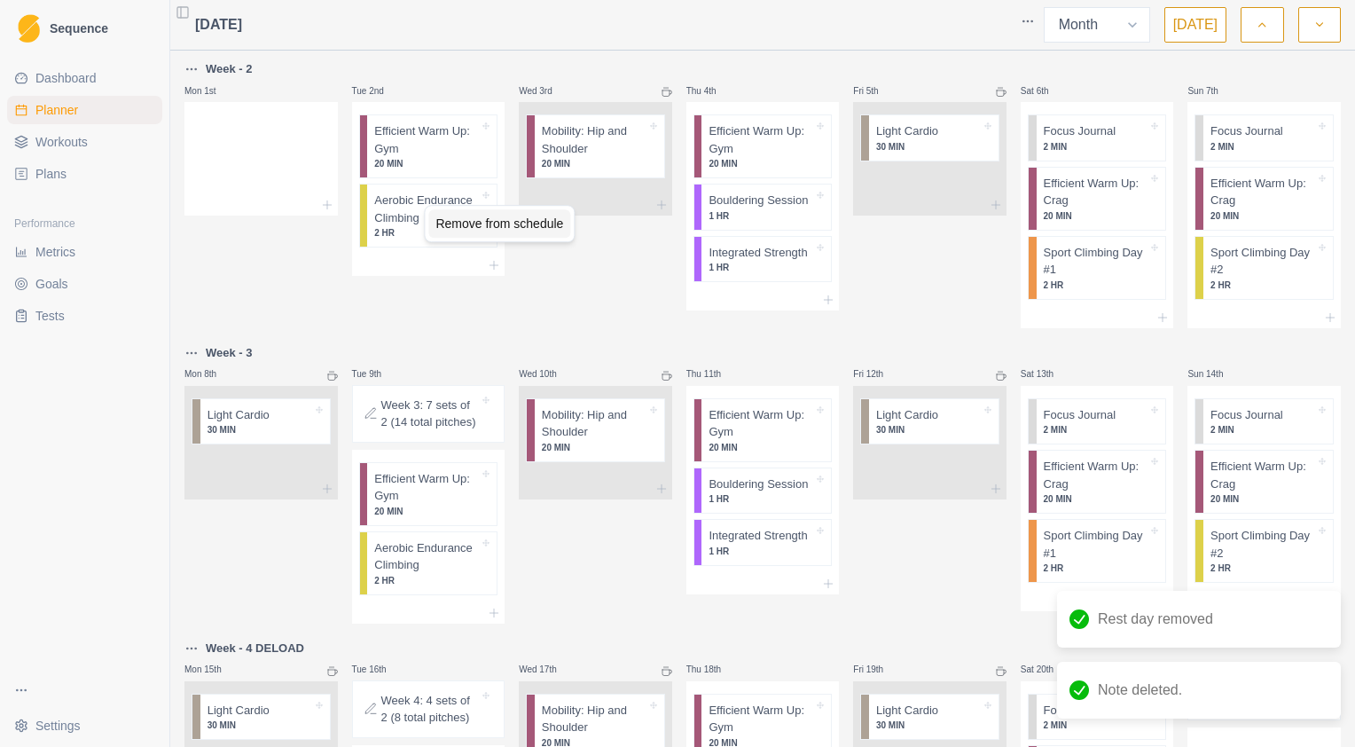
click at [508, 226] on div "Remove from schedule" at bounding box center [499, 223] width 142 height 28
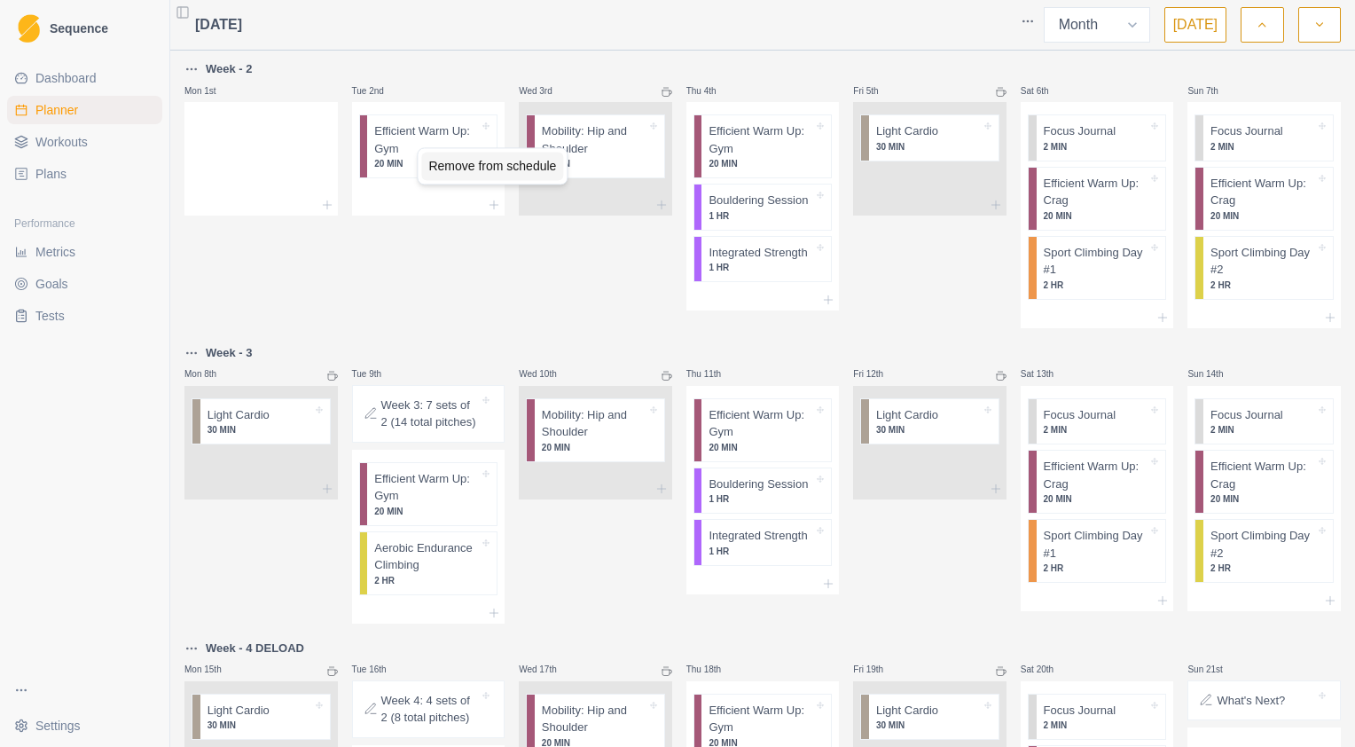
click at [469, 165] on div "Remove from schedule" at bounding box center [492, 166] width 142 height 28
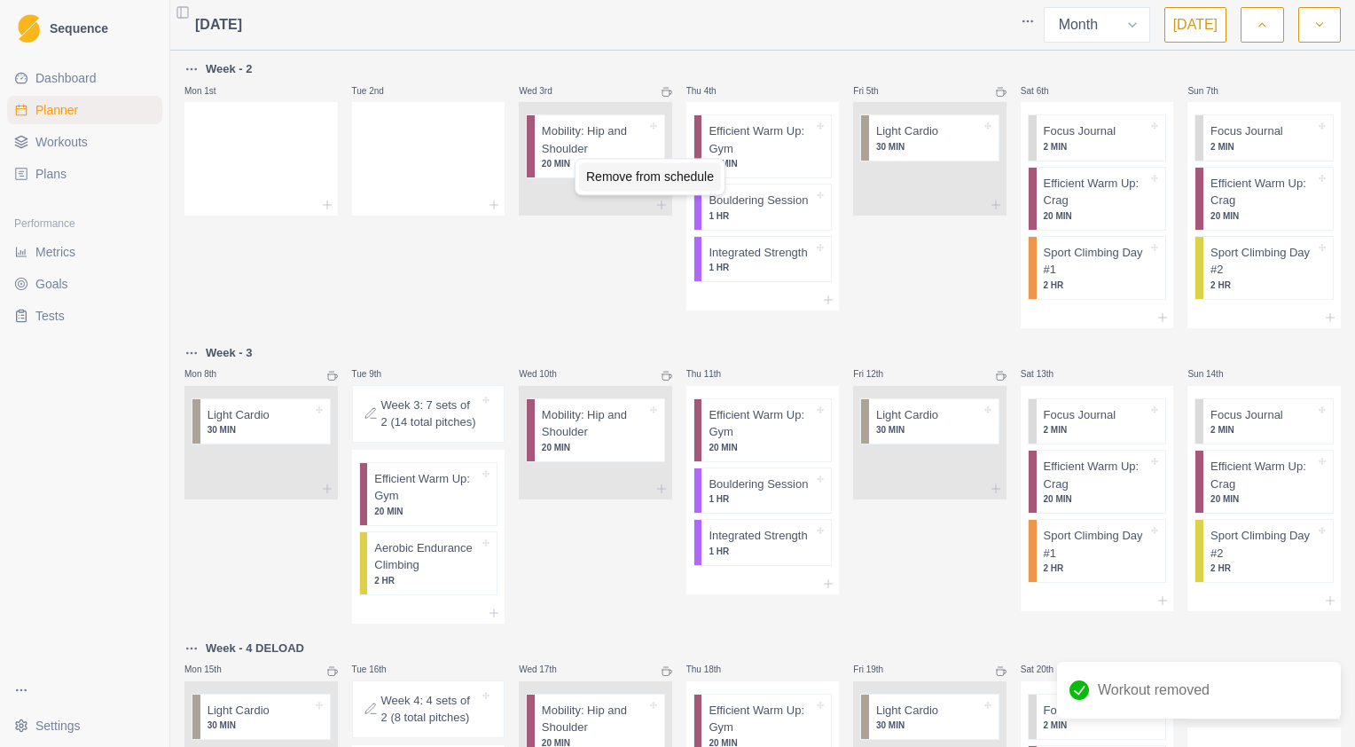
click at [624, 178] on div "Remove from schedule" at bounding box center [650, 176] width 142 height 28
click at [661, 90] on icon at bounding box center [666, 92] width 11 height 11
click at [813, 149] on div "Efficient Warm Up: Gym 20 MIN" at bounding box center [765, 146] width 129 height 62
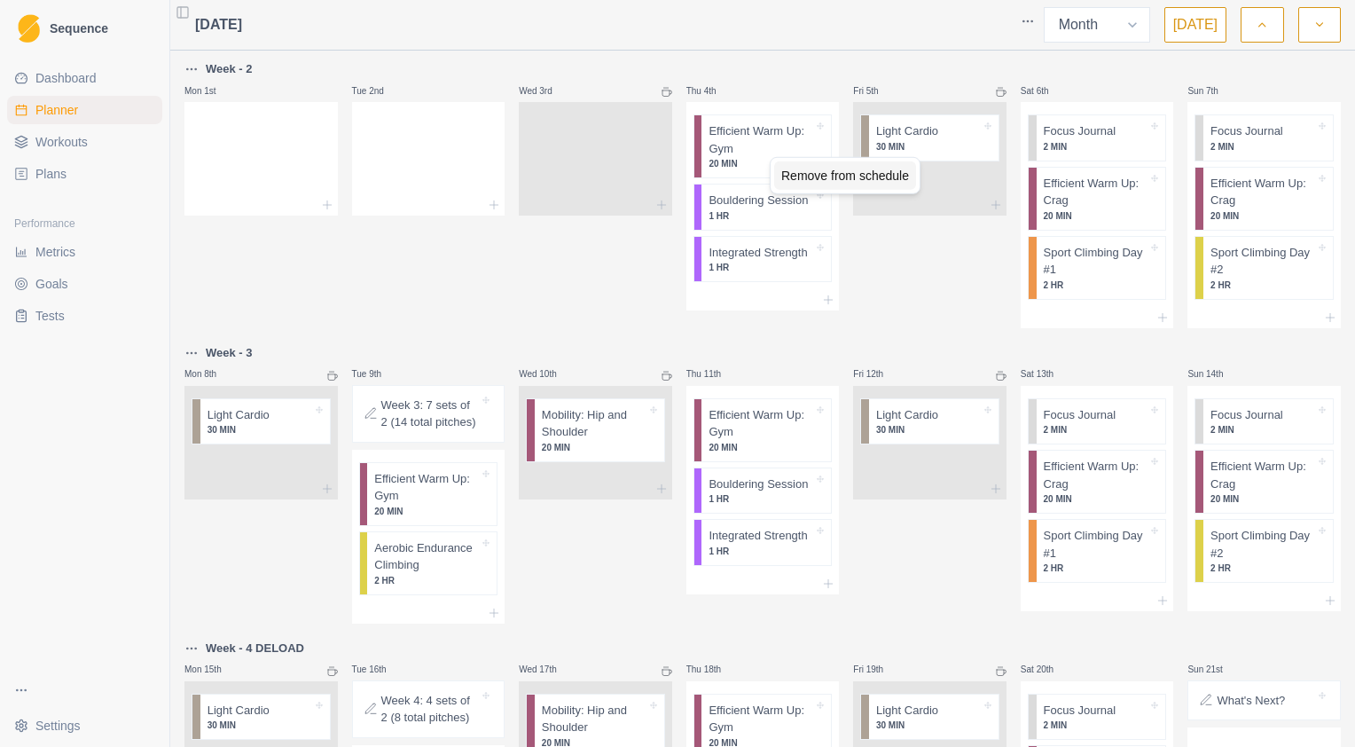
drag, startPoint x: 813, startPoint y: 175, endPoint x: 787, endPoint y: 164, distance: 27.8
click at [813, 176] on div "Remove from schedule" at bounding box center [845, 175] width 142 height 28
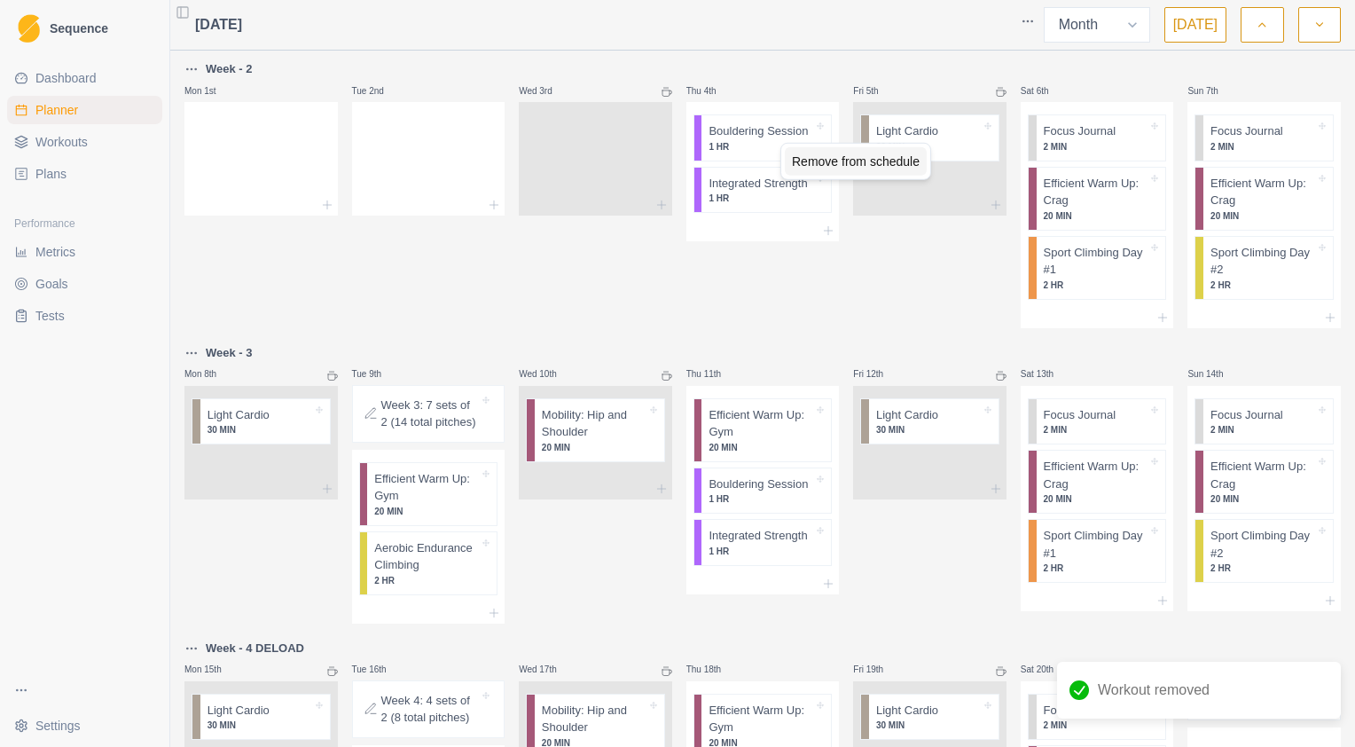
click at [811, 160] on div "Remove from schedule" at bounding box center [856, 161] width 142 height 28
click at [822, 158] on div "Remove from schedule" at bounding box center [834, 159] width 142 height 28
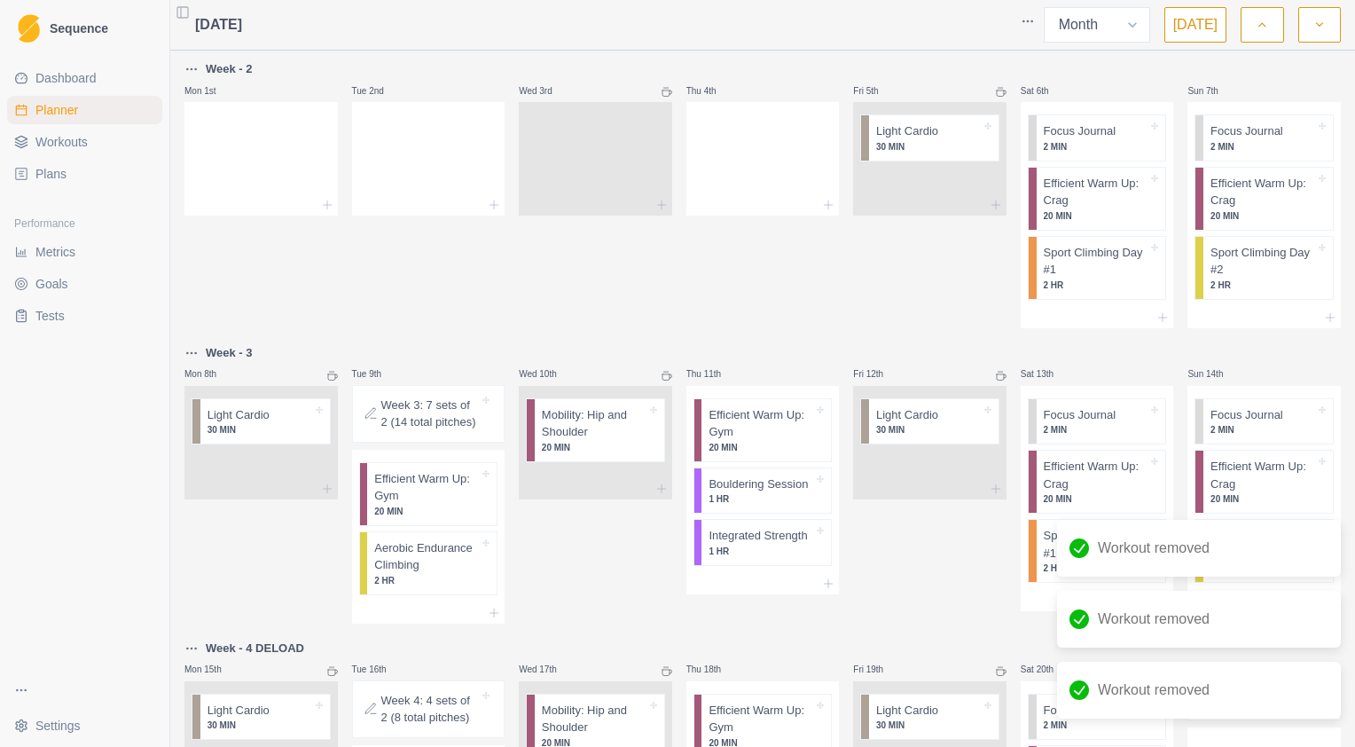
click at [661, 90] on icon at bounding box center [666, 92] width 11 height 11
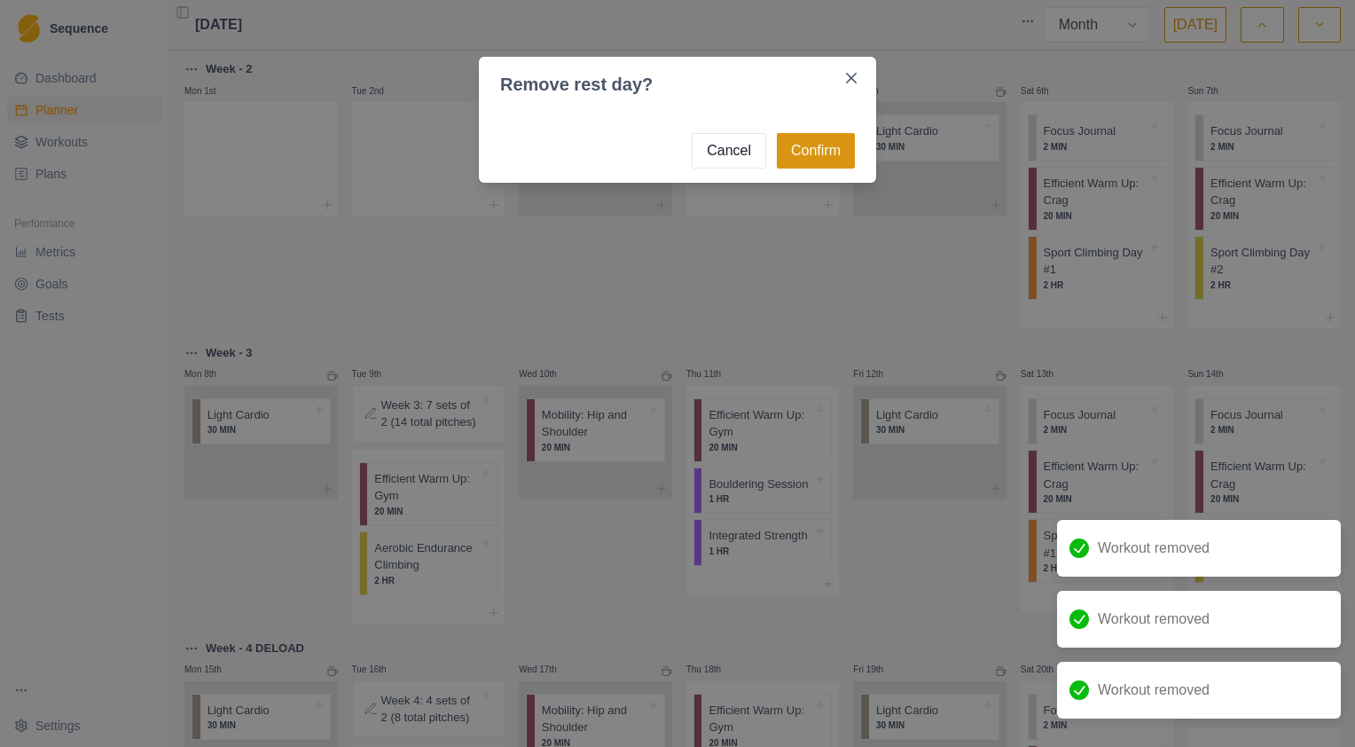
click at [830, 147] on button "Confirm" at bounding box center [816, 150] width 78 height 35
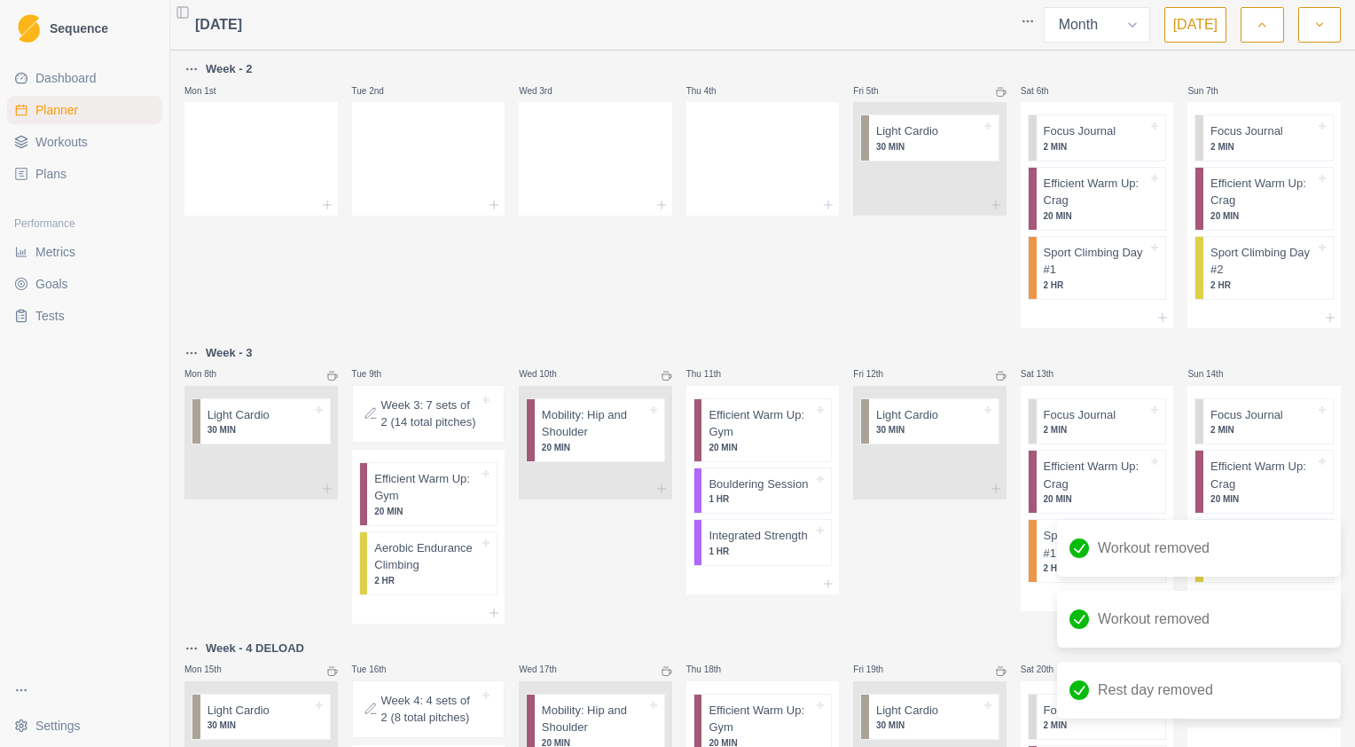
click at [996, 92] on icon at bounding box center [1001, 92] width 11 height 11
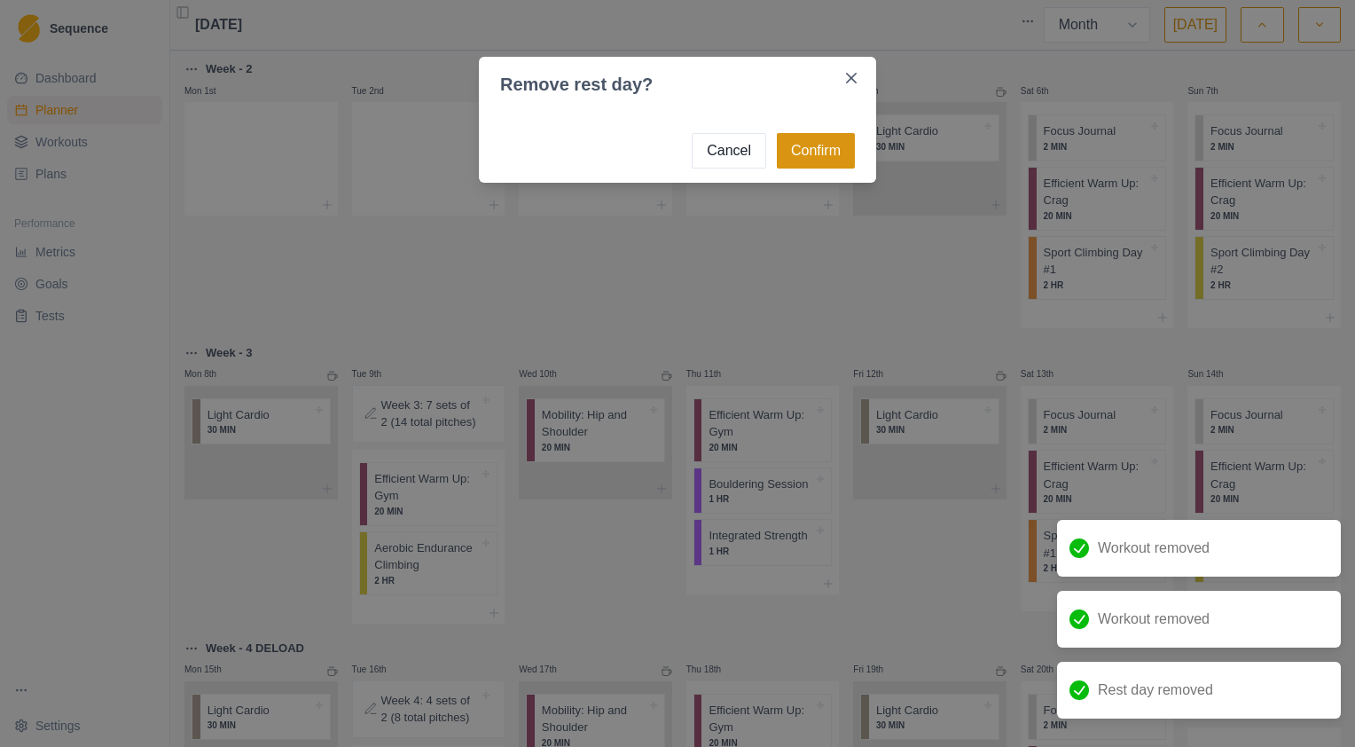
click at [816, 145] on button "Confirm" at bounding box center [816, 150] width 78 height 35
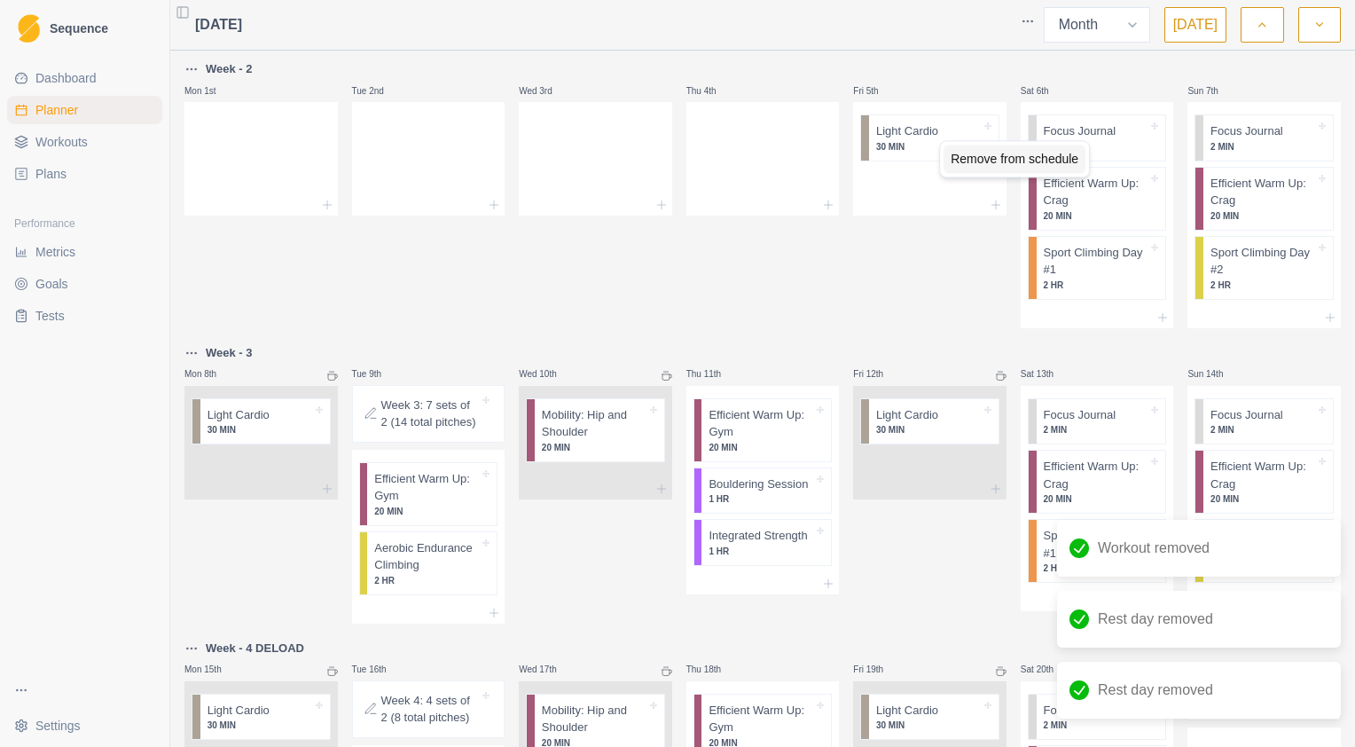
drag, startPoint x: 966, startPoint y: 157, endPoint x: 1007, endPoint y: 155, distance: 41.7
click at [966, 157] on div "Remove from schedule" at bounding box center [1014, 159] width 142 height 28
click at [1086, 155] on div "Remove from schedule" at bounding box center [1145, 152] width 142 height 28
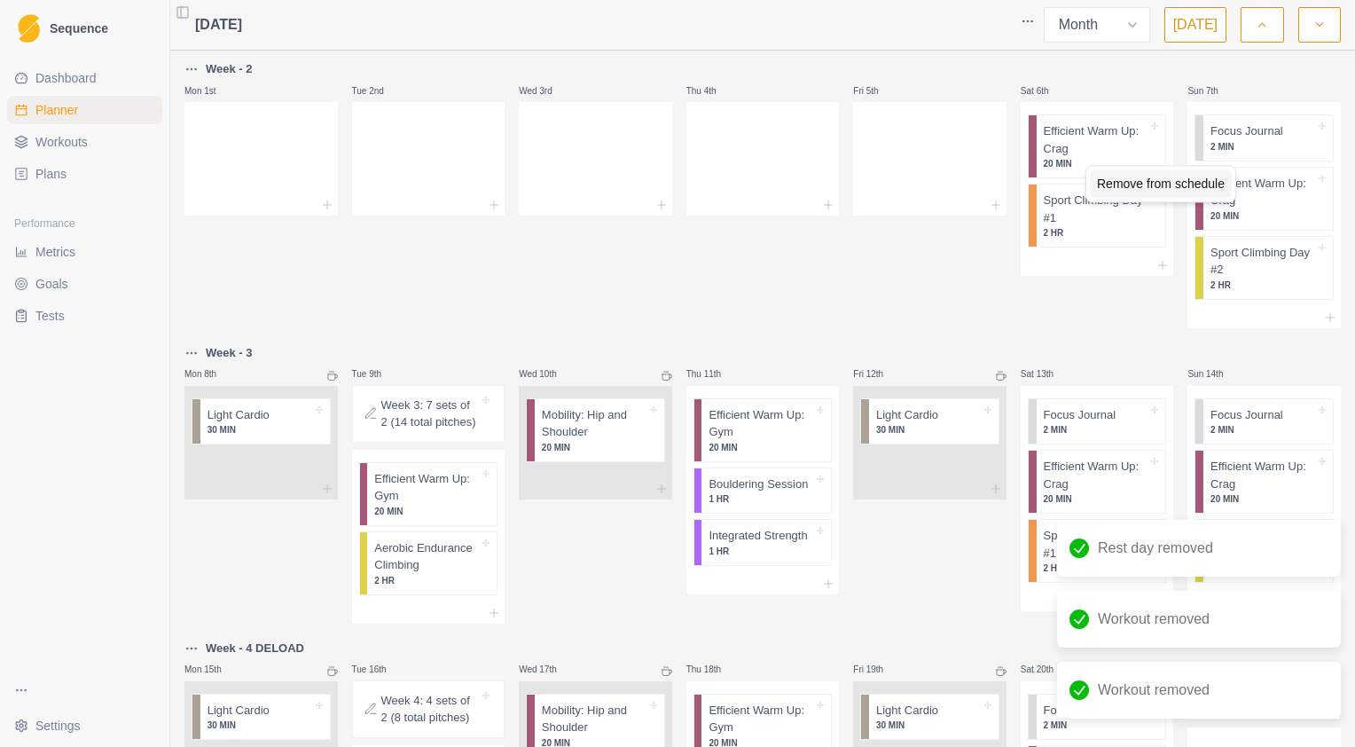
click at [1107, 180] on div "Remove from schedule" at bounding box center [1161, 183] width 142 height 28
drag, startPoint x: 1117, startPoint y: 181, endPoint x: 1169, endPoint y: 177, distance: 52.4
click at [1117, 183] on div "Remove from schedule" at bounding box center [1163, 181] width 142 height 28
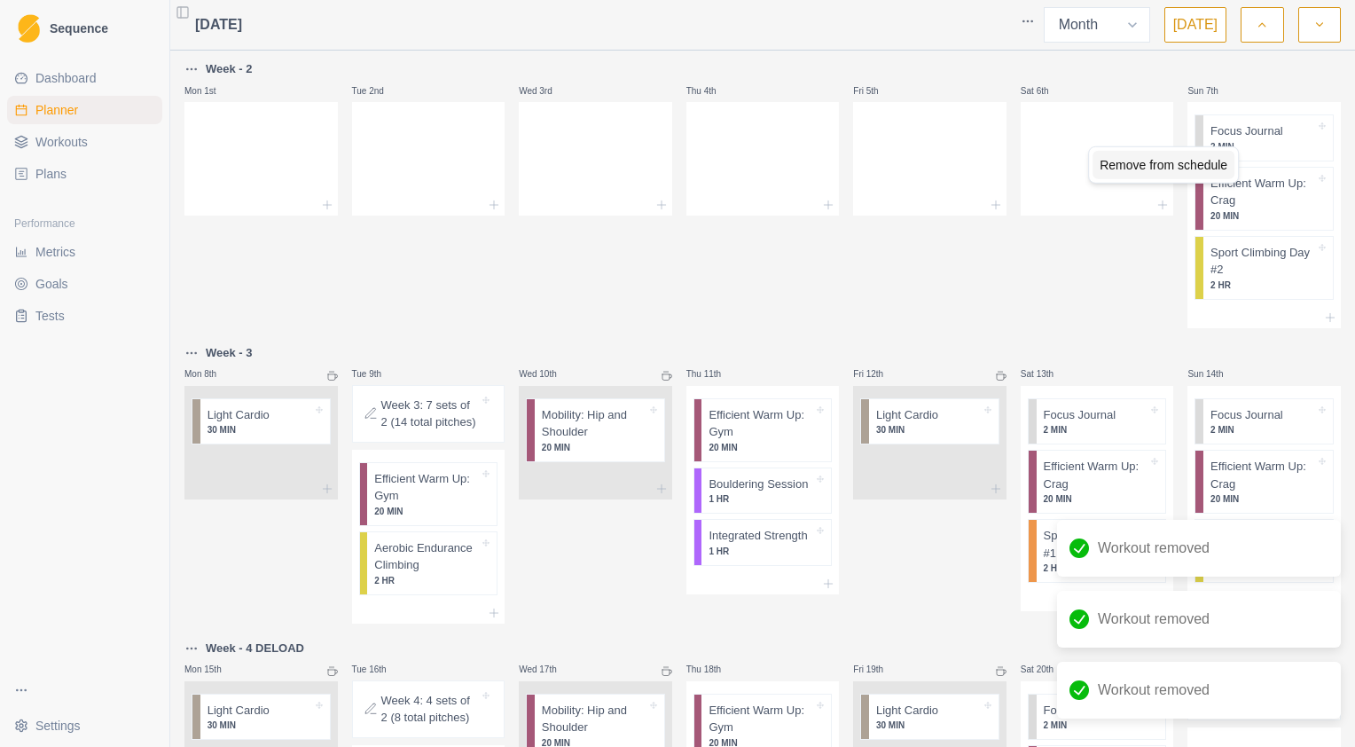
click at [1175, 170] on div "Remove from schedule" at bounding box center [1163, 165] width 142 height 28
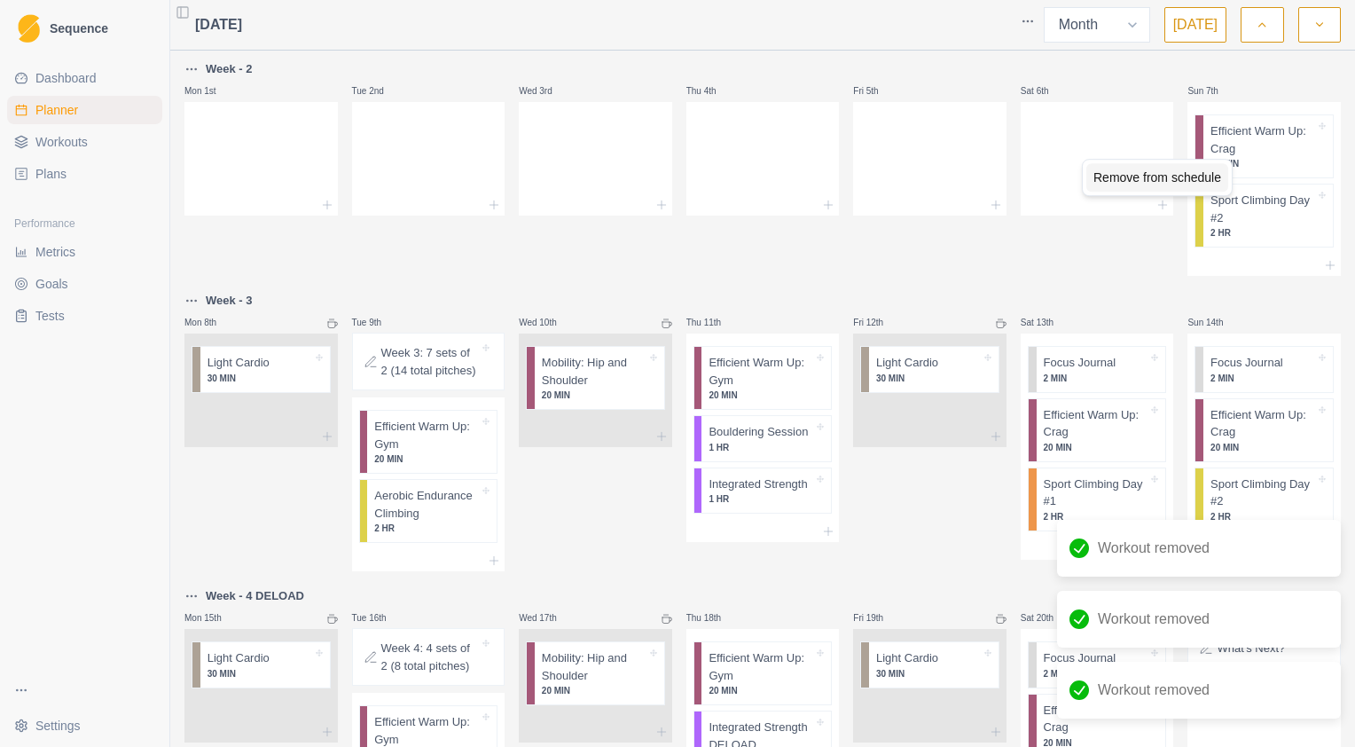
click at [1195, 183] on div "Remove from schedule" at bounding box center [1157, 177] width 142 height 28
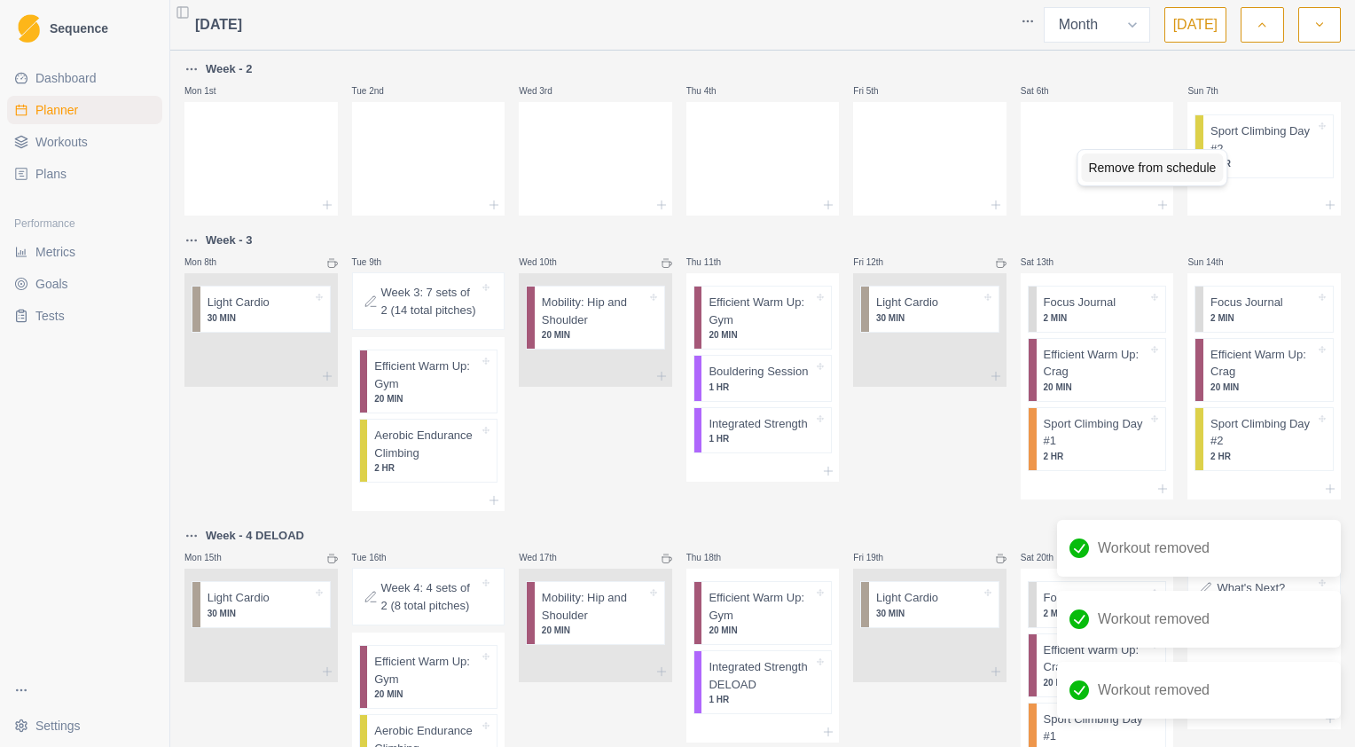
click at [1160, 174] on div "Remove from schedule" at bounding box center [1152, 167] width 142 height 28
click at [328, 264] on icon at bounding box center [332, 263] width 11 height 11
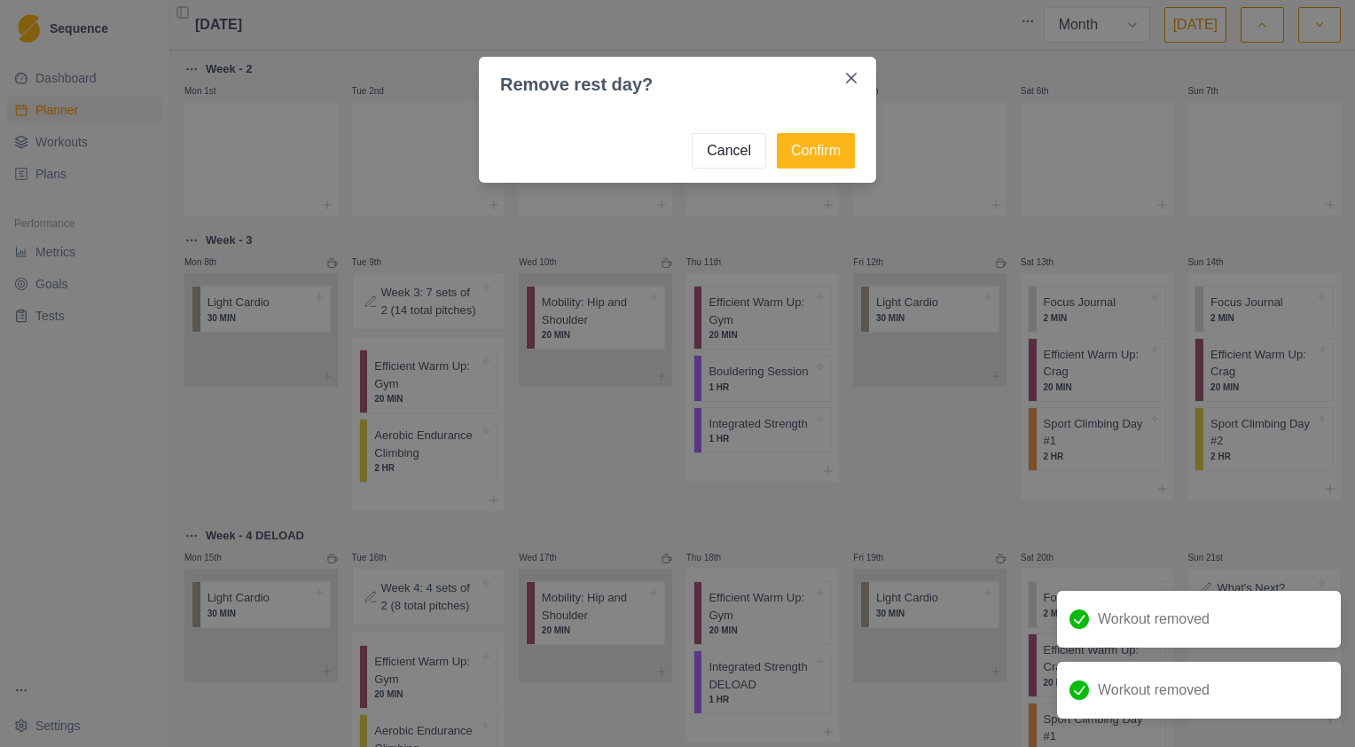
drag, startPoint x: 787, startPoint y: 154, endPoint x: 716, endPoint y: 167, distance: 72.0
click at [787, 154] on button "Confirm" at bounding box center [816, 150] width 78 height 35
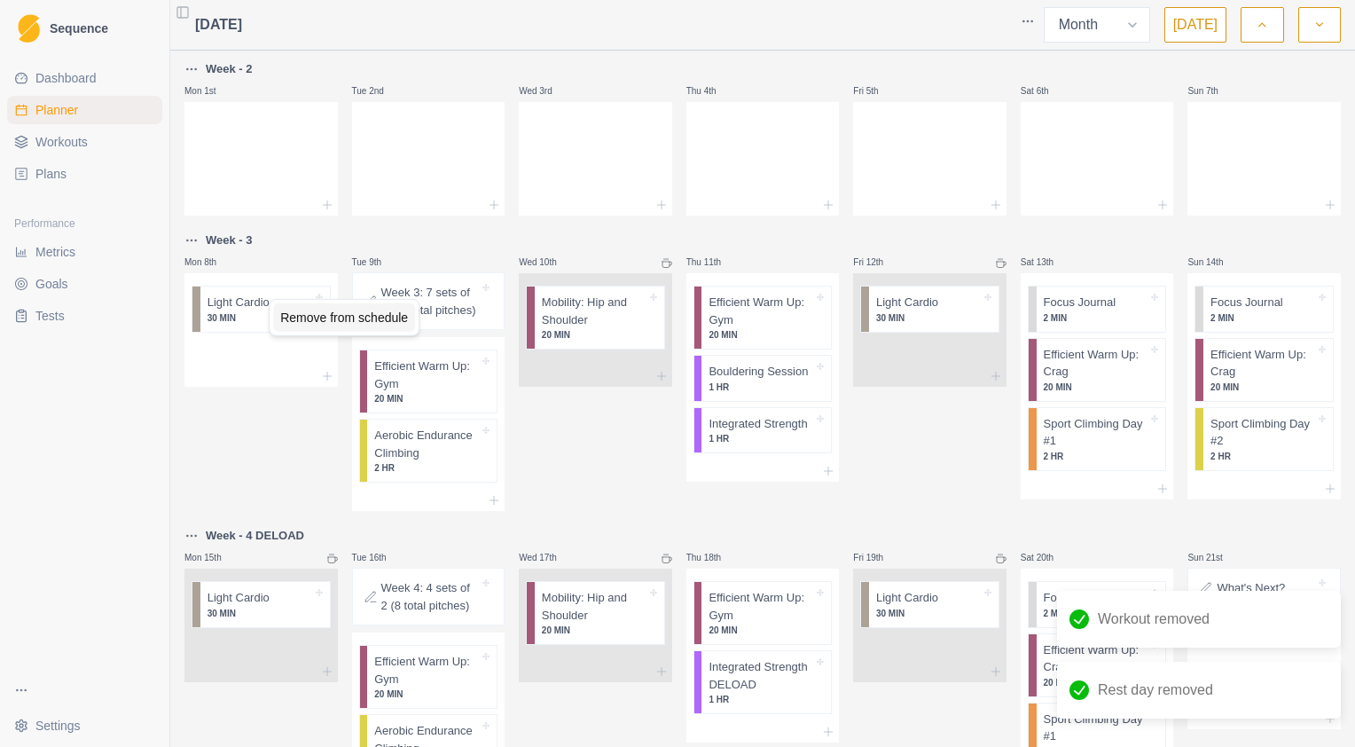
drag, startPoint x: 337, startPoint y: 321, endPoint x: 369, endPoint y: 323, distance: 32.0
click at [339, 323] on div "Remove from schedule" at bounding box center [344, 317] width 142 height 28
click at [458, 326] on div "Delete Note" at bounding box center [470, 323] width 105 height 28
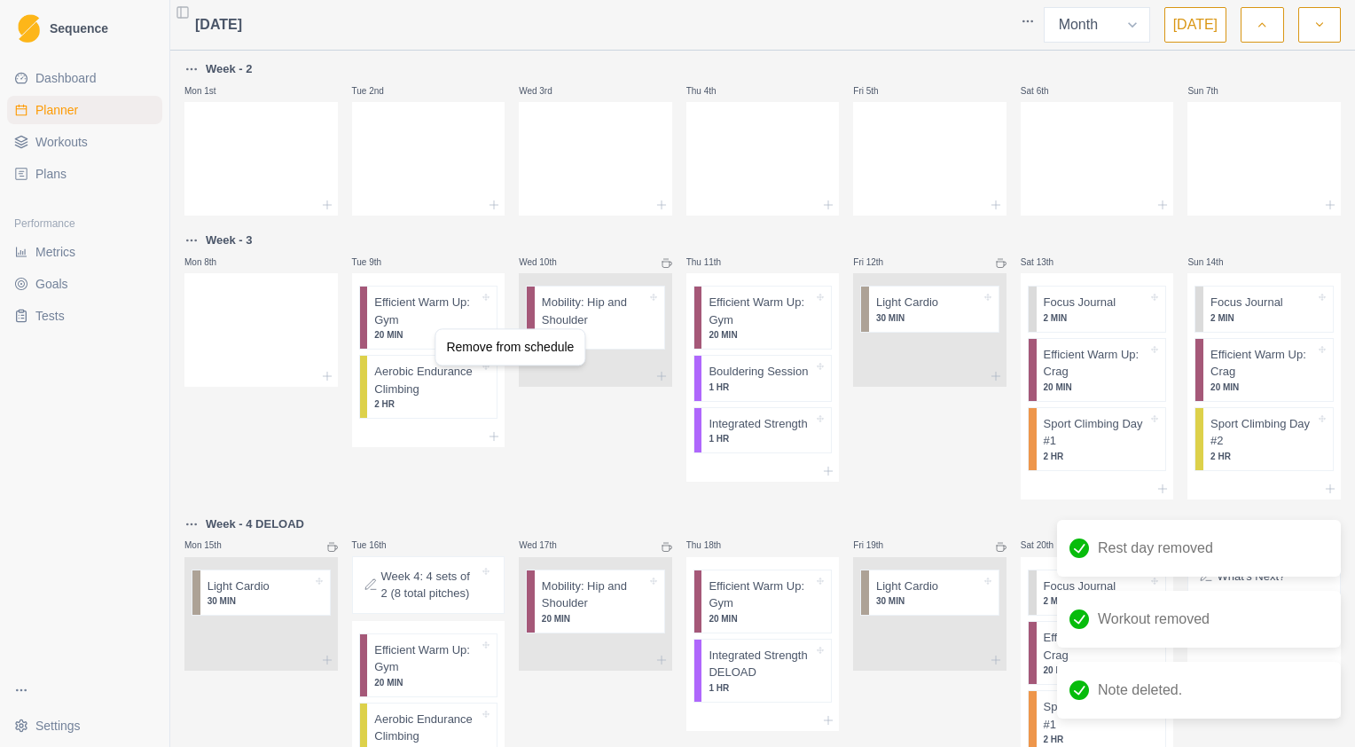
click at [460, 341] on div "Remove from schedule" at bounding box center [510, 346] width 142 height 28
click at [464, 345] on div "Remove from schedule" at bounding box center [513, 347] width 142 height 28
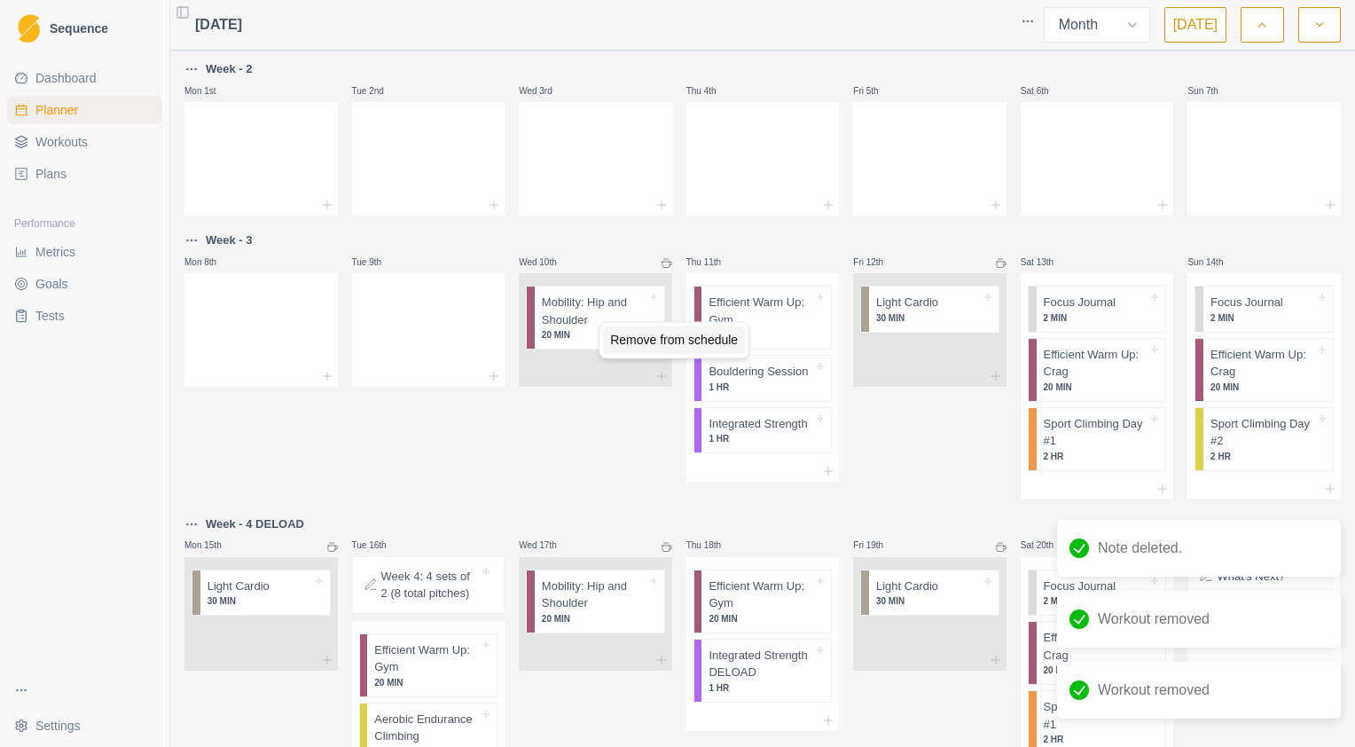
click at [633, 339] on div "Remove from schedule" at bounding box center [674, 339] width 142 height 28
click at [665, 266] on icon at bounding box center [666, 263] width 11 height 11
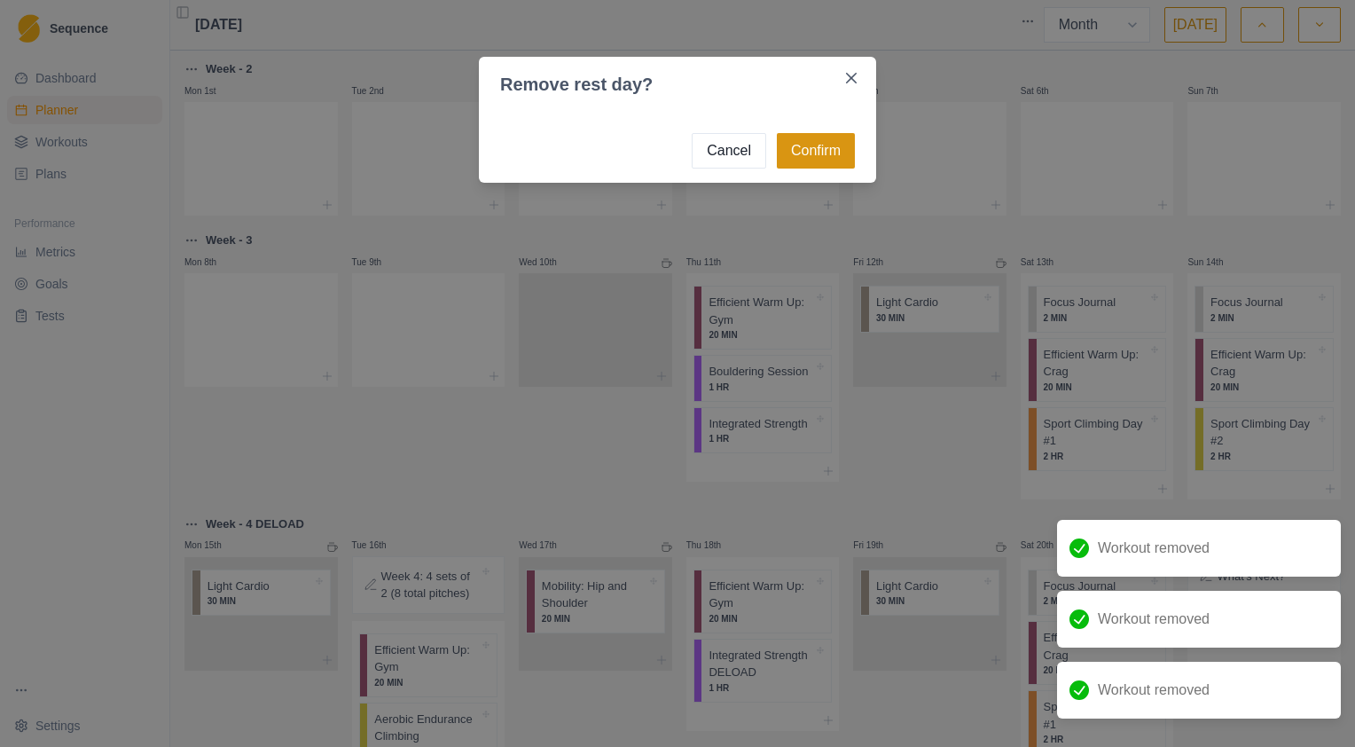
click at [819, 144] on button "Confirm" at bounding box center [816, 150] width 78 height 35
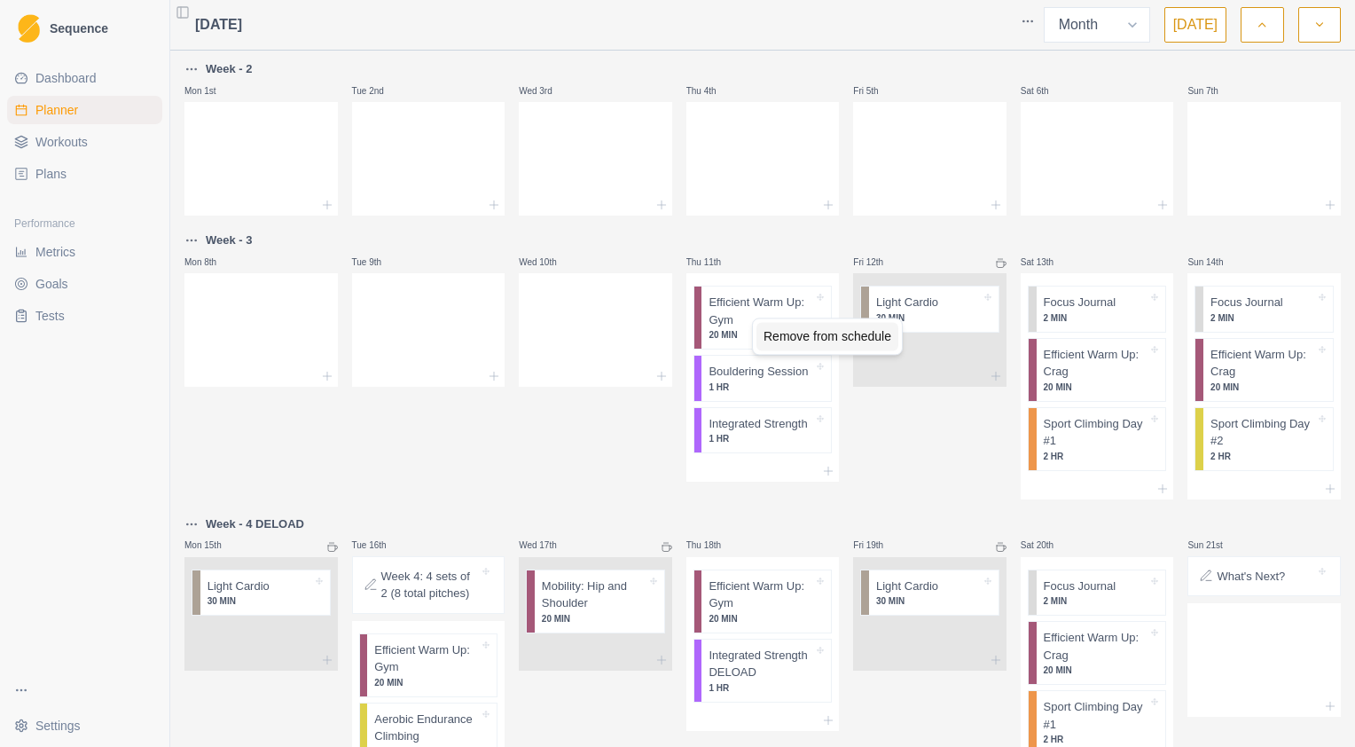
click at [791, 336] on div "Remove from schedule" at bounding box center [827, 336] width 142 height 28
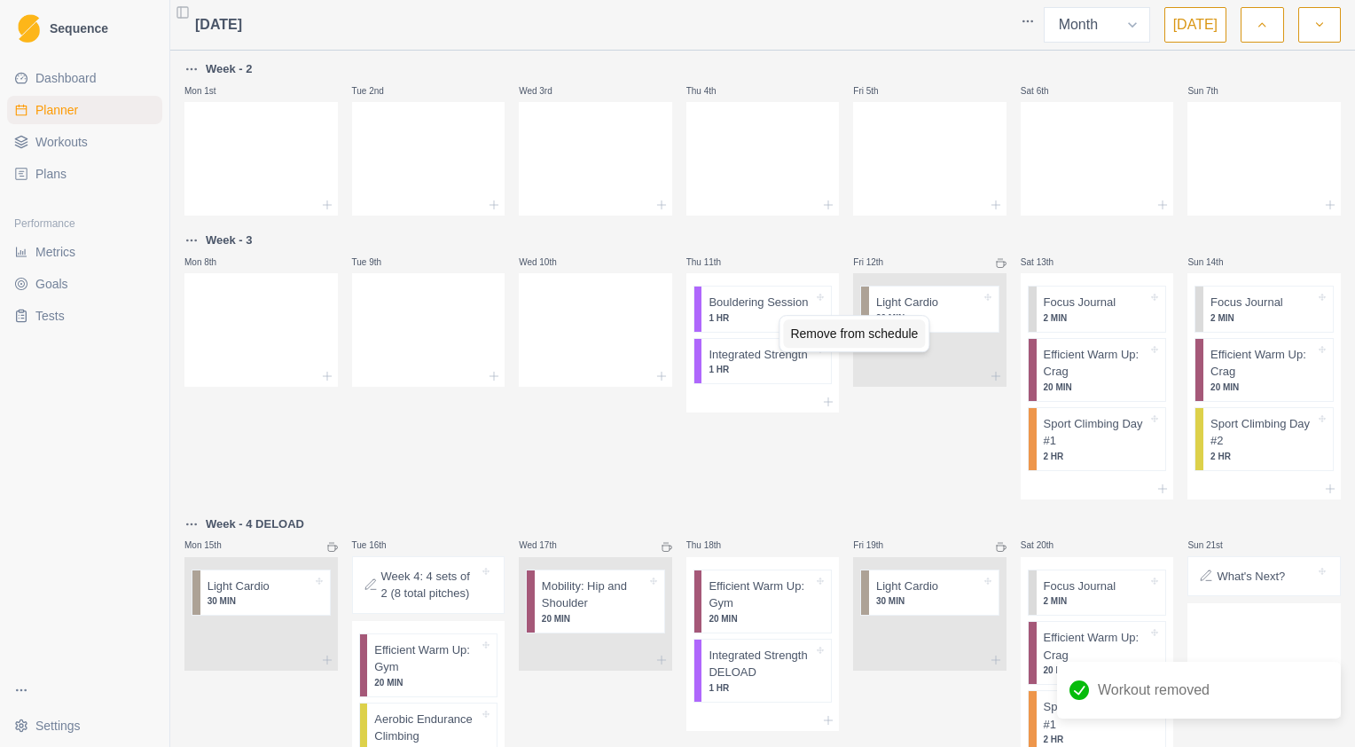
drag, startPoint x: 808, startPoint y: 329, endPoint x: 768, endPoint y: 331, distance: 39.9
click at [808, 330] on div "Remove from schedule" at bounding box center [854, 333] width 142 height 28
click at [806, 332] on div "Remove from schedule" at bounding box center [831, 336] width 142 height 28
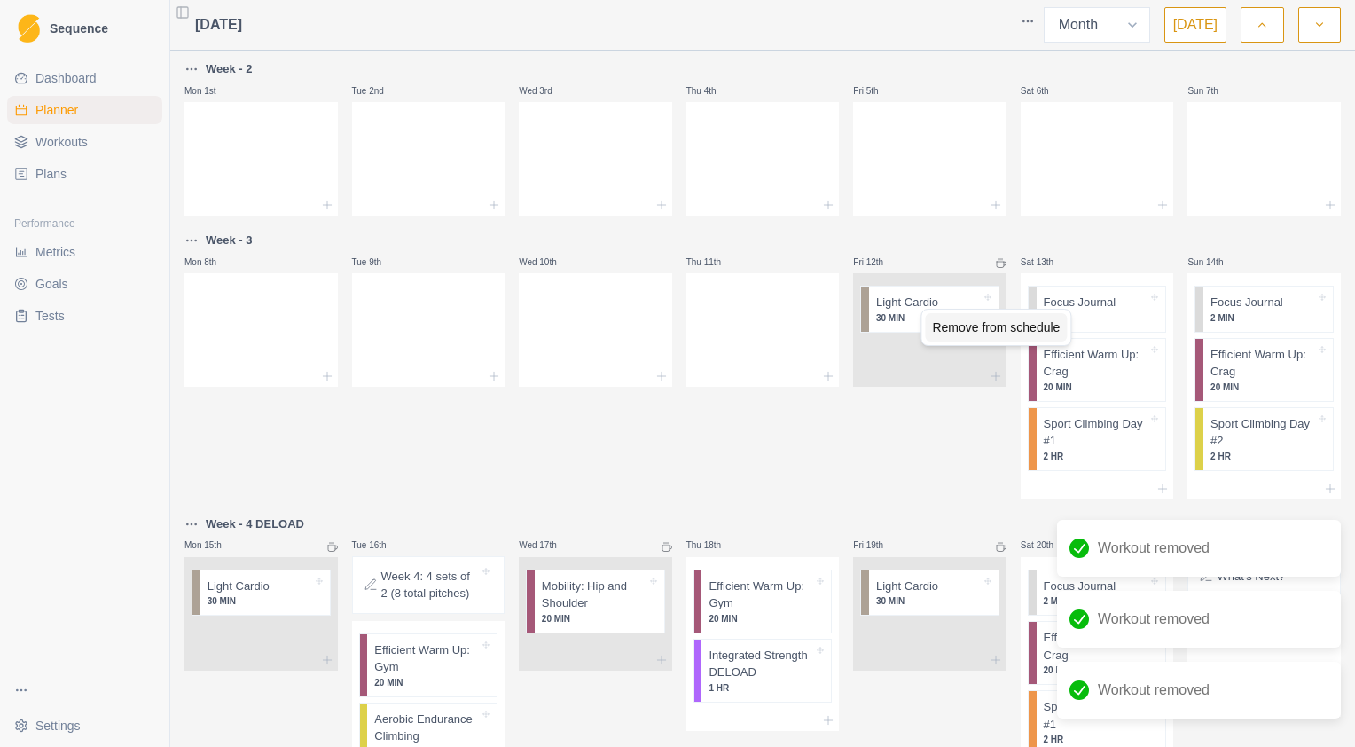
click at [944, 328] on div "Remove from schedule" at bounding box center [996, 327] width 142 height 28
click at [996, 265] on icon at bounding box center [1001, 263] width 11 height 11
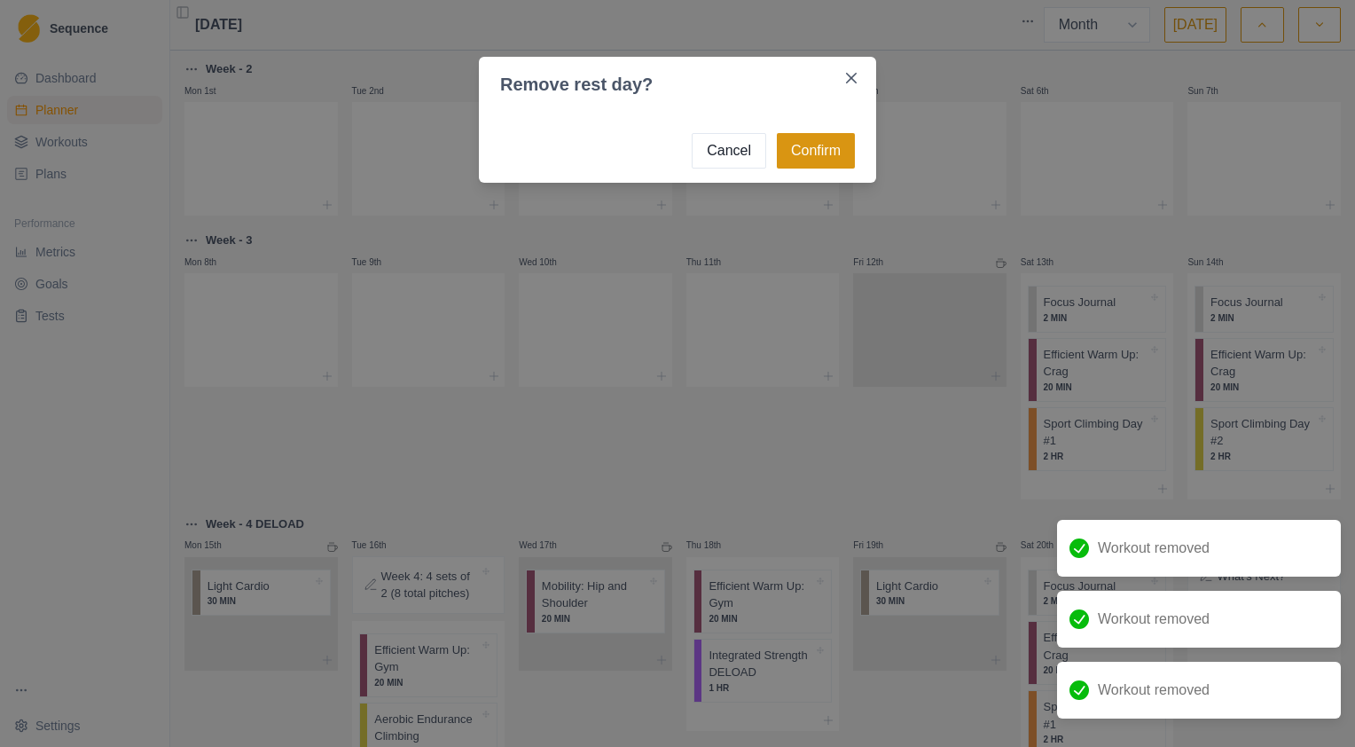
click at [817, 153] on button "Confirm" at bounding box center [816, 150] width 78 height 35
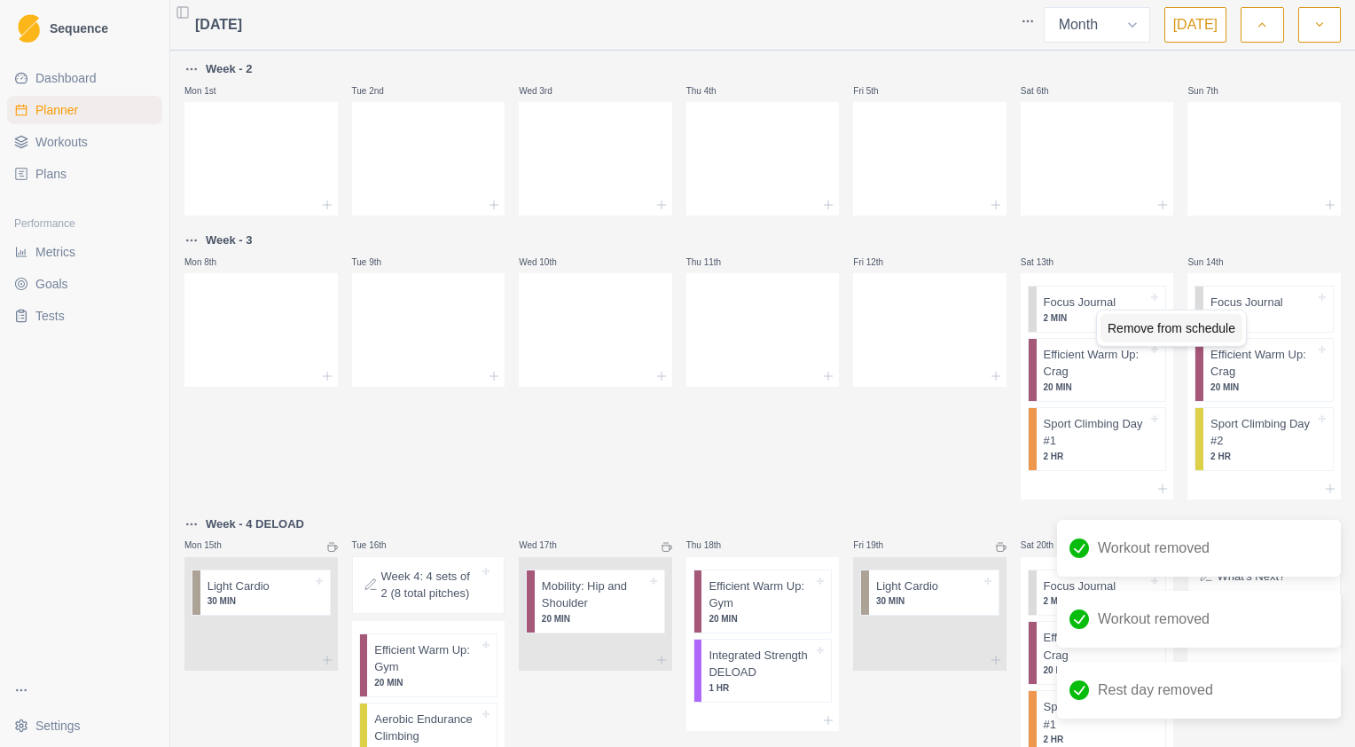
click at [1117, 329] on div "Remove from schedule" at bounding box center [1171, 328] width 142 height 28
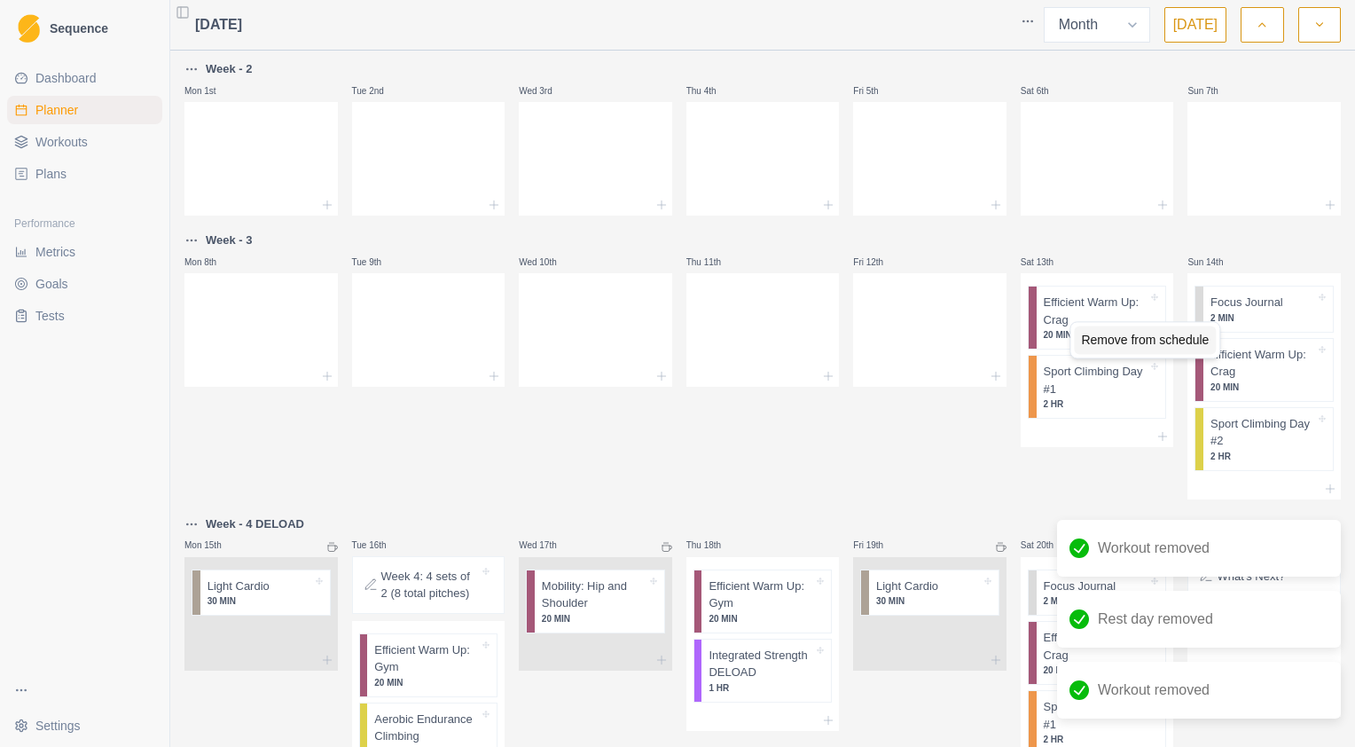
click at [1110, 338] on div "Remove from schedule" at bounding box center [1145, 339] width 142 height 28
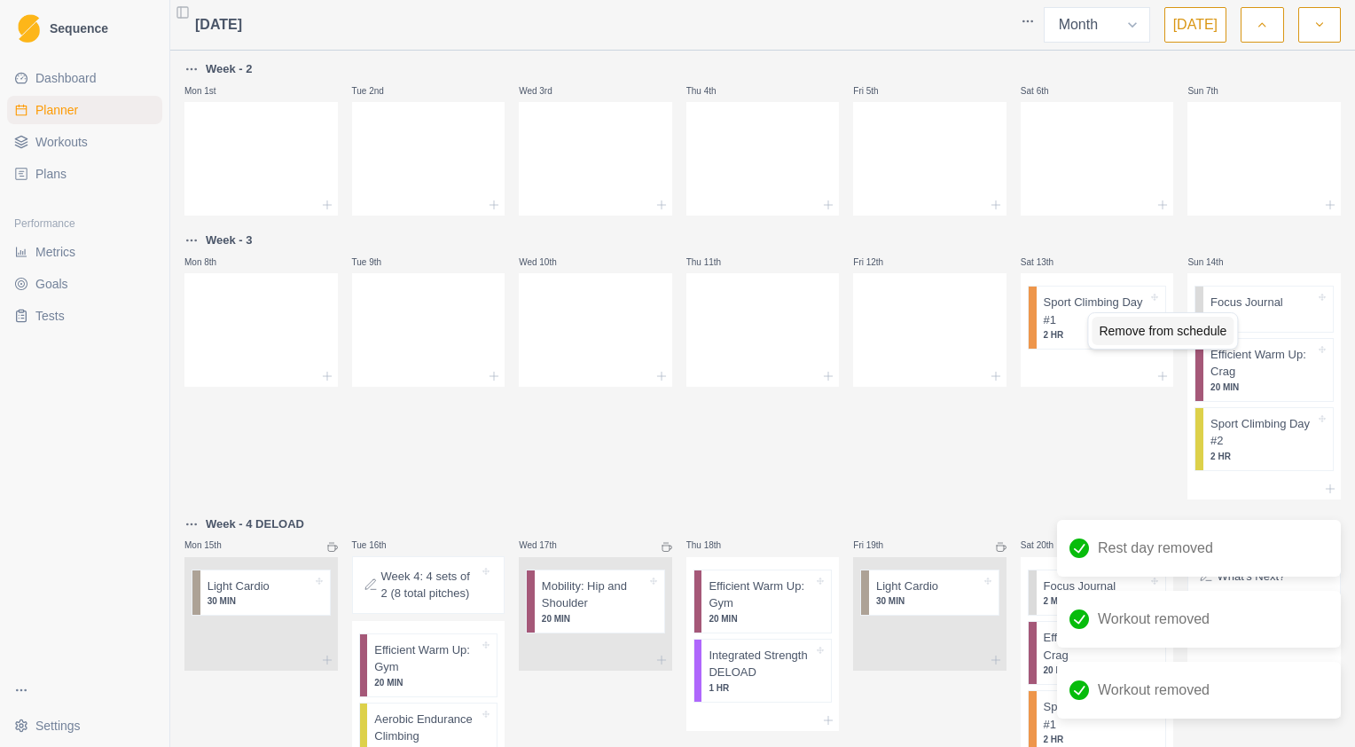
click at [1125, 328] on div "Remove from schedule" at bounding box center [1162, 331] width 142 height 28
click at [1195, 328] on div "Remove from schedule" at bounding box center [1160, 326] width 142 height 28
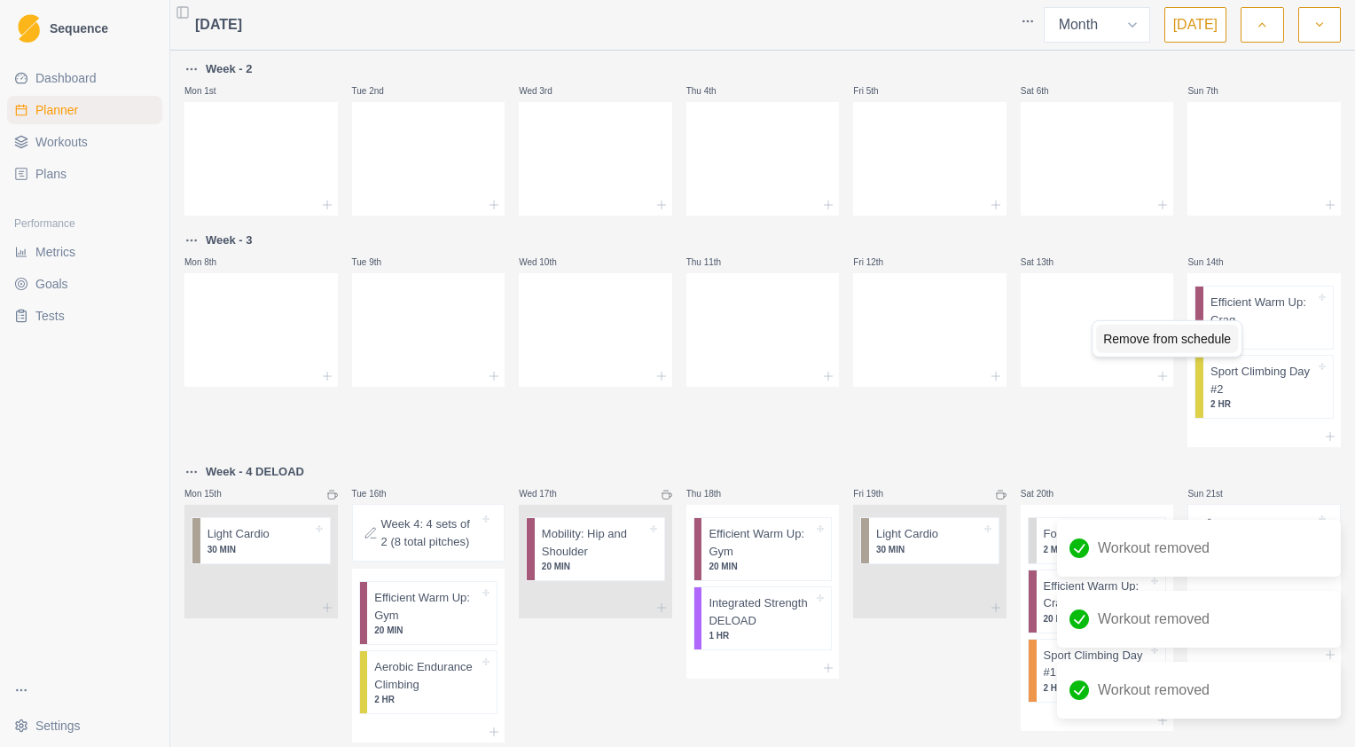
click at [1213, 341] on div "Remove from schedule" at bounding box center [1167, 339] width 142 height 28
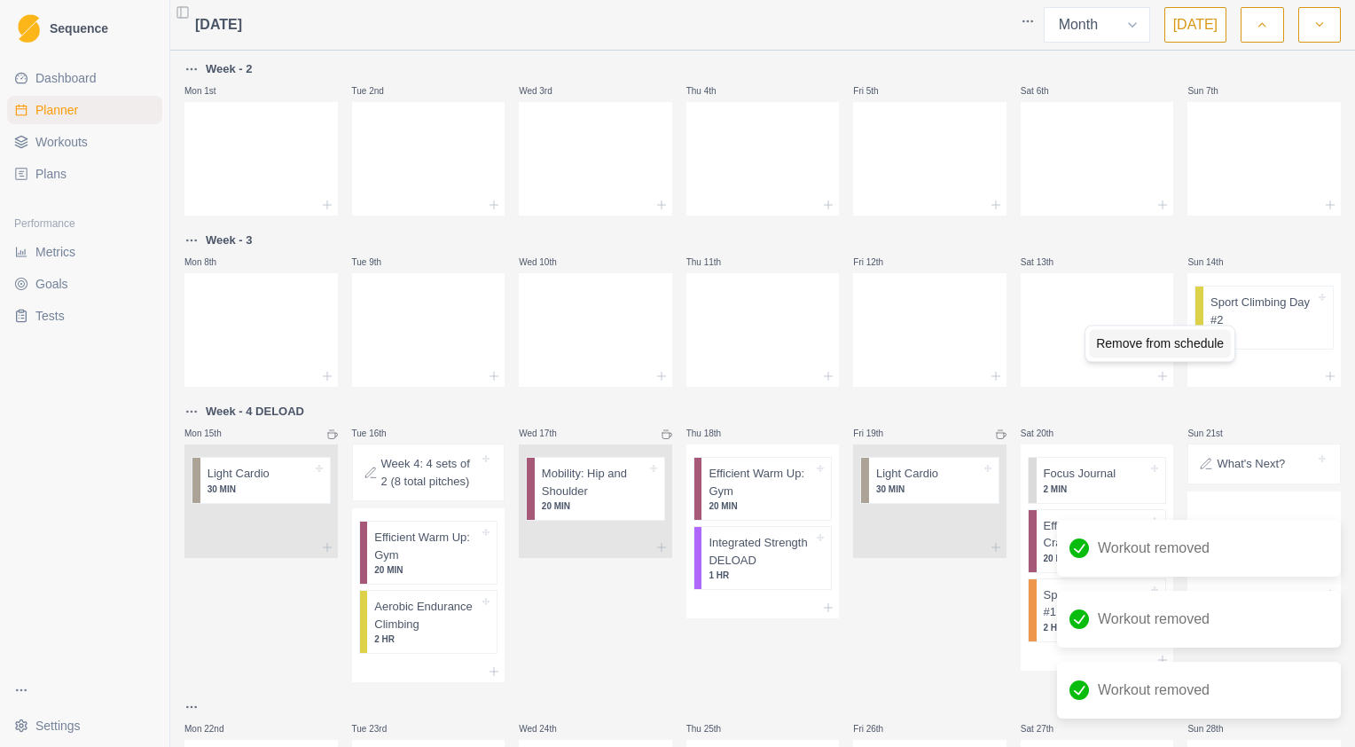
click at [1195, 342] on div "Remove from schedule" at bounding box center [1160, 343] width 142 height 28
click at [287, 499] on div "Remove from schedule" at bounding box center [333, 502] width 142 height 28
click at [330, 435] on icon at bounding box center [332, 434] width 11 height 11
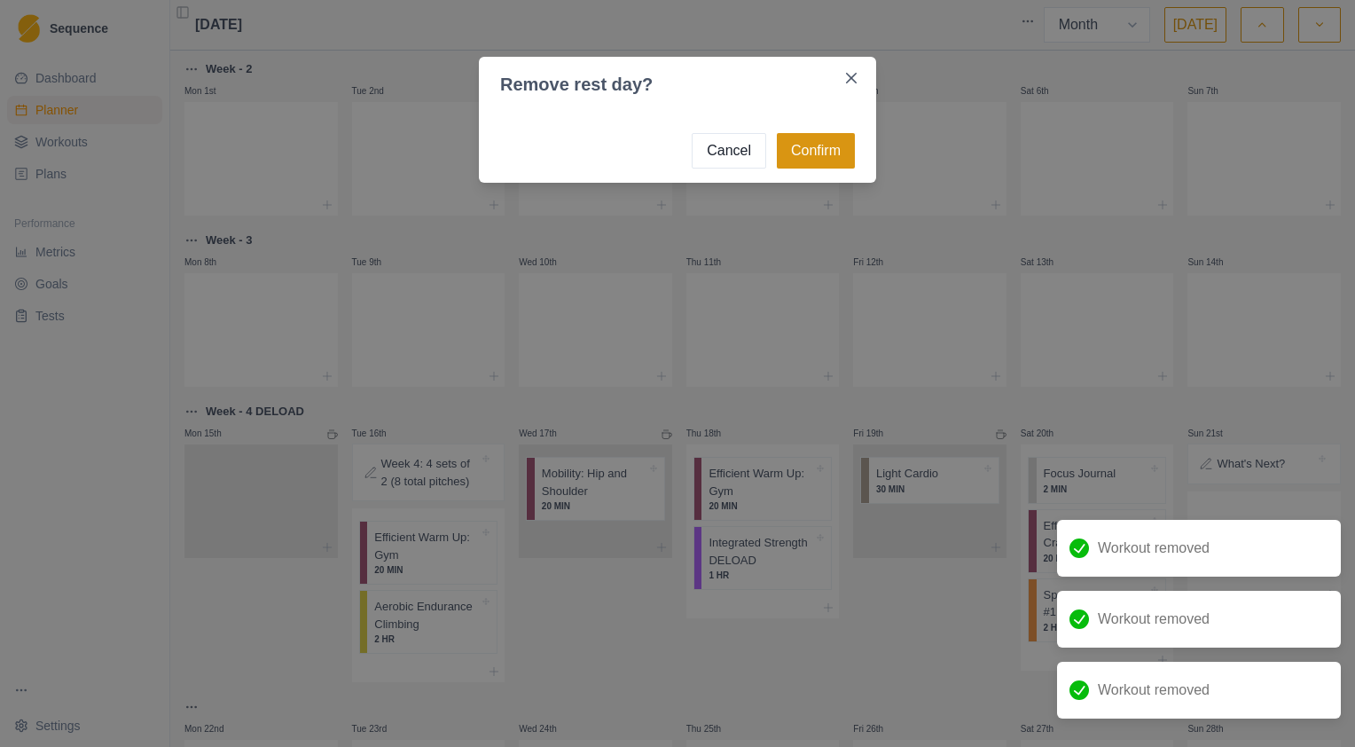
click at [798, 153] on button "Confirm" at bounding box center [816, 150] width 78 height 35
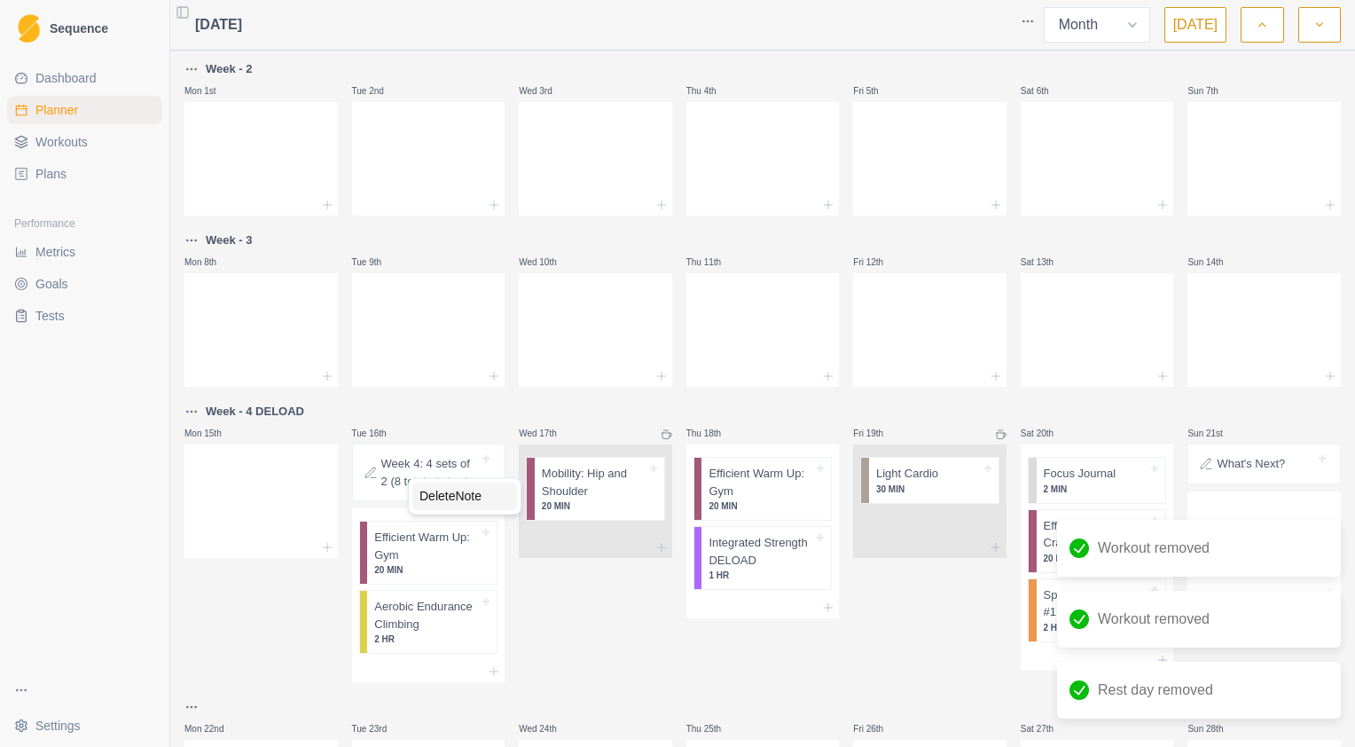
click at [465, 495] on div "Delete Note" at bounding box center [464, 495] width 105 height 28
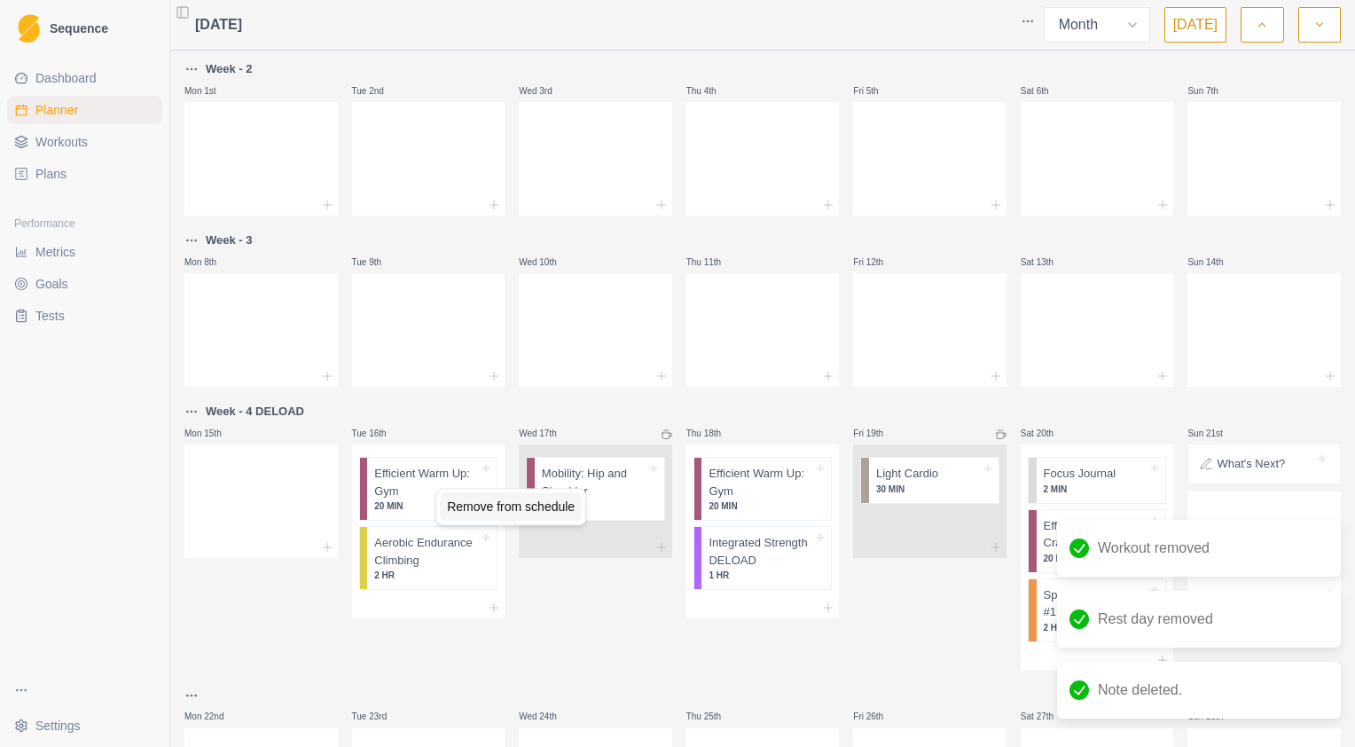
drag, startPoint x: 490, startPoint y: 499, endPoint x: 483, endPoint y: 505, distance: 9.4
click at [491, 500] on div "Remove from schedule" at bounding box center [511, 506] width 142 height 28
click at [481, 505] on div "Remove from schedule" at bounding box center [514, 507] width 142 height 28
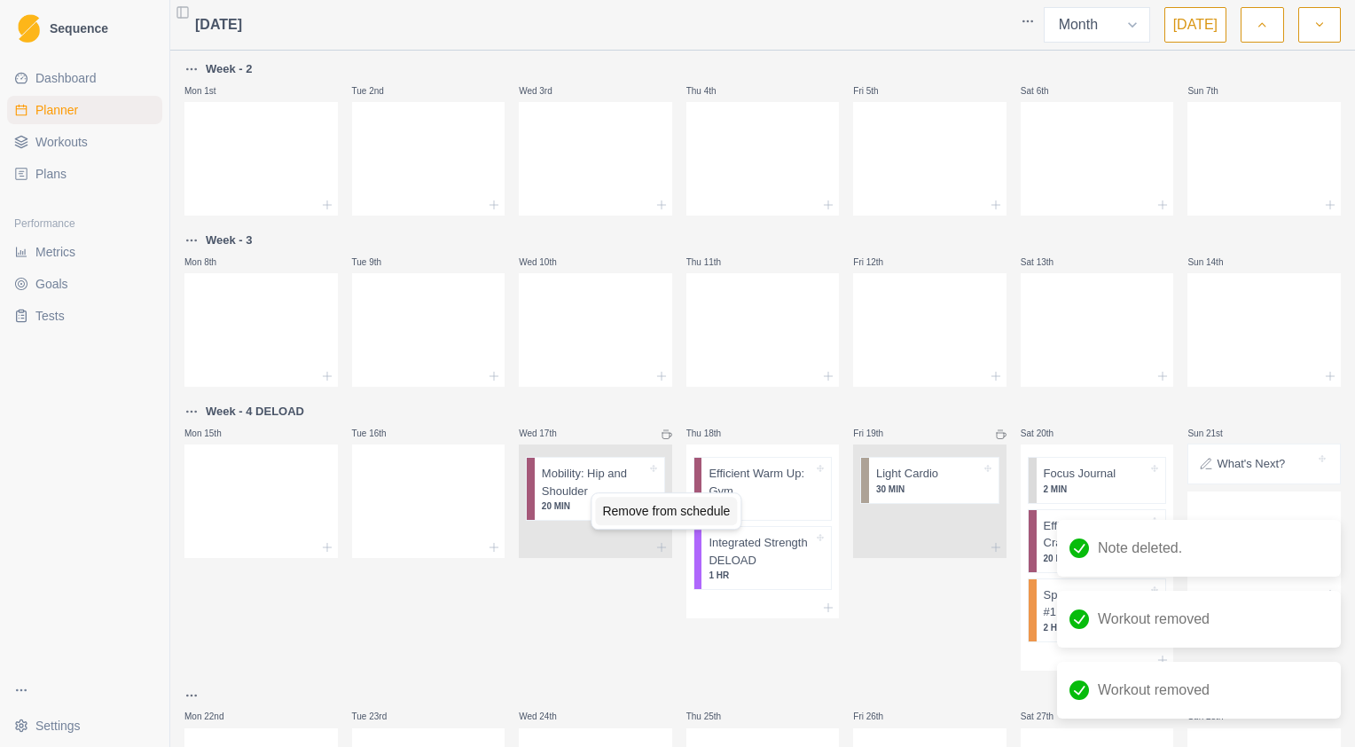
click at [622, 512] on div "Remove from schedule" at bounding box center [666, 511] width 142 height 28
drag, startPoint x: 803, startPoint y: 512, endPoint x: 796, endPoint y: 530, distance: 19.9
click at [804, 512] on div "Remove from schedule" at bounding box center [838, 509] width 142 height 28
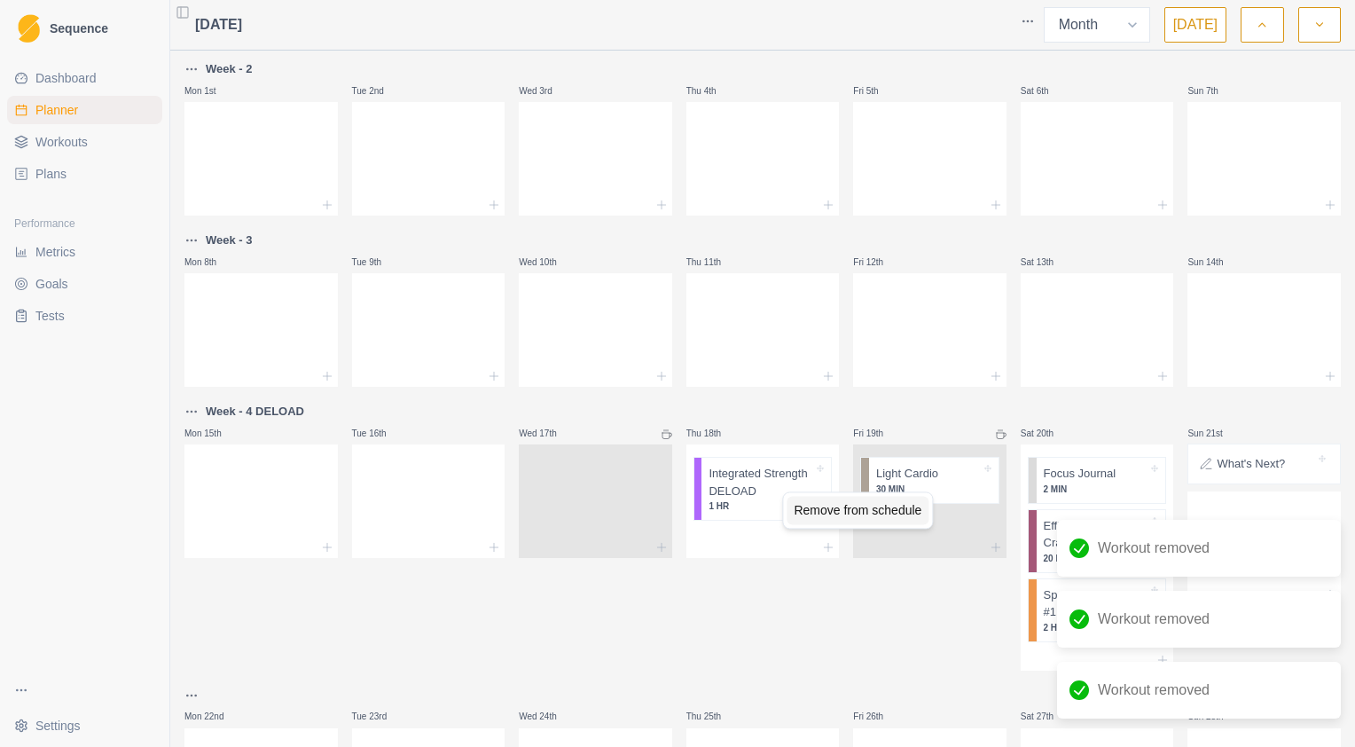
click at [803, 508] on div "Remove from schedule" at bounding box center [857, 510] width 142 height 28
click at [942, 501] on div "Remove from schedule" at bounding box center [984, 500] width 142 height 28
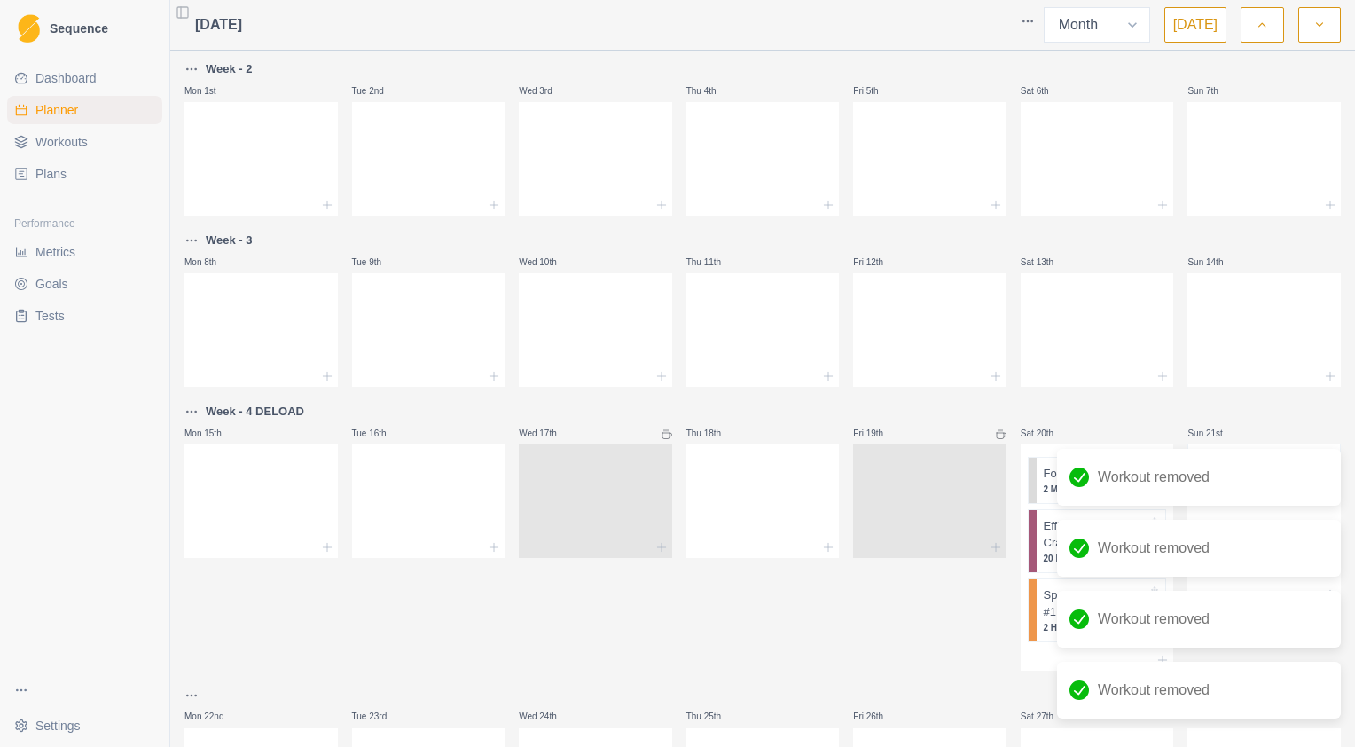
click at [996, 434] on icon at bounding box center [1001, 434] width 11 height 11
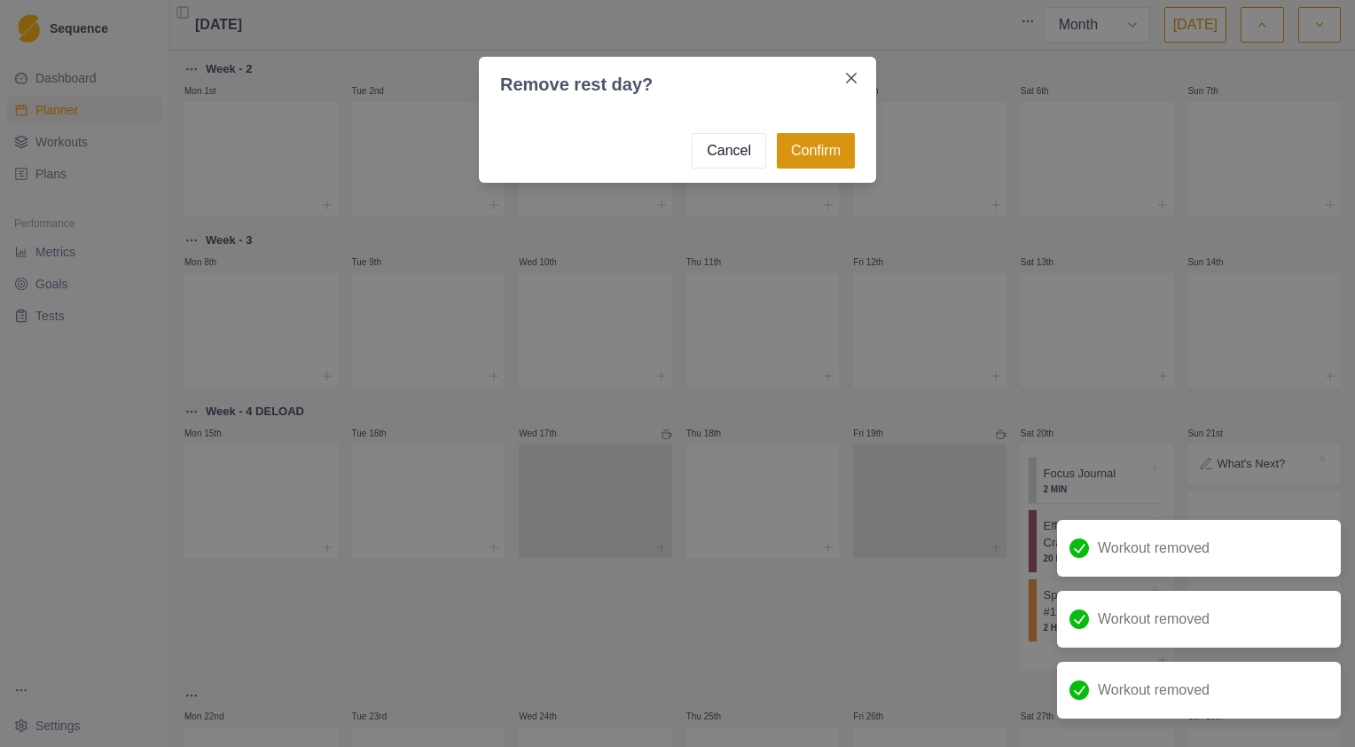
click at [812, 158] on button "Confirm" at bounding box center [816, 150] width 78 height 35
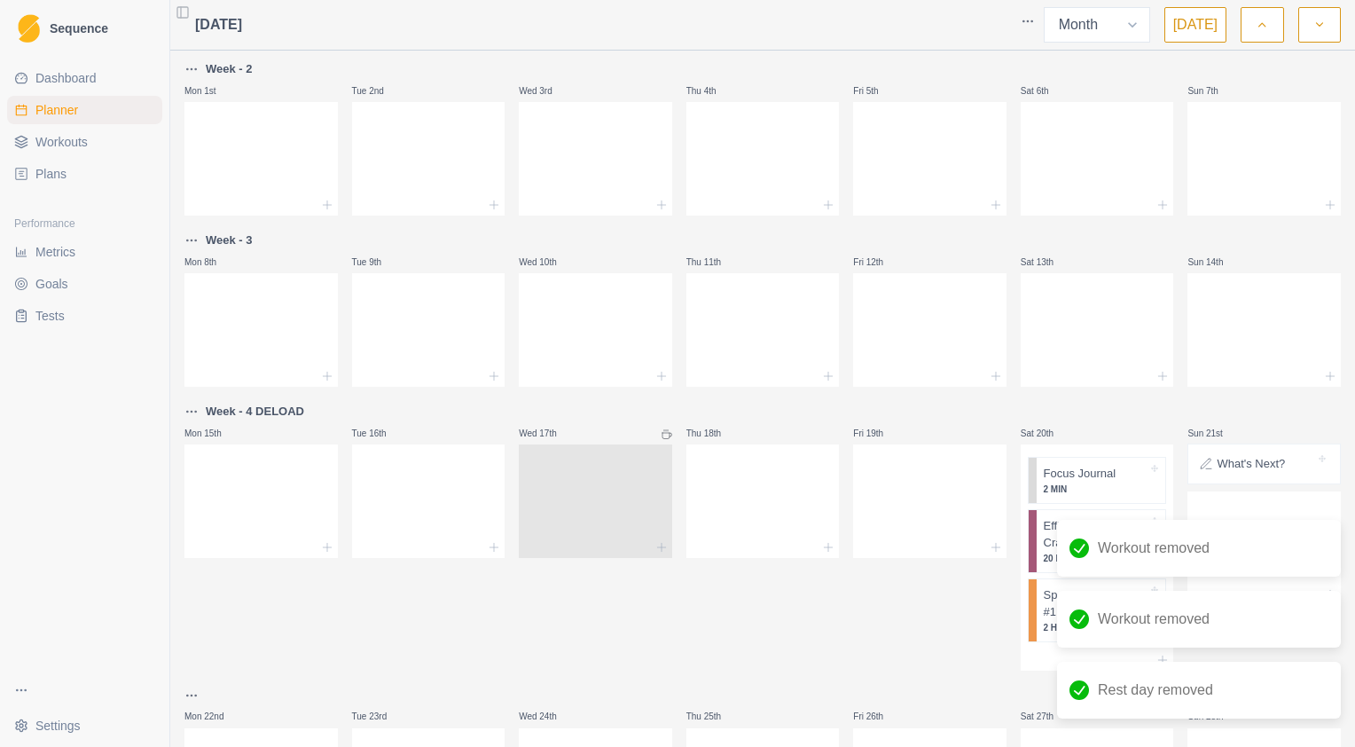
click at [661, 434] on icon at bounding box center [666, 434] width 11 height 11
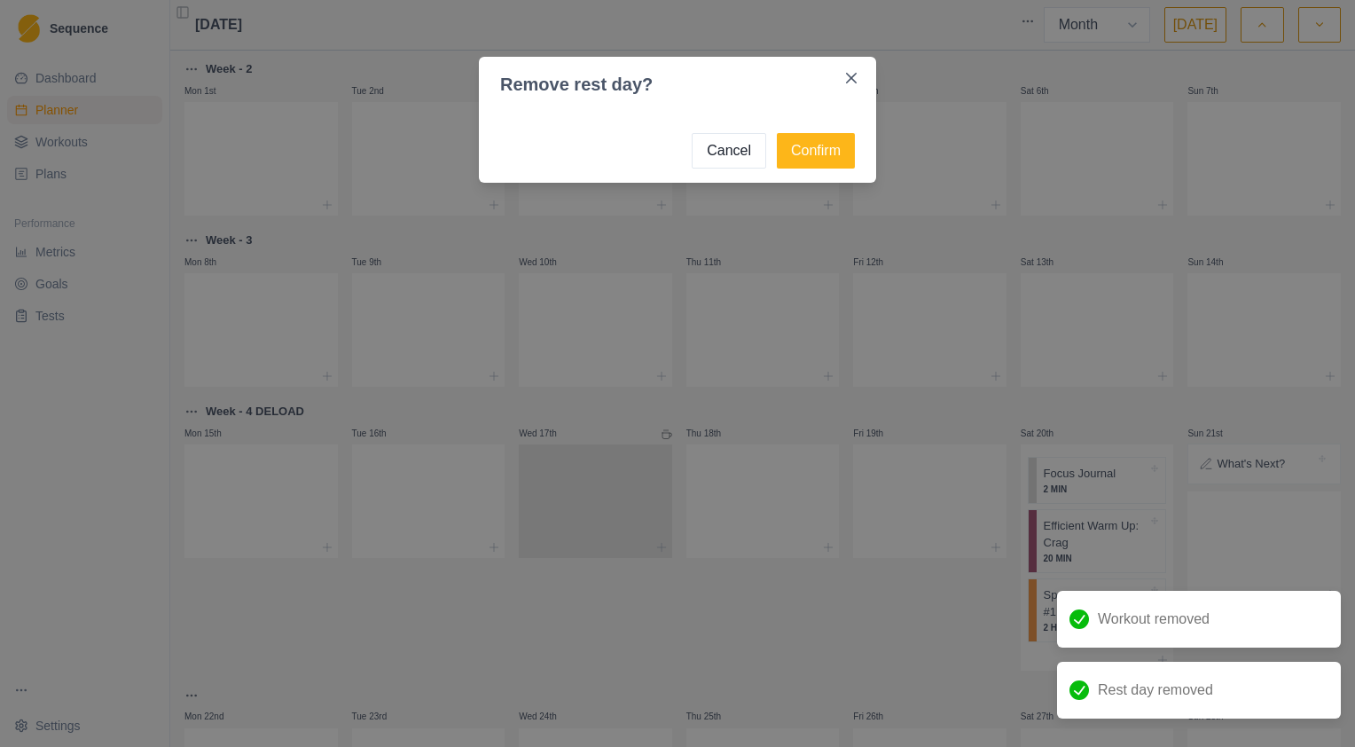
drag, startPoint x: 824, startPoint y: 152, endPoint x: 830, endPoint y: 192, distance: 41.3
click at [824, 151] on button "Confirm" at bounding box center [816, 150] width 78 height 35
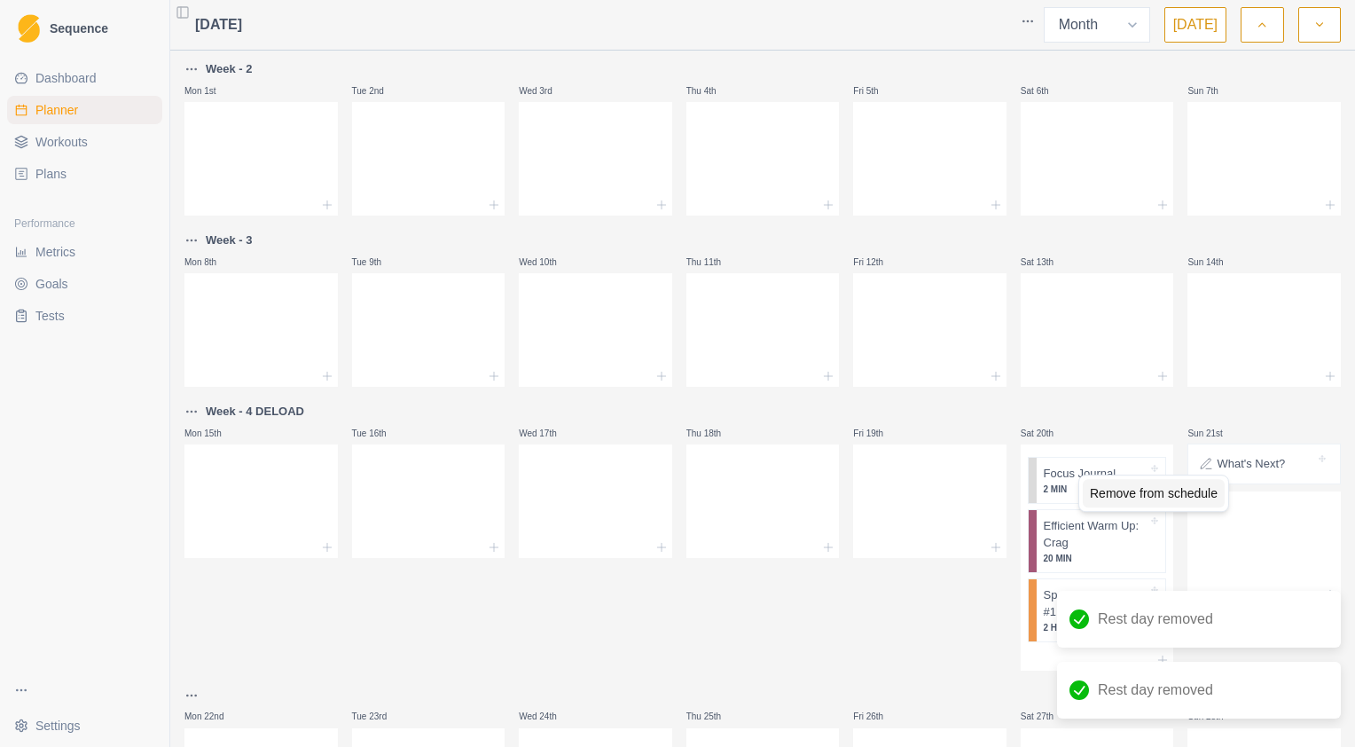
click at [1114, 499] on div "Remove from schedule" at bounding box center [1154, 493] width 142 height 28
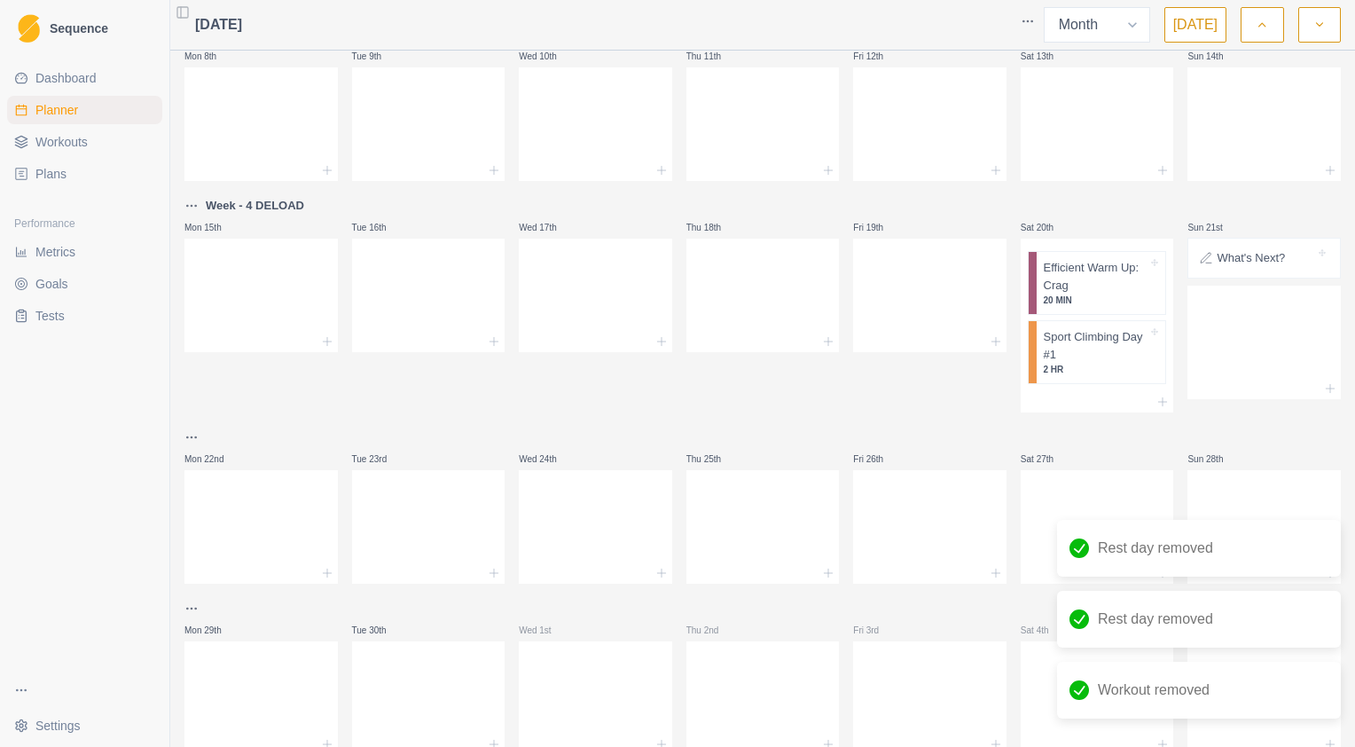
scroll to position [262, 0]
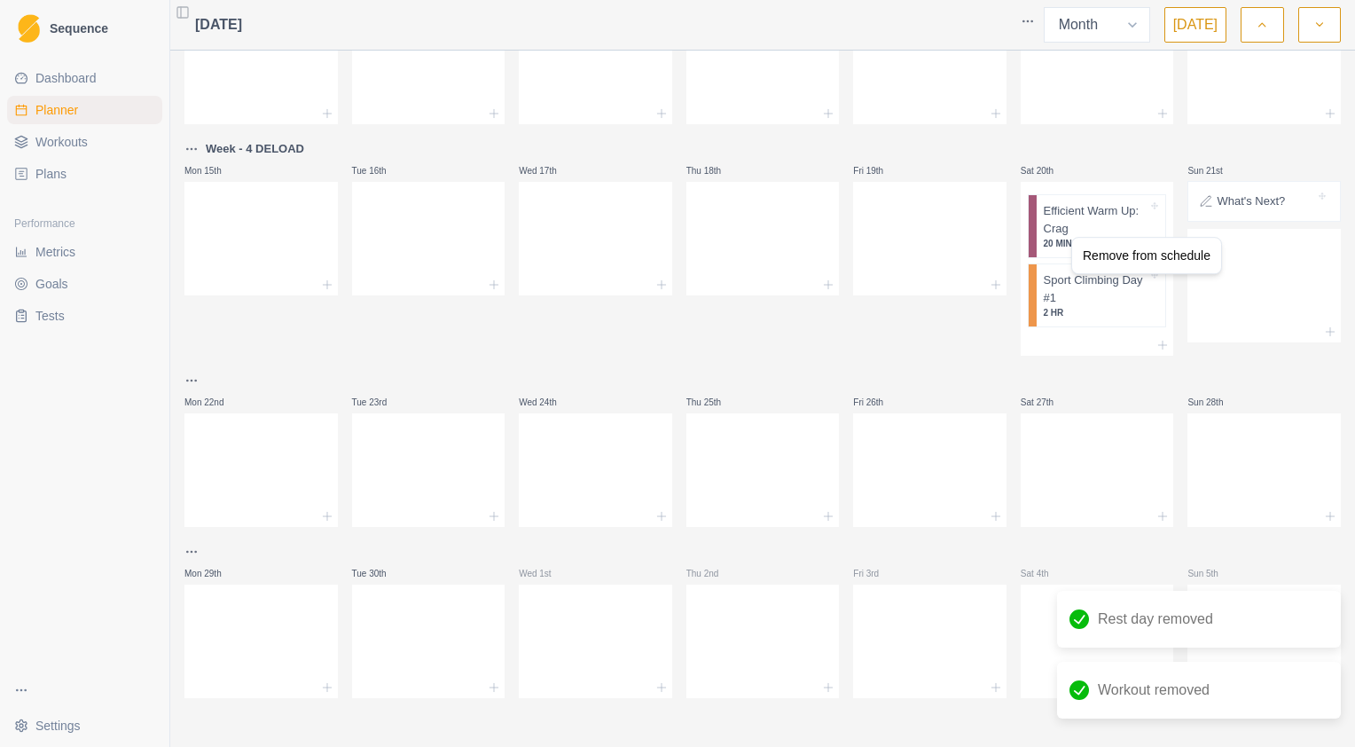
click at [1114, 259] on div "Remove from schedule" at bounding box center [1146, 255] width 142 height 28
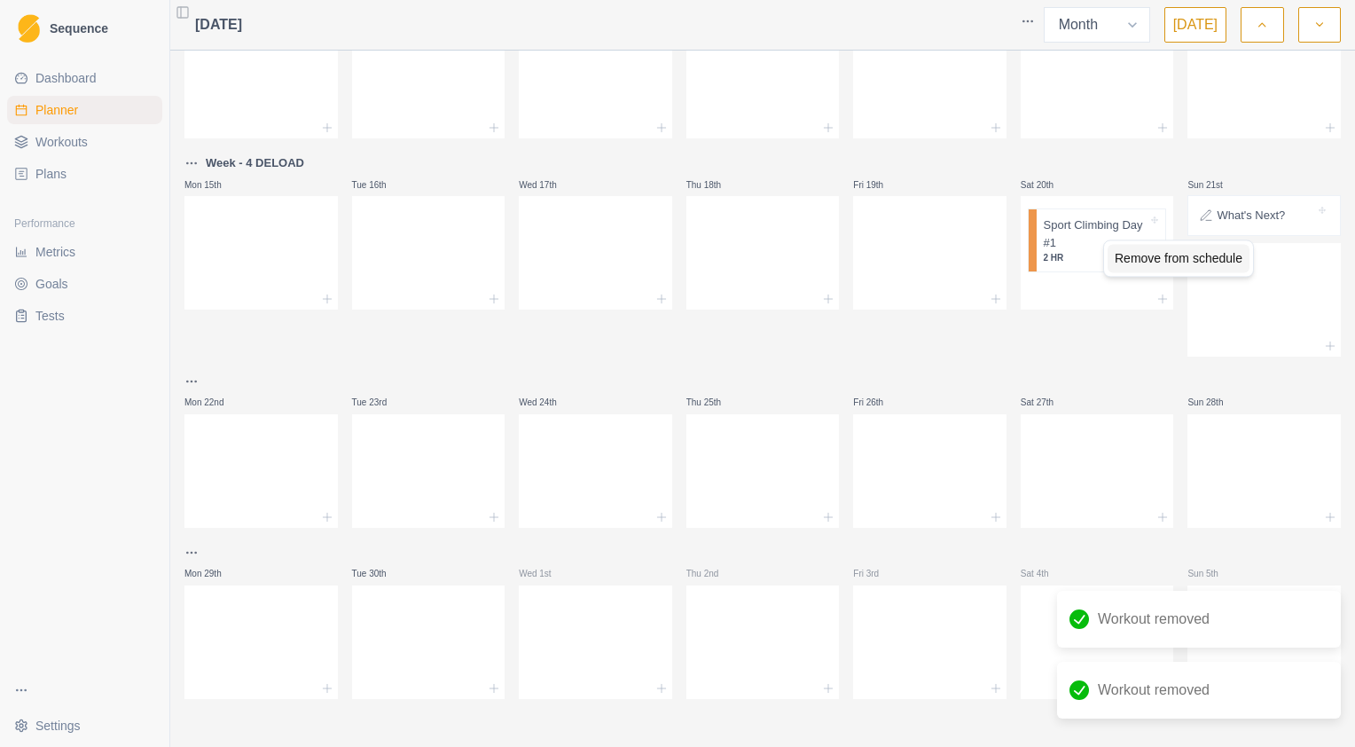
click at [1122, 257] on div "Remove from schedule" at bounding box center [1178, 258] width 142 height 28
click at [1202, 231] on div "Delete Note" at bounding box center [1182, 232] width 105 height 28
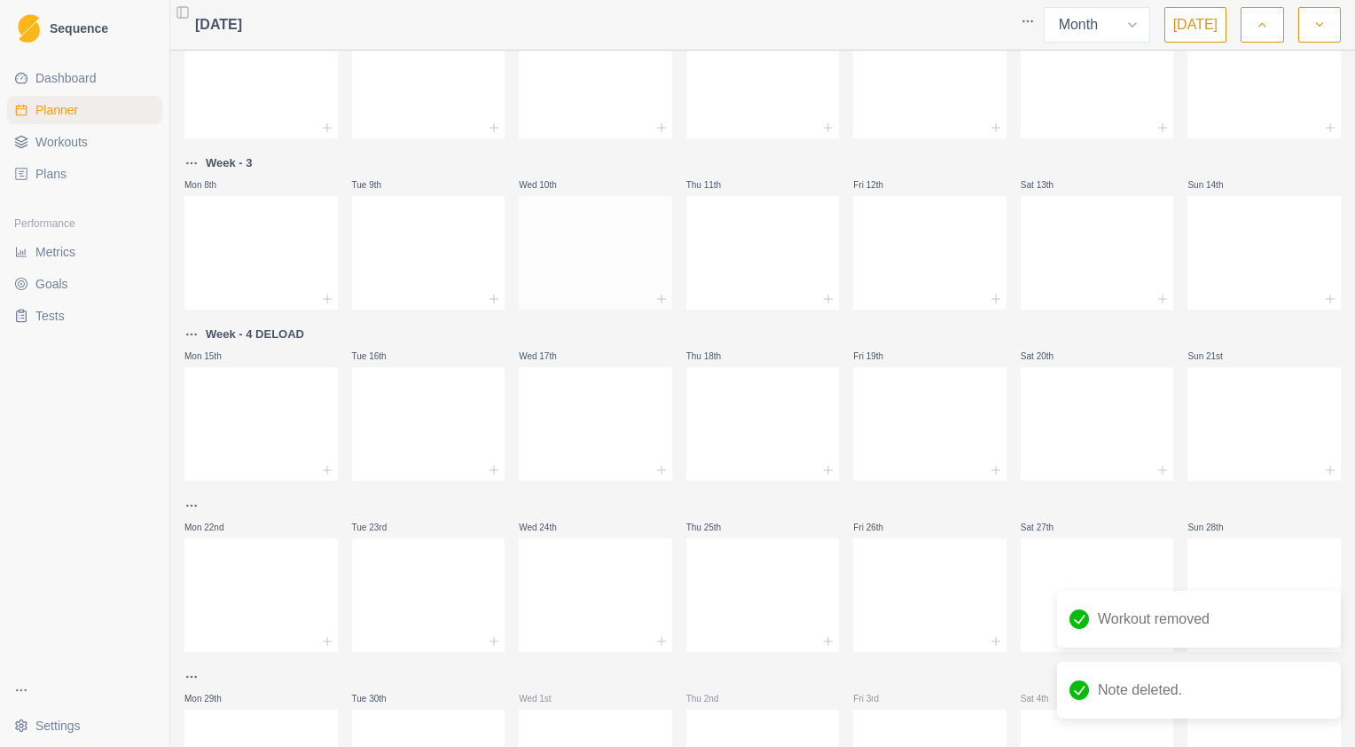
scroll to position [0, 0]
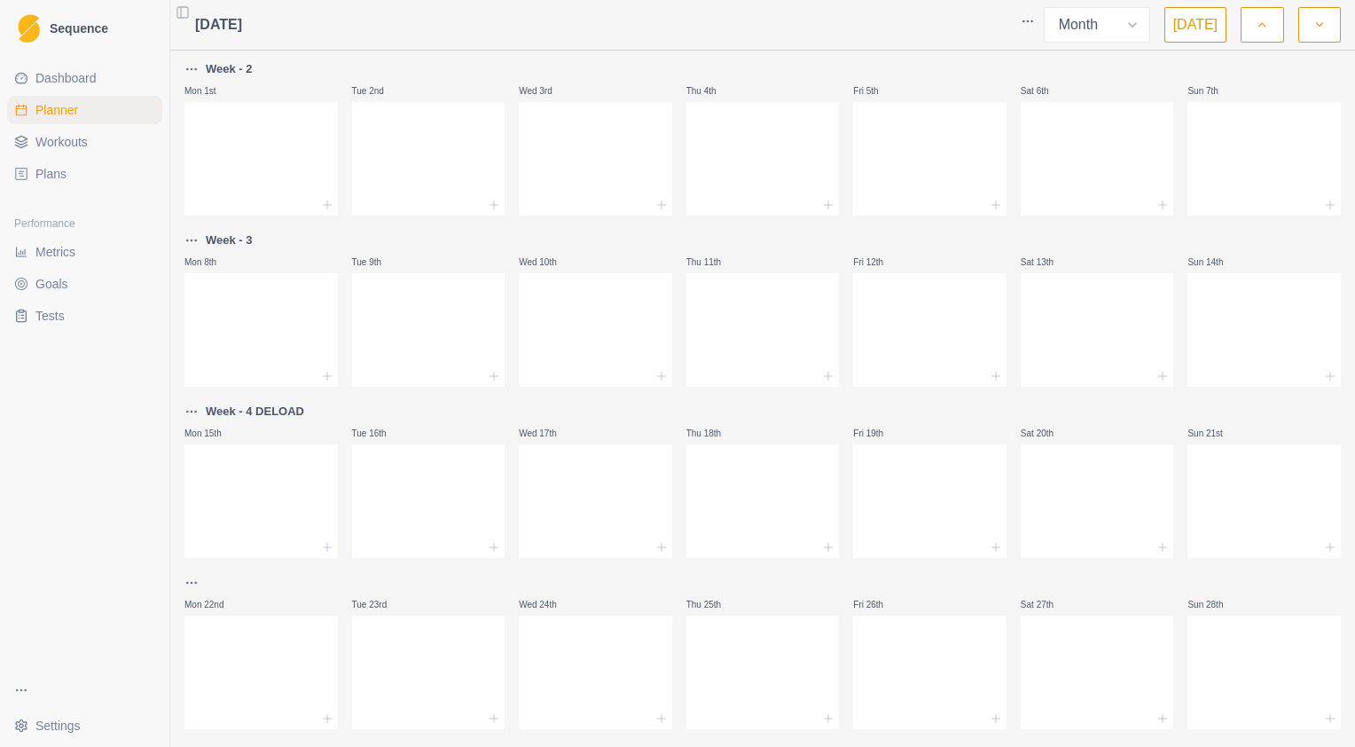
drag, startPoint x: 242, startPoint y: 409, endPoint x: 231, endPoint y: 413, distance: 12.3
click at [231, 413] on p "Week - 4 DELOAD" at bounding box center [255, 412] width 98 height 18
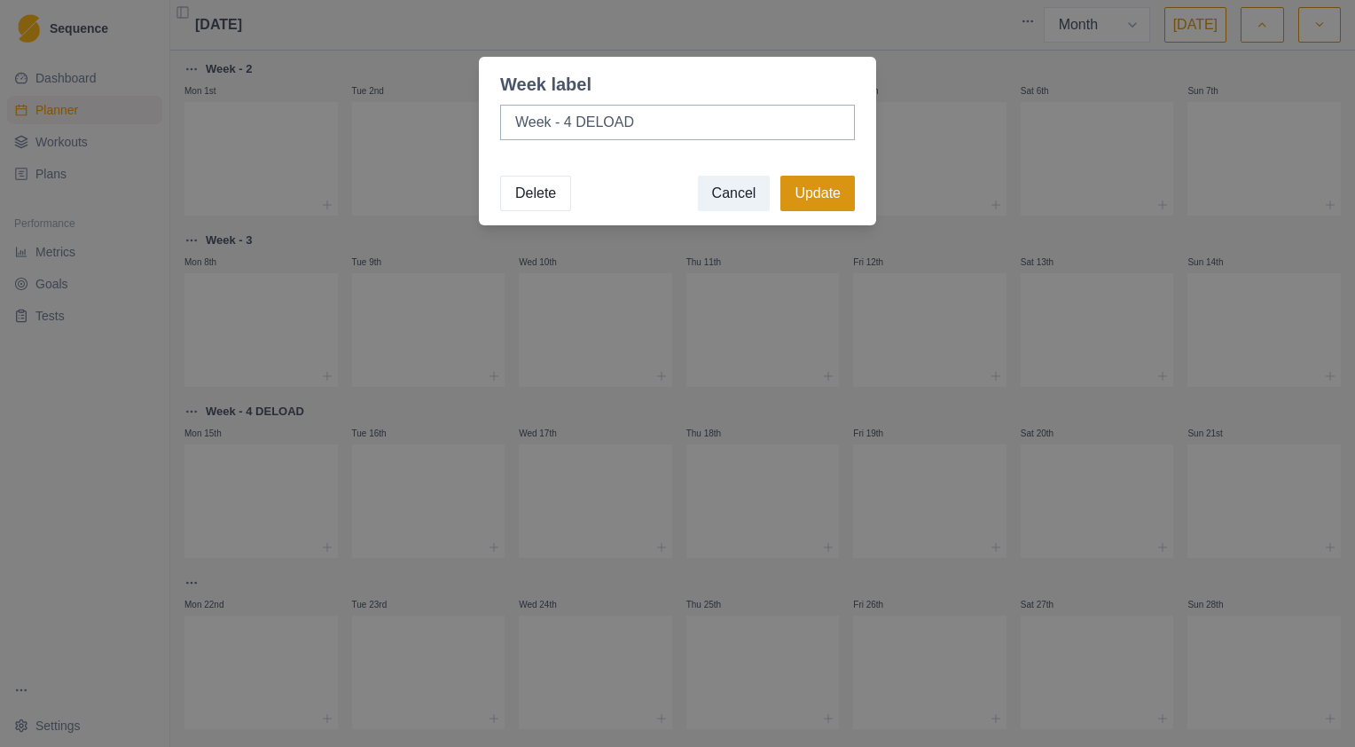
click at [816, 184] on button "Update" at bounding box center [817, 193] width 74 height 35
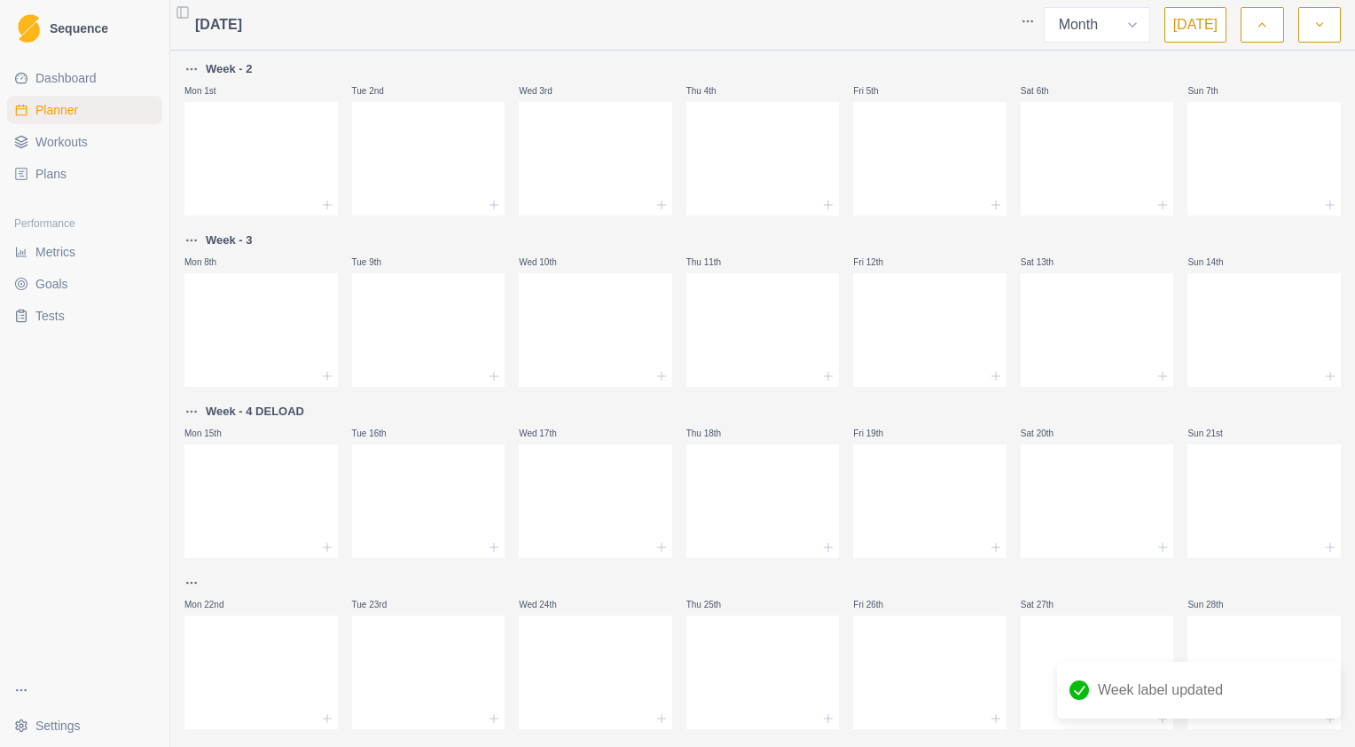
click at [262, 415] on p "Week - 4 DELOAD" at bounding box center [255, 412] width 98 height 18
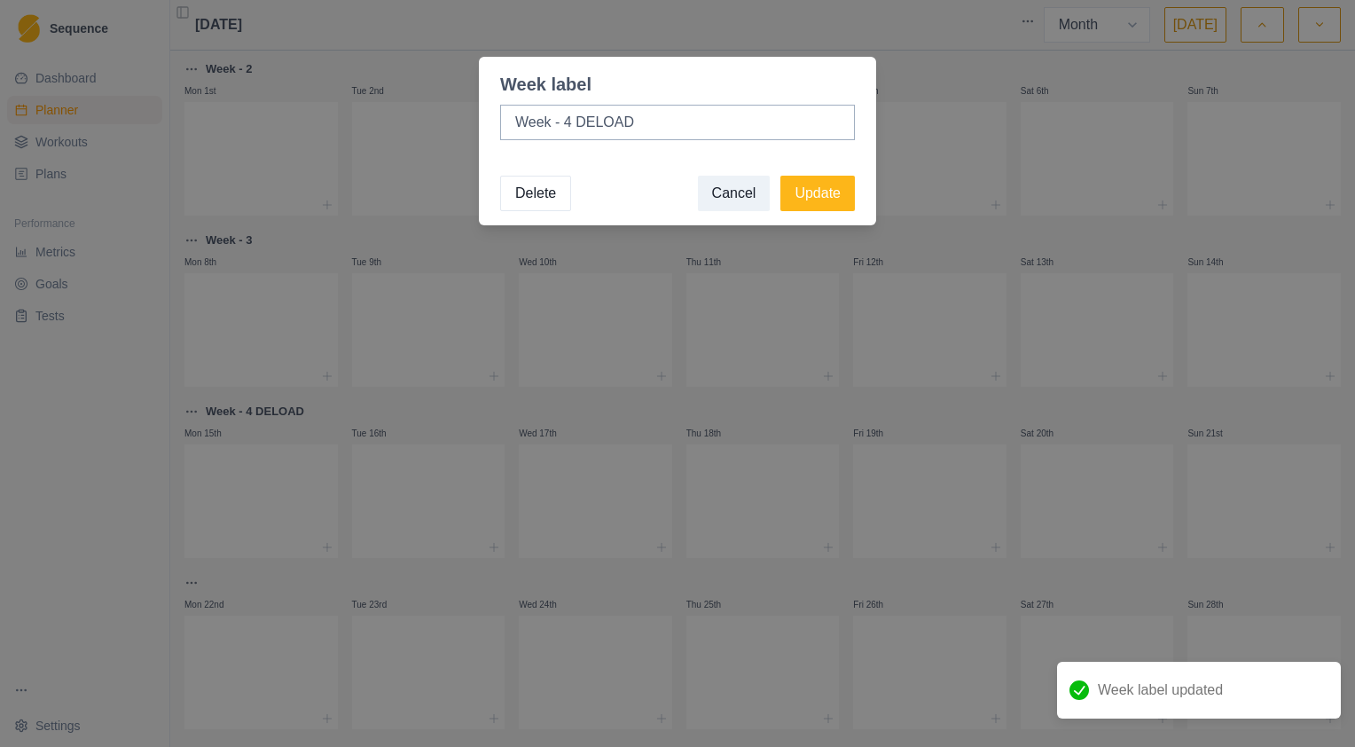
drag, startPoint x: 519, startPoint y: 193, endPoint x: 522, endPoint y: 204, distance: 11.2
click at [520, 192] on button "Delete" at bounding box center [535, 193] width 71 height 35
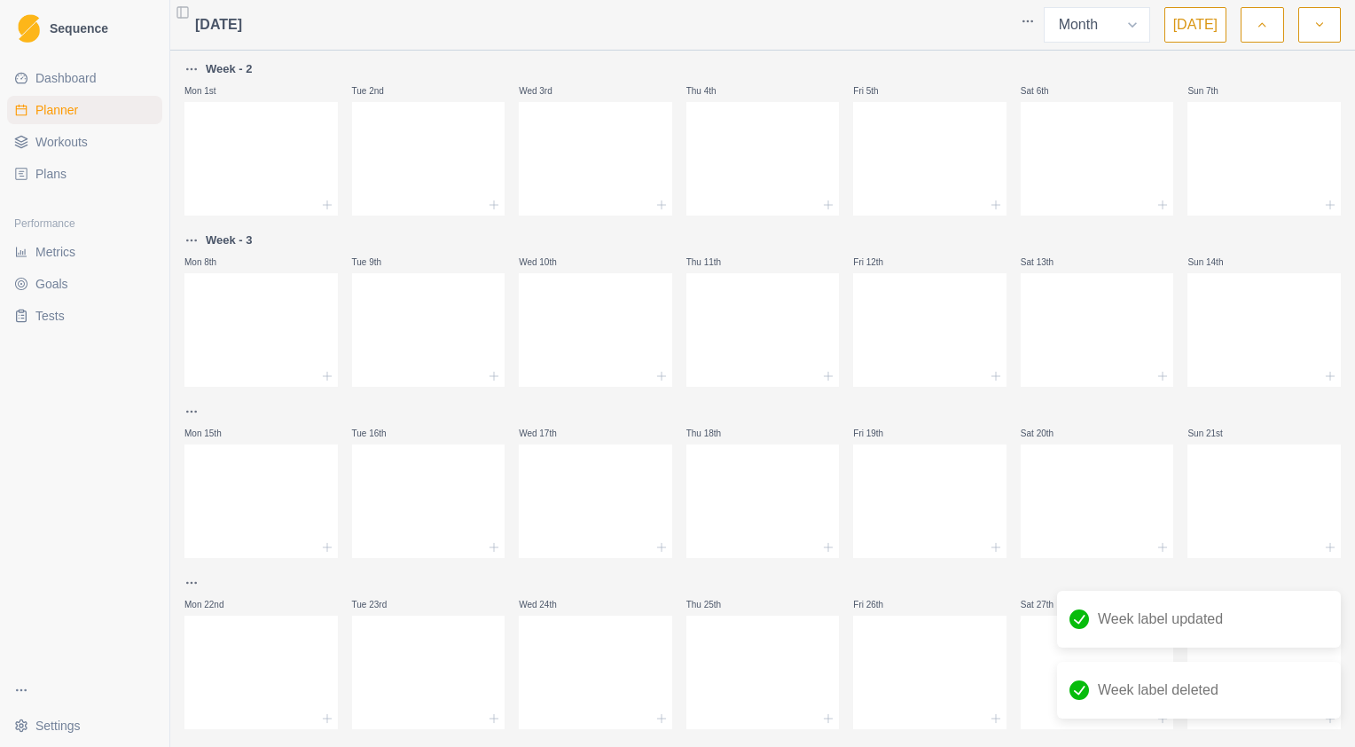
click at [238, 244] on p "Week - 3" at bounding box center [229, 240] width 47 height 18
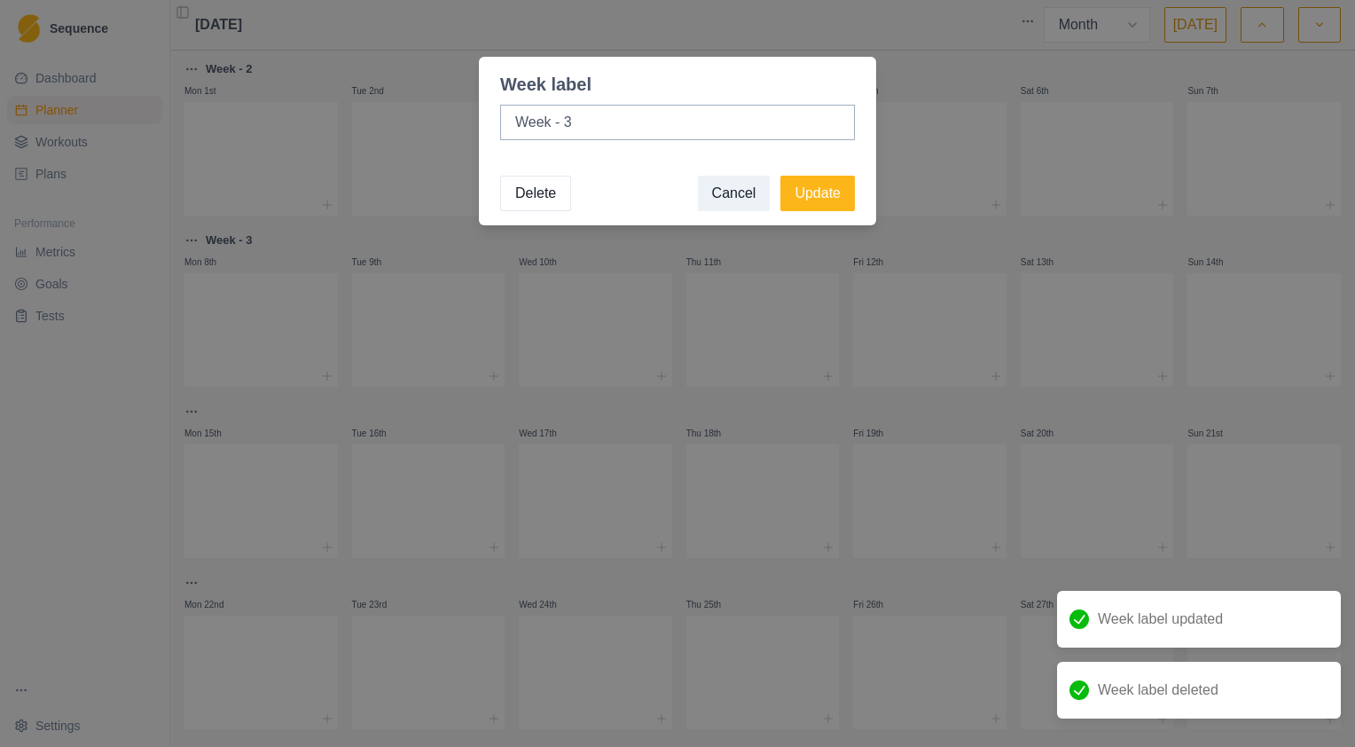
click at [527, 189] on button "Delete" at bounding box center [535, 193] width 71 height 35
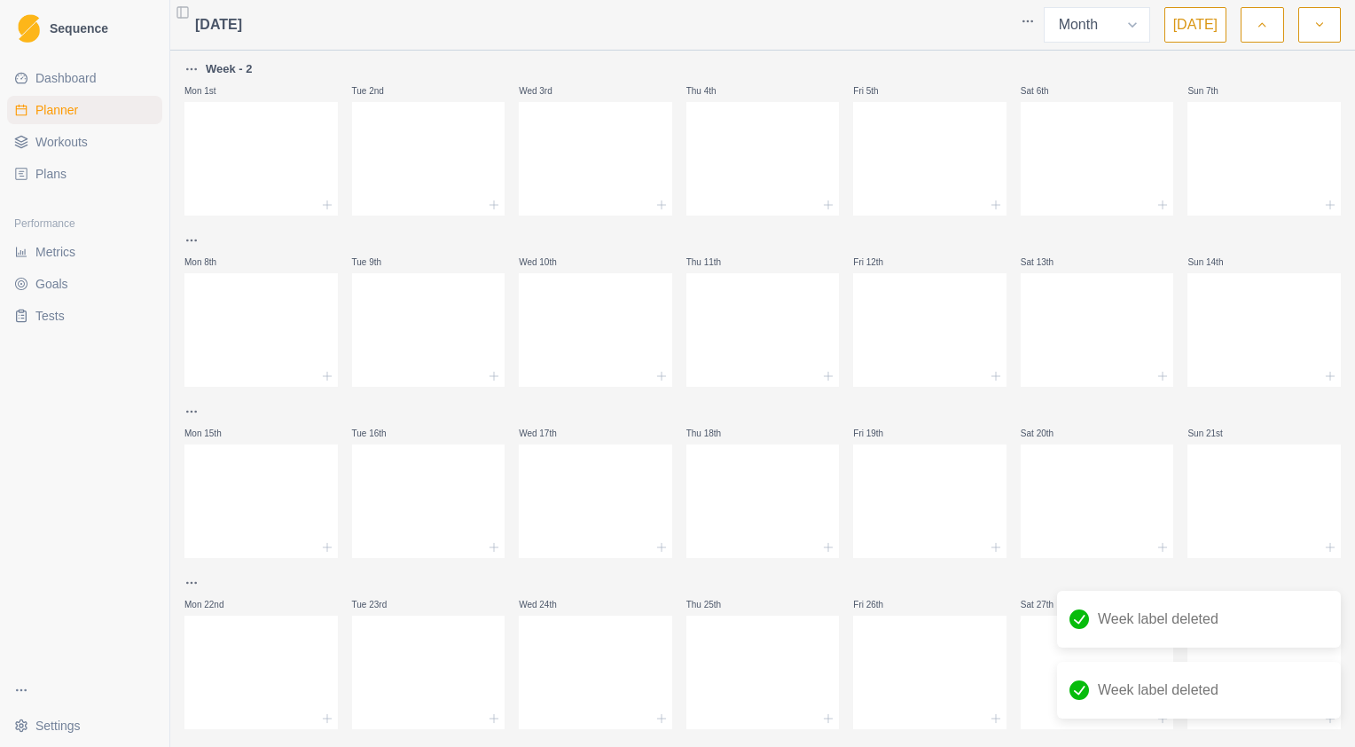
click at [227, 66] on p "Week - 2" at bounding box center [229, 69] width 47 height 18
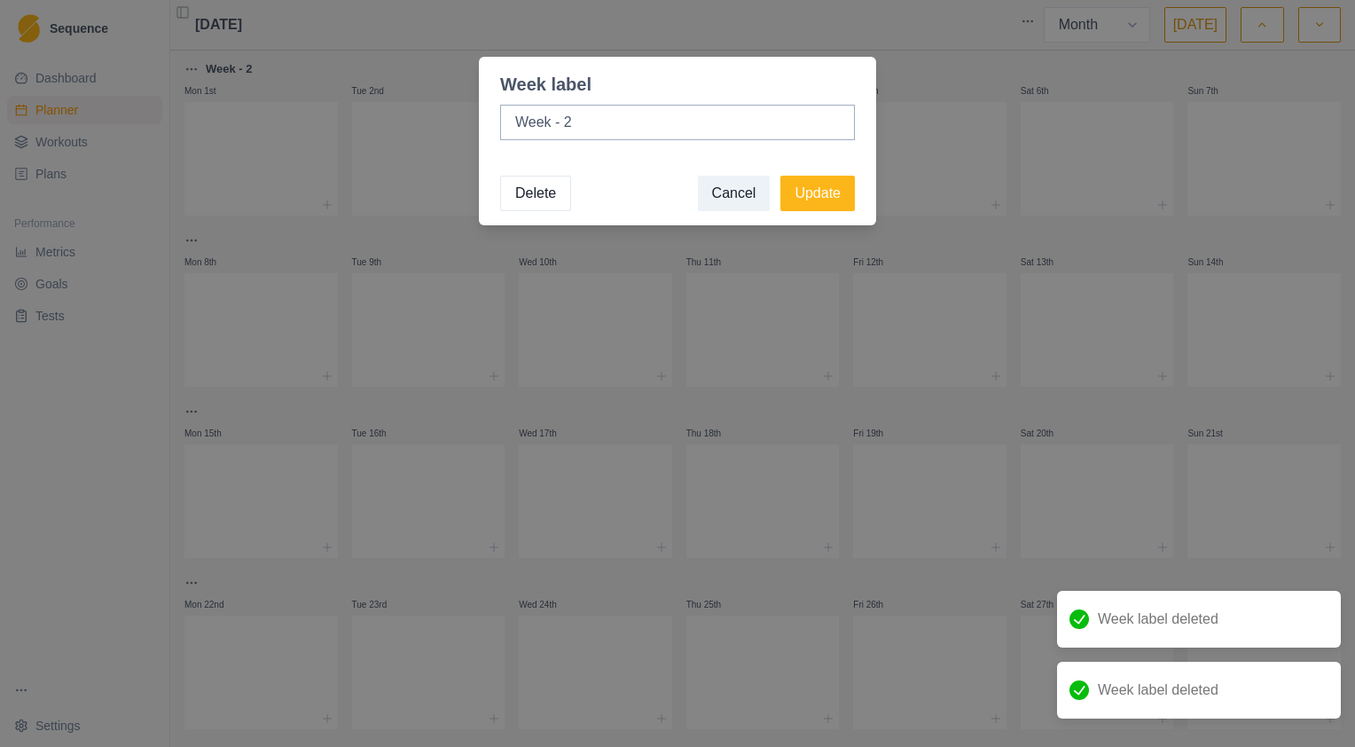
drag, startPoint x: 520, startPoint y: 200, endPoint x: 534, endPoint y: 200, distance: 13.3
click at [520, 200] on button "Delete" at bounding box center [535, 193] width 71 height 35
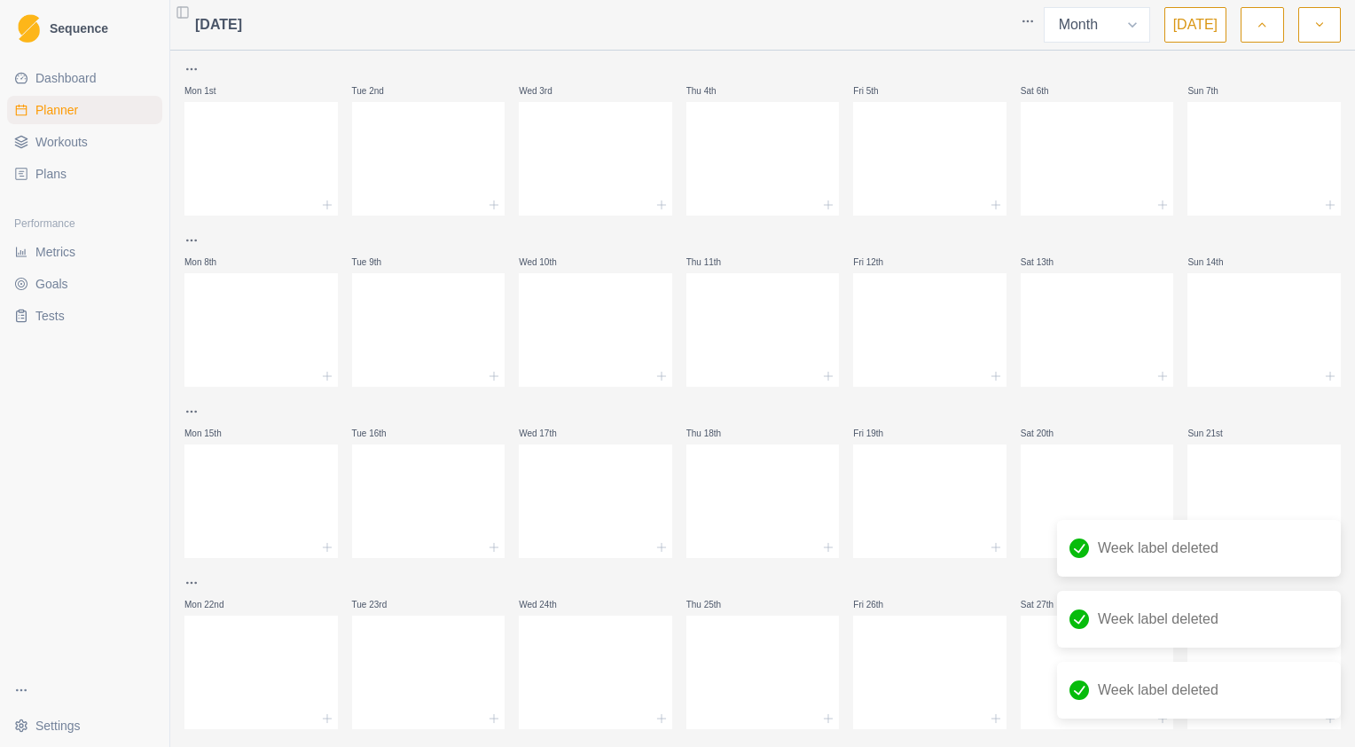
click at [1263, 21] on icon "button" at bounding box center [1261, 25] width 12 height 18
click at [244, 411] on p "Week - 4 DELOAD" at bounding box center [255, 412] width 98 height 18
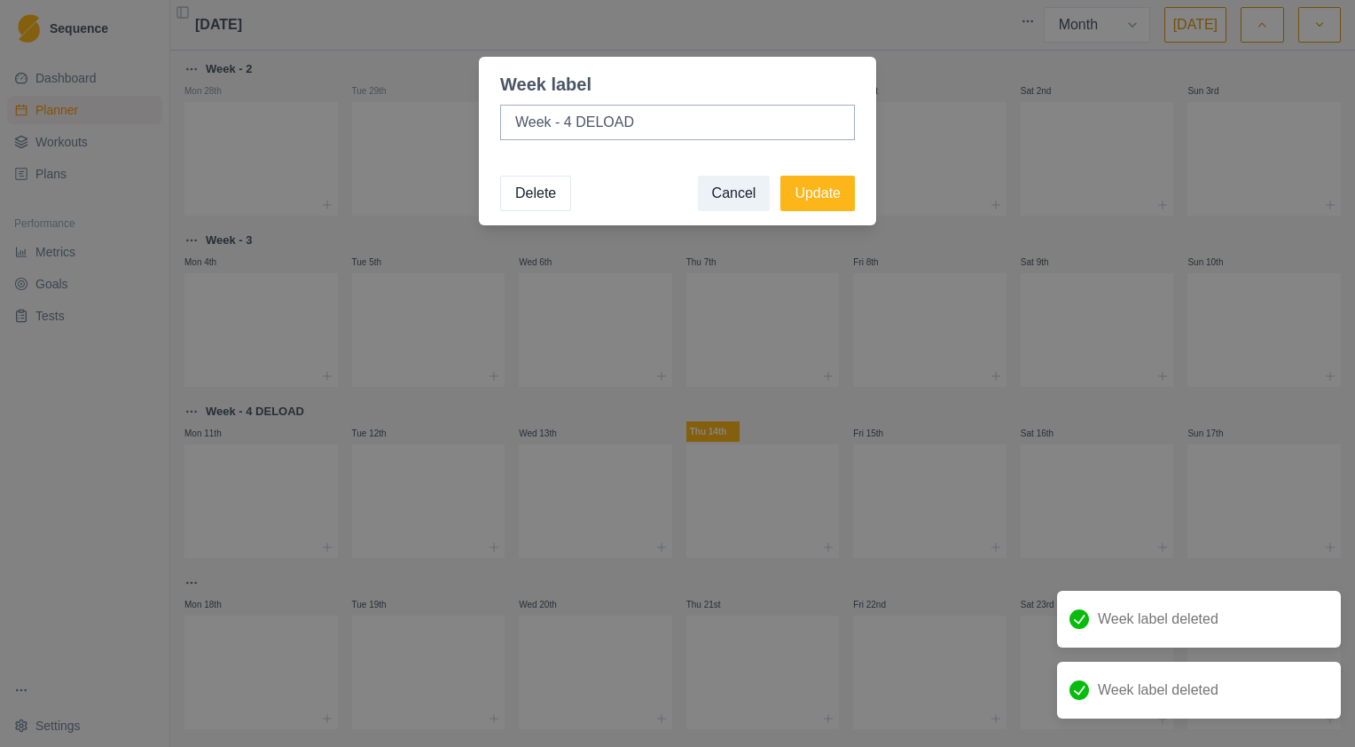
drag, startPoint x: 543, startPoint y: 190, endPoint x: 450, endPoint y: 199, distance: 93.6
click at [543, 188] on button "Delete" at bounding box center [535, 193] width 71 height 35
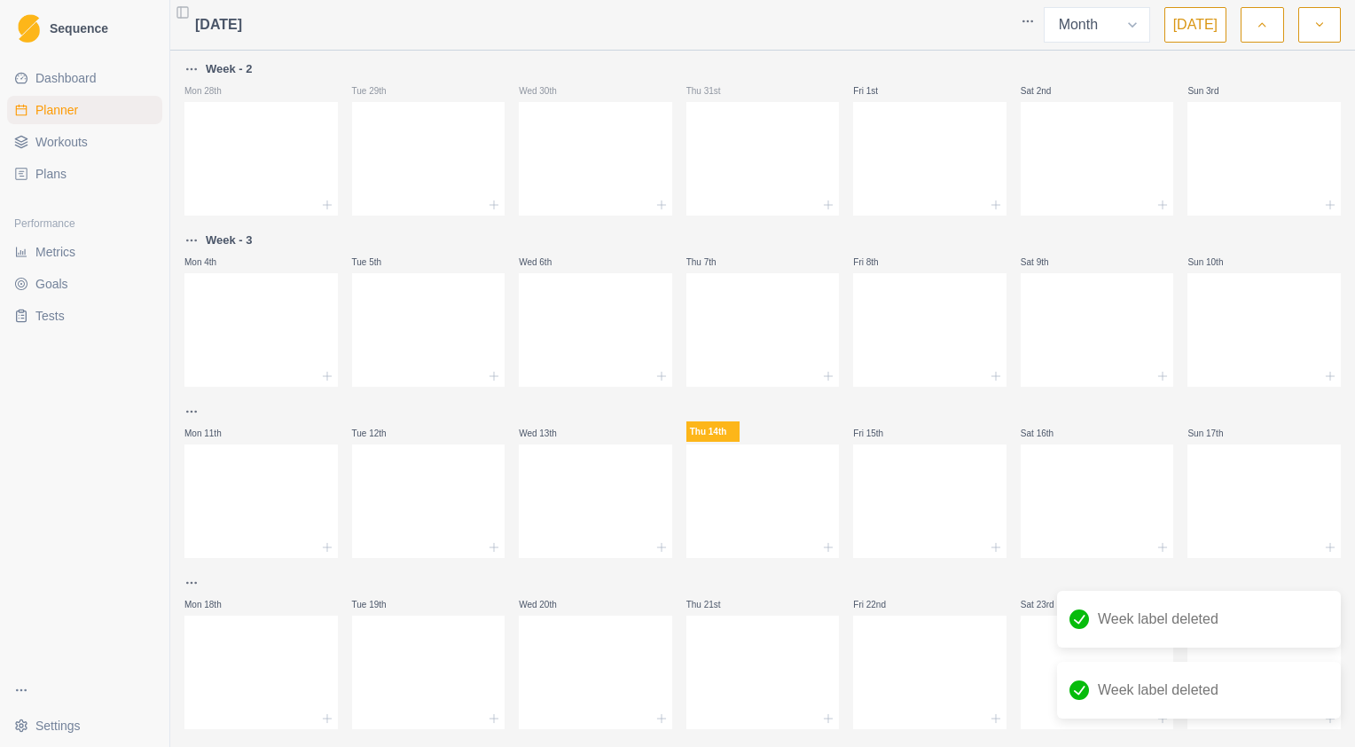
click at [239, 239] on p "Week - 3" at bounding box center [229, 240] width 47 height 18
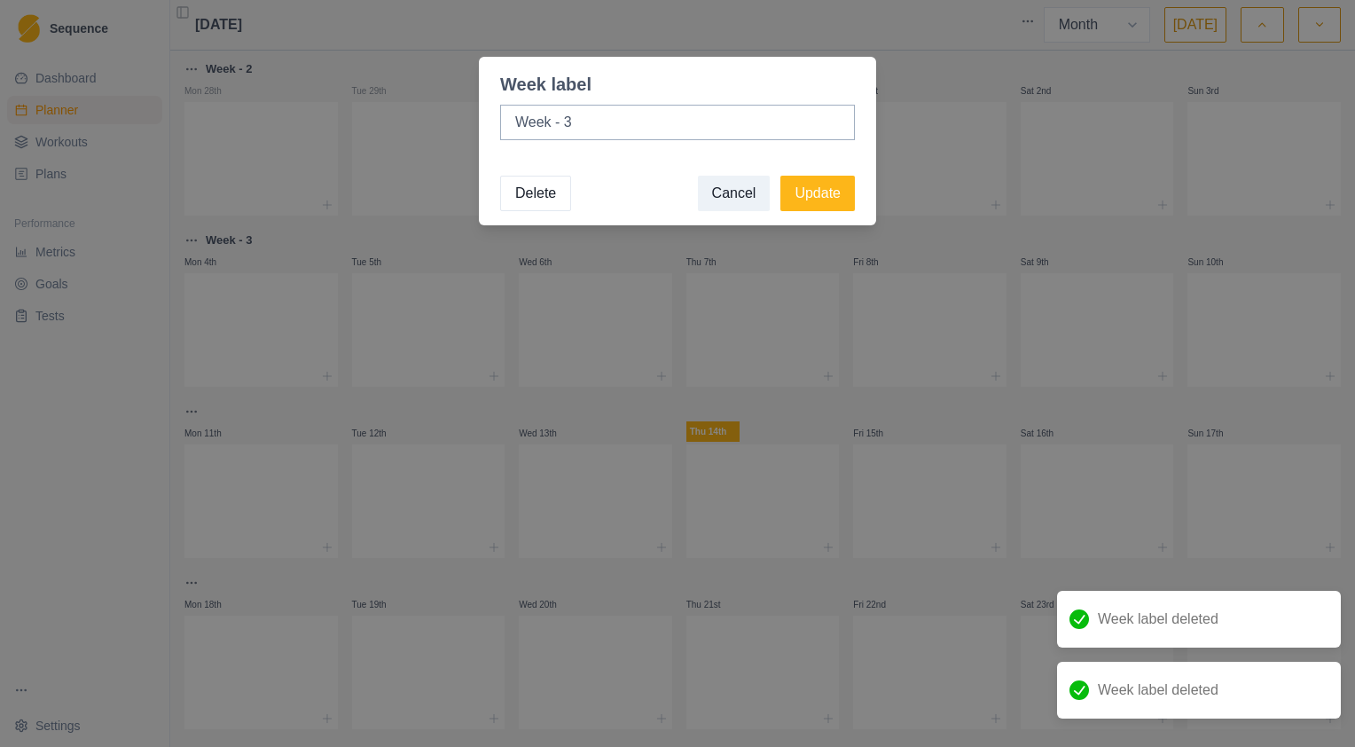
click at [527, 203] on button "Delete" at bounding box center [535, 193] width 71 height 35
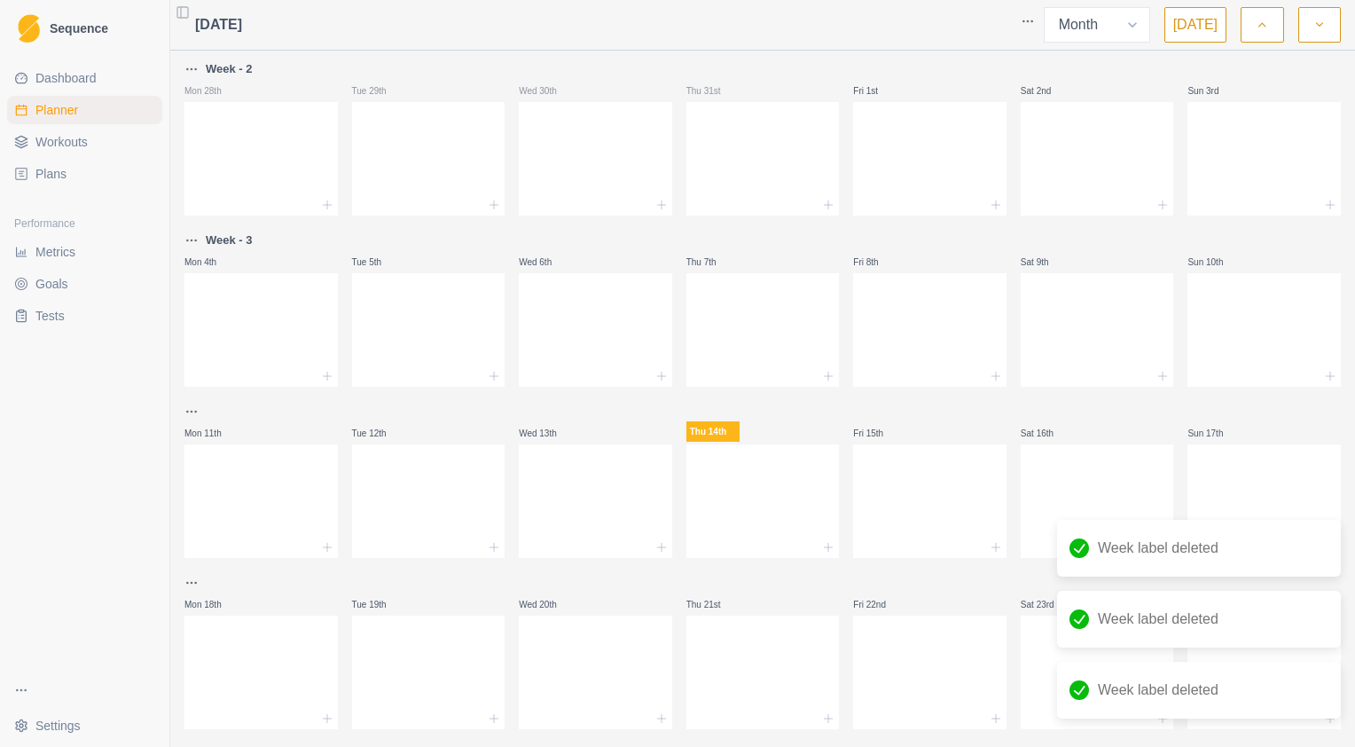
click at [238, 64] on p "Week - 2" at bounding box center [229, 69] width 47 height 18
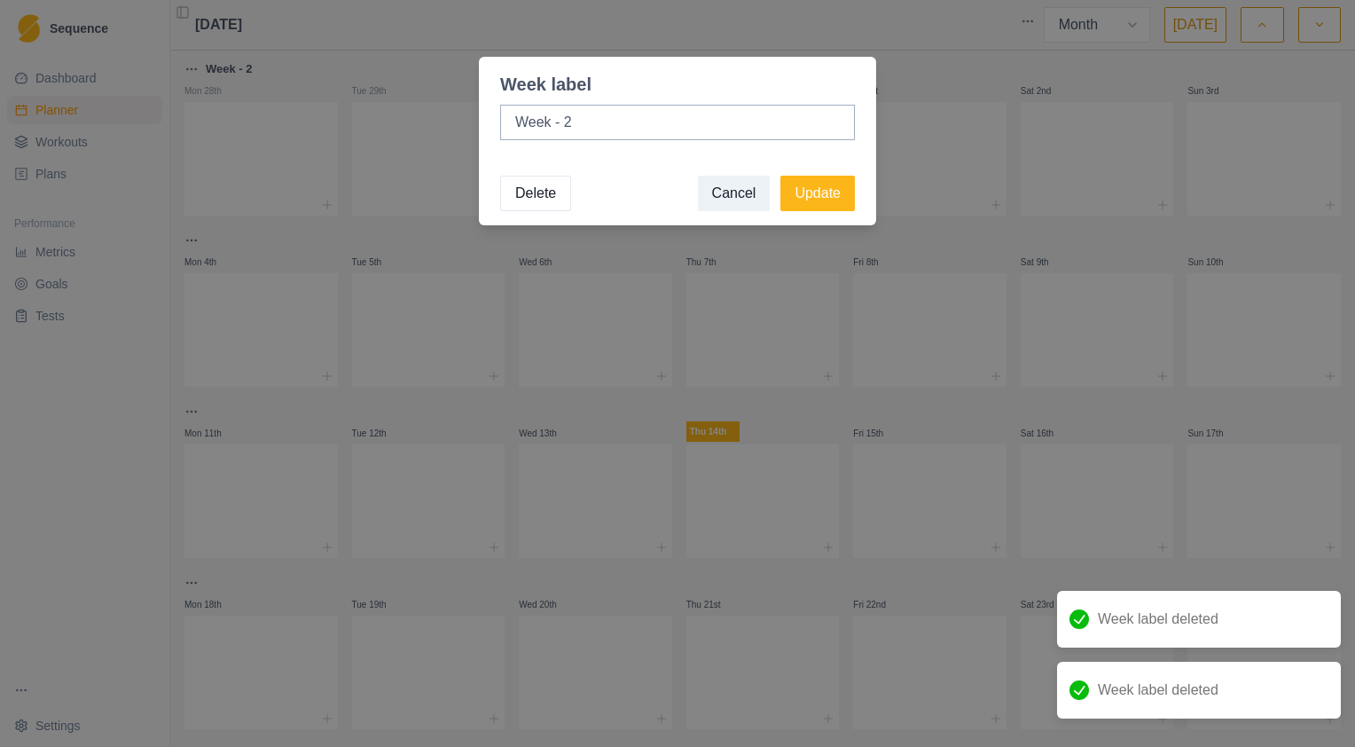
click at [535, 200] on button "Delete" at bounding box center [535, 193] width 71 height 35
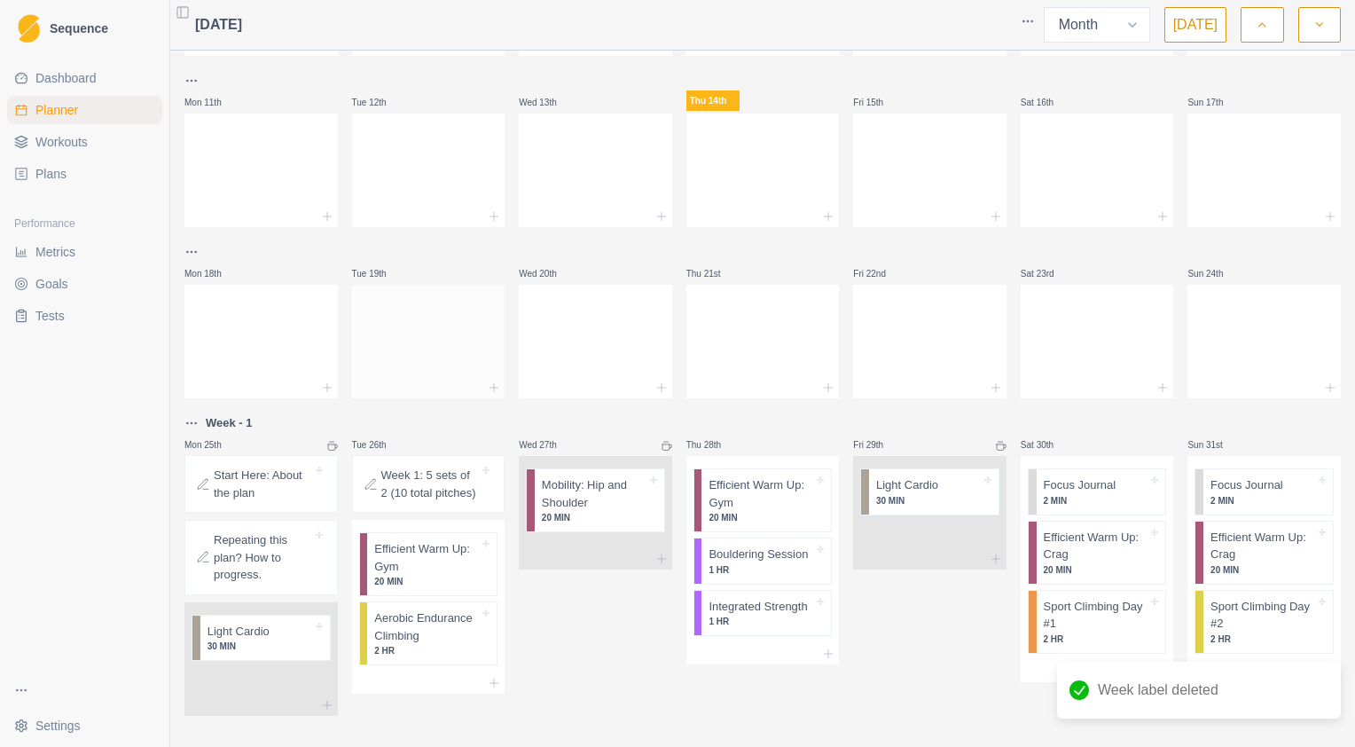
scroll to position [348, 0]
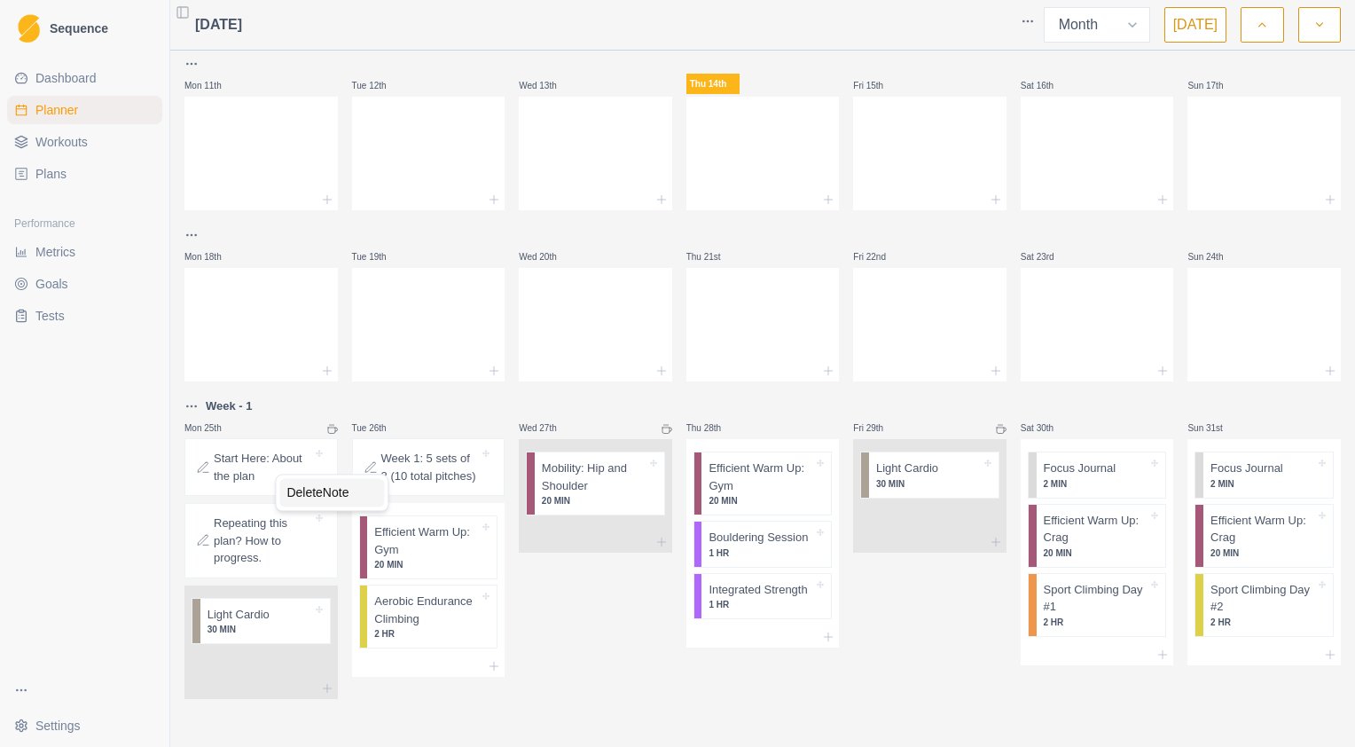
click at [301, 490] on div "Delete Note" at bounding box center [331, 492] width 105 height 28
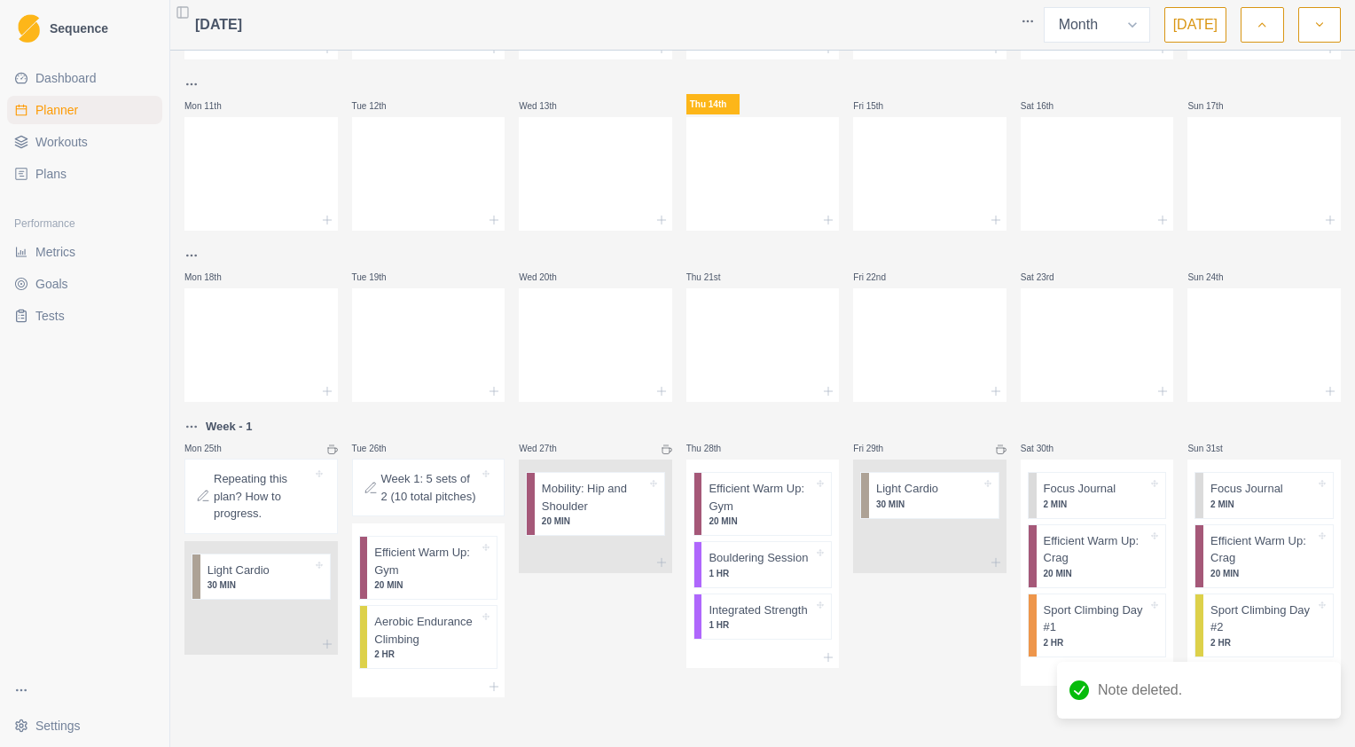
scroll to position [325, 0]
click at [321, 493] on div "Delete Note" at bounding box center [339, 499] width 105 height 28
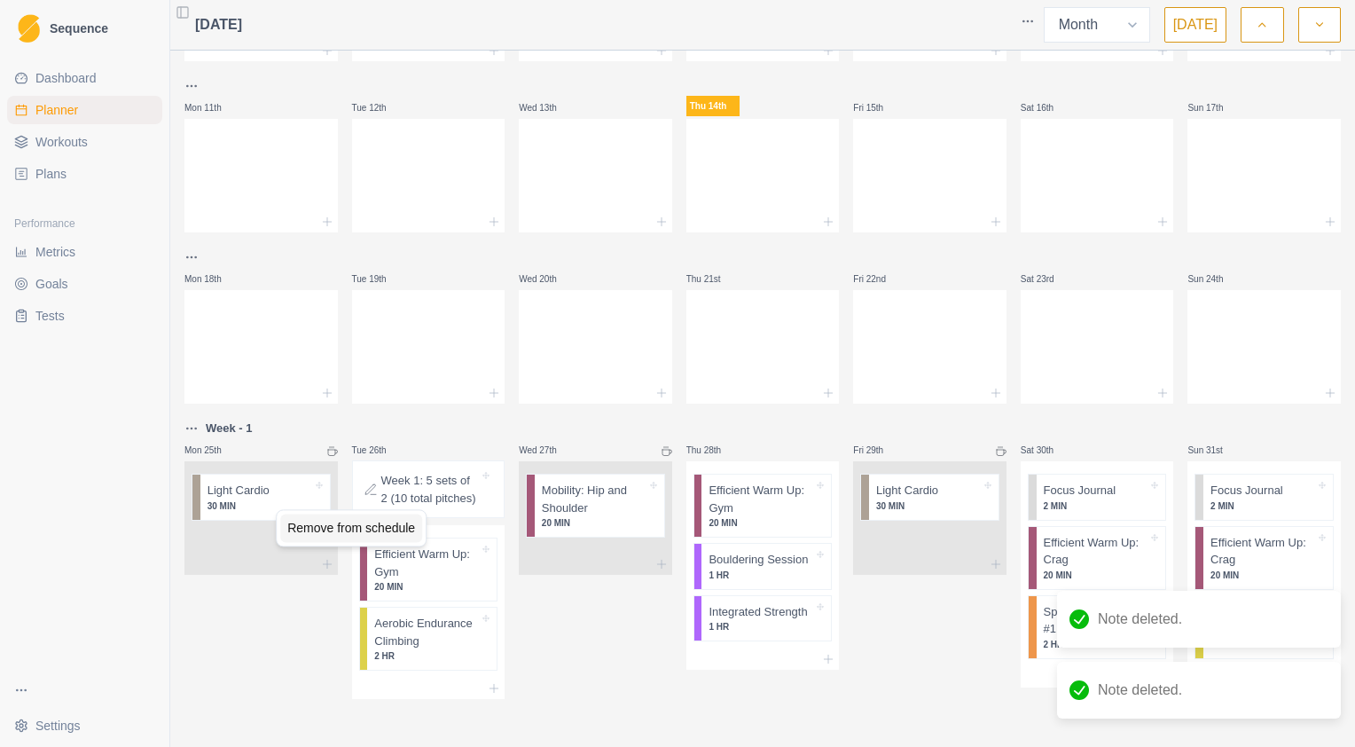
click at [306, 527] on div "Remove from schedule" at bounding box center [351, 527] width 142 height 28
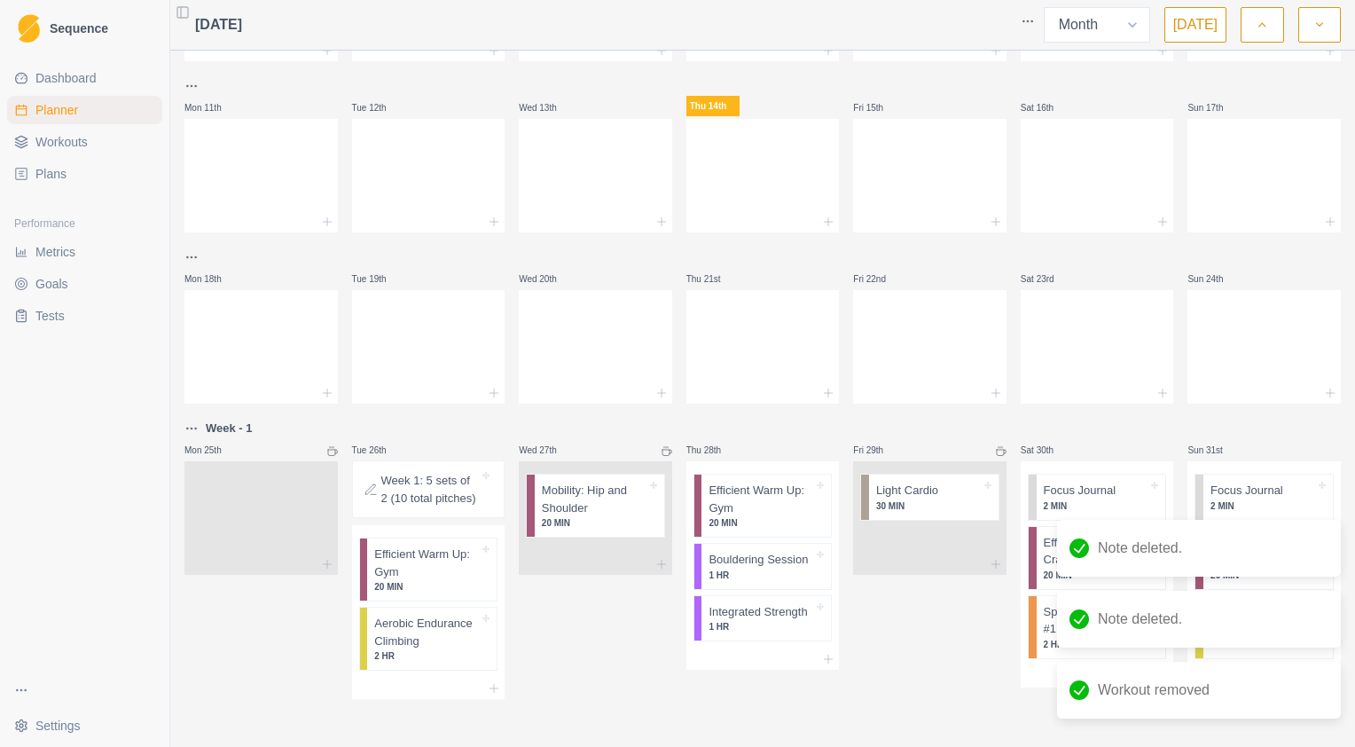
click at [335, 452] on icon at bounding box center [336, 452] width 3 height 4
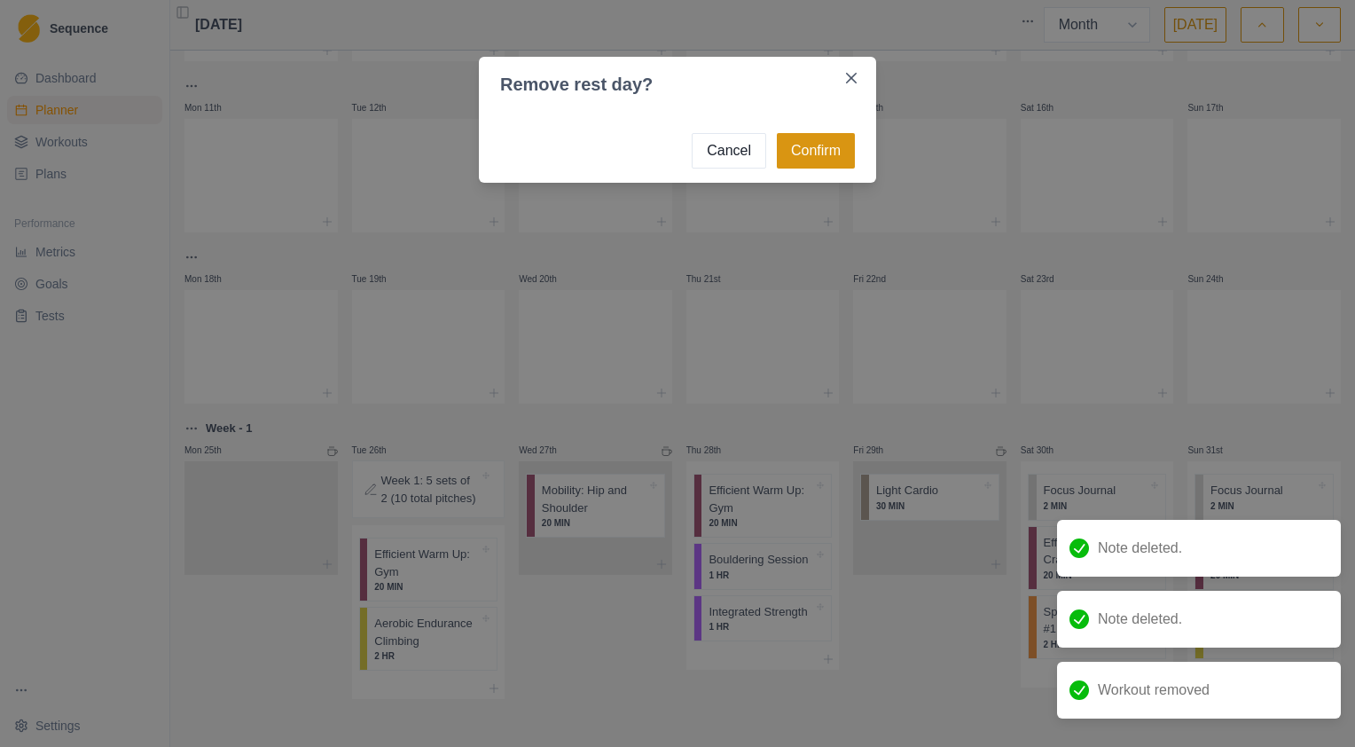
click at [809, 157] on button "Confirm" at bounding box center [816, 150] width 78 height 35
